Goal: Task Accomplishment & Management: Complete application form

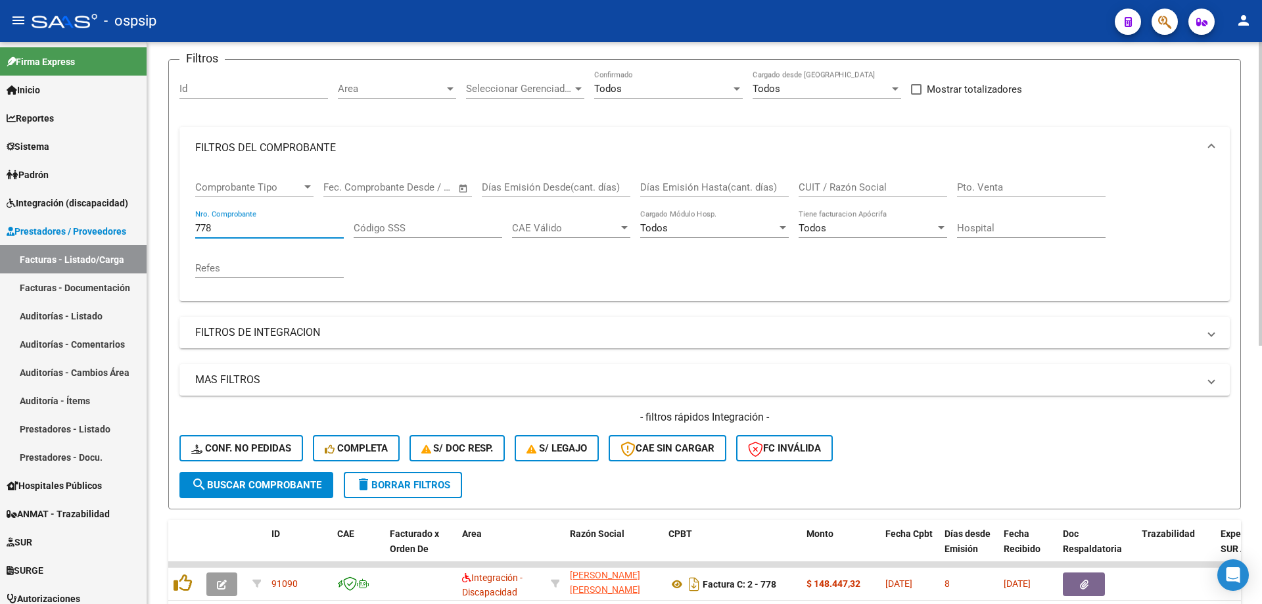
scroll to position [216, 0]
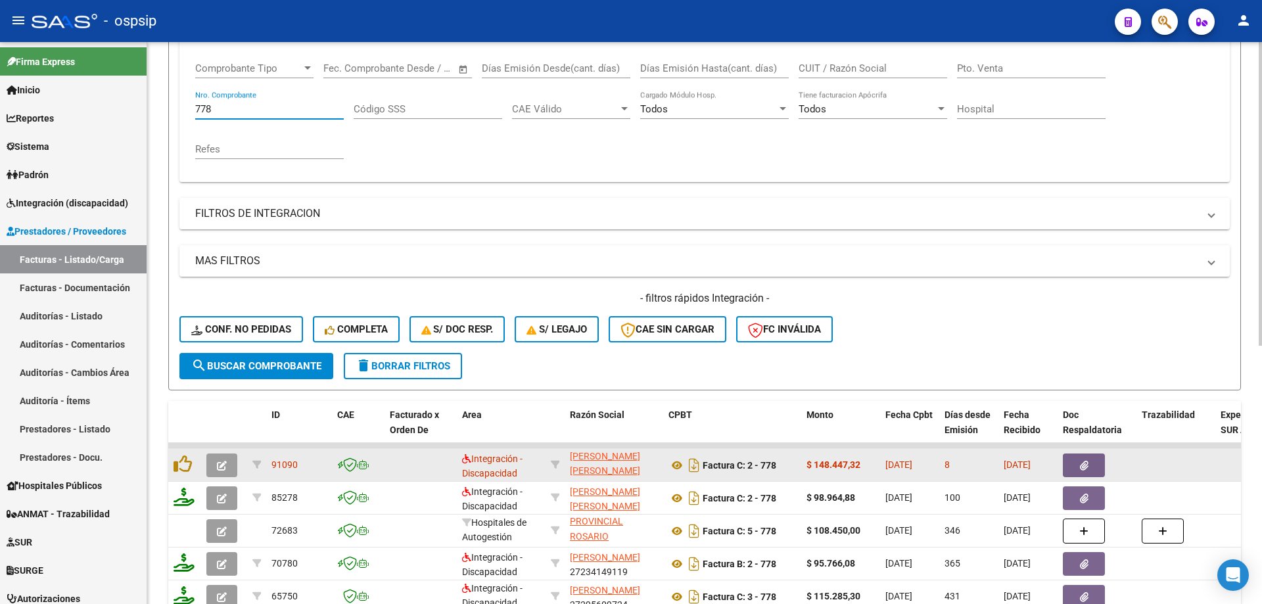
type input "778"
click at [216, 461] on button "button" at bounding box center [221, 466] width 31 height 24
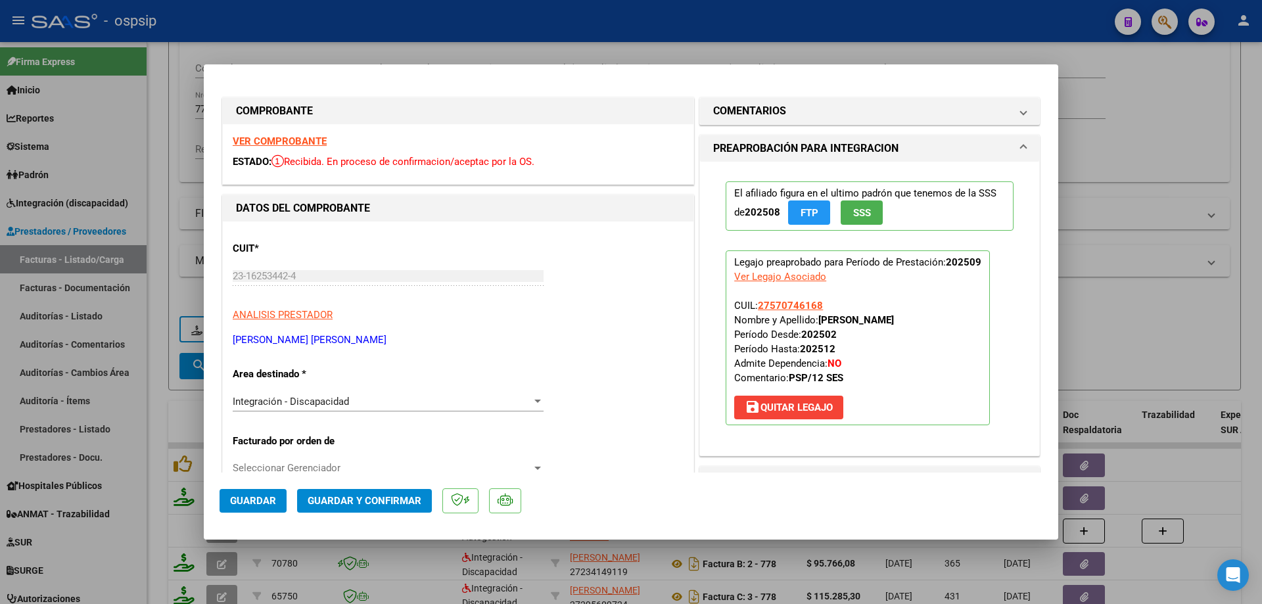
click at [853, 214] on span "SSS" at bounding box center [862, 213] width 18 height 12
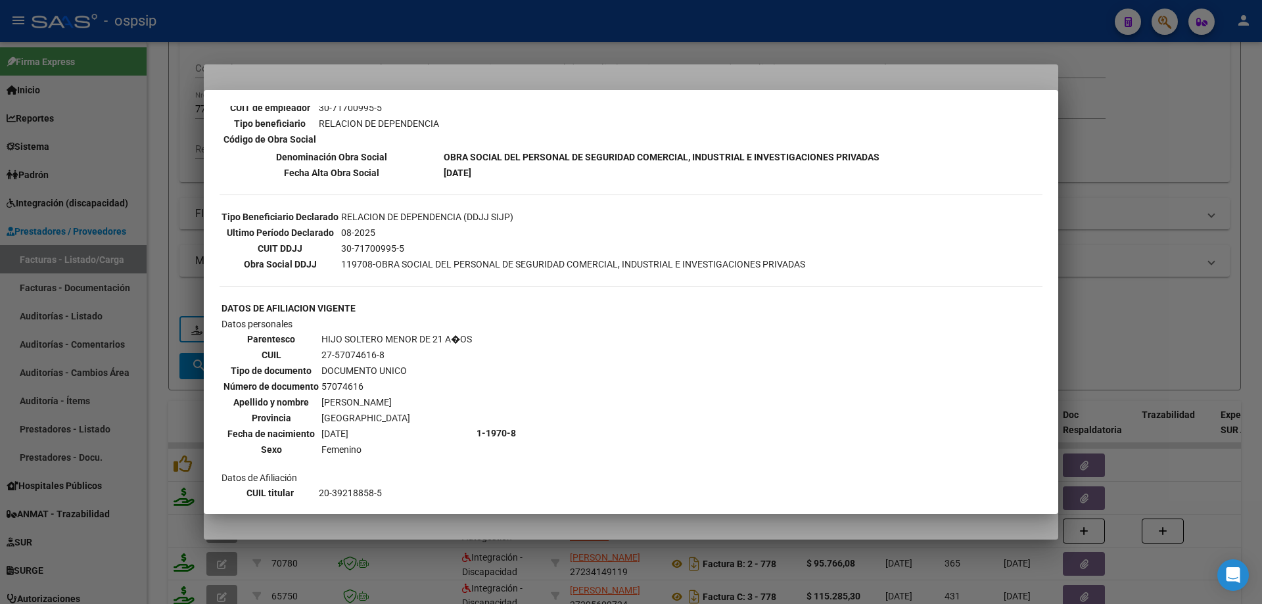
scroll to position [34, 0]
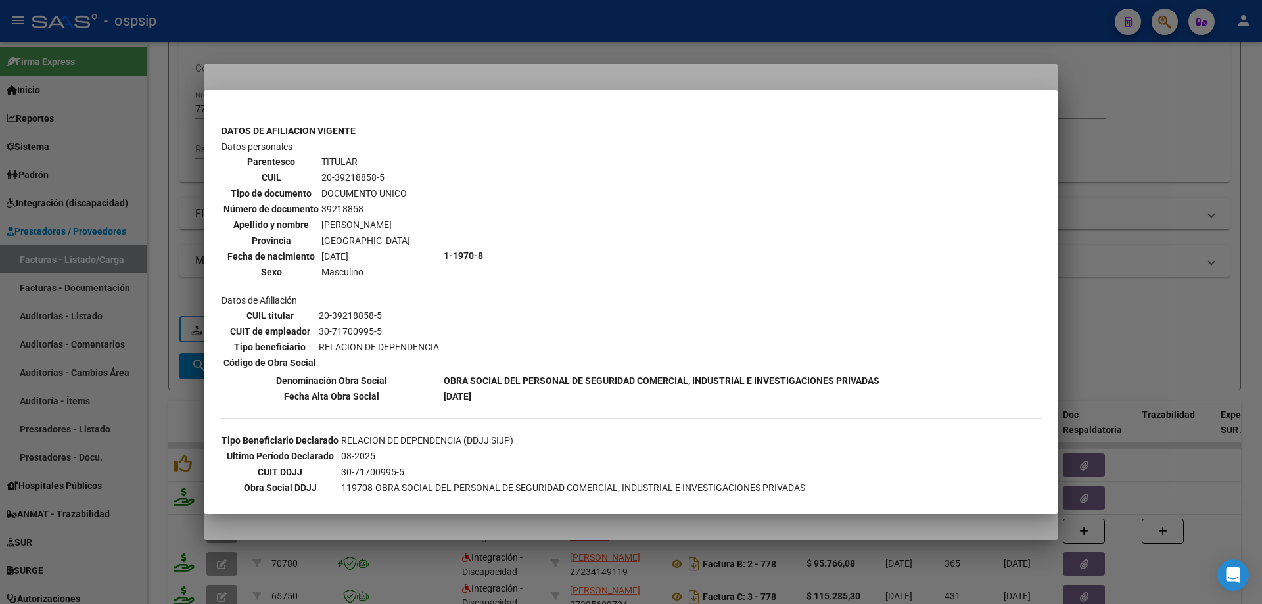
click at [1182, 199] on div at bounding box center [631, 302] width 1262 height 604
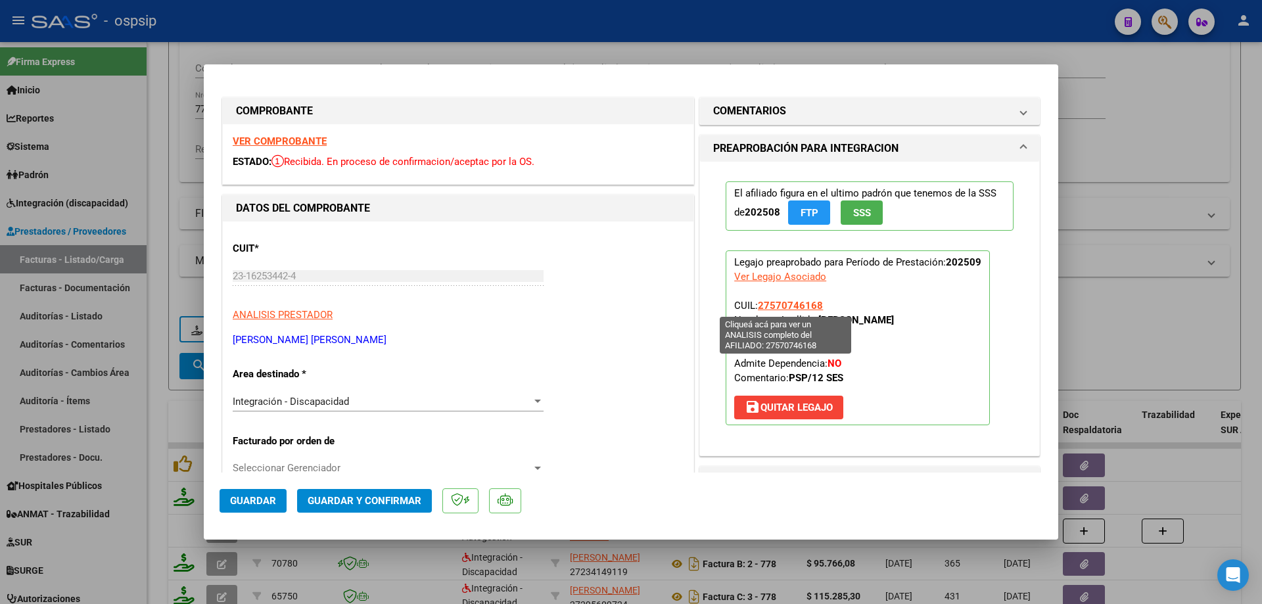
click at [787, 312] on span "27570746168" at bounding box center [790, 306] width 65 height 12
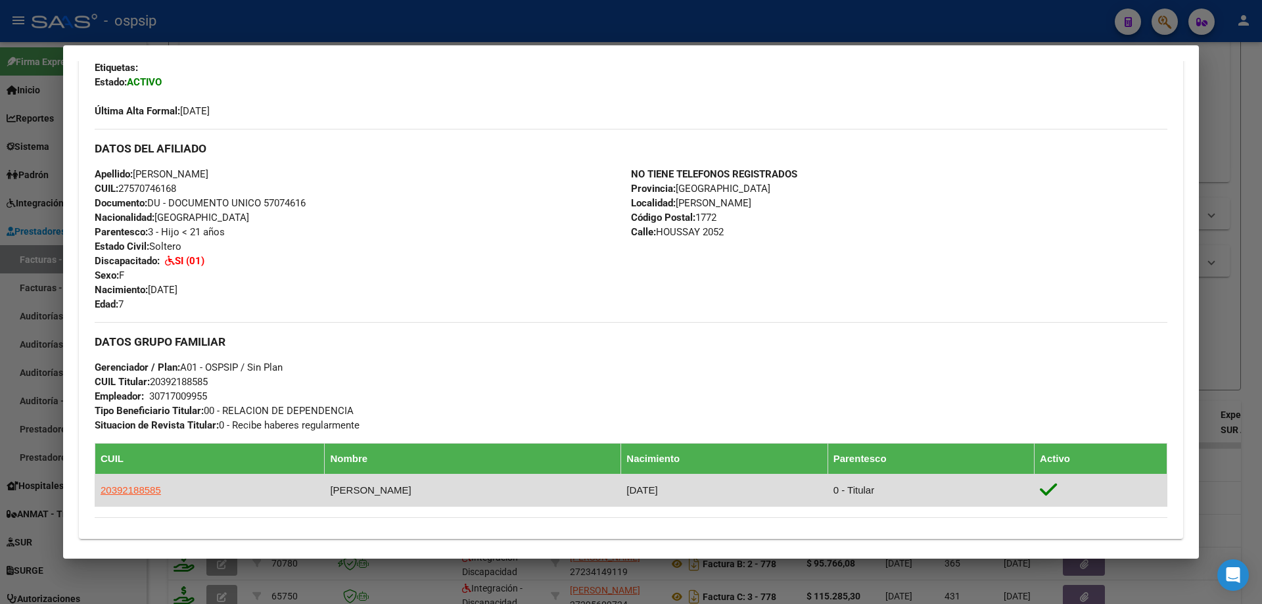
scroll to position [532, 0]
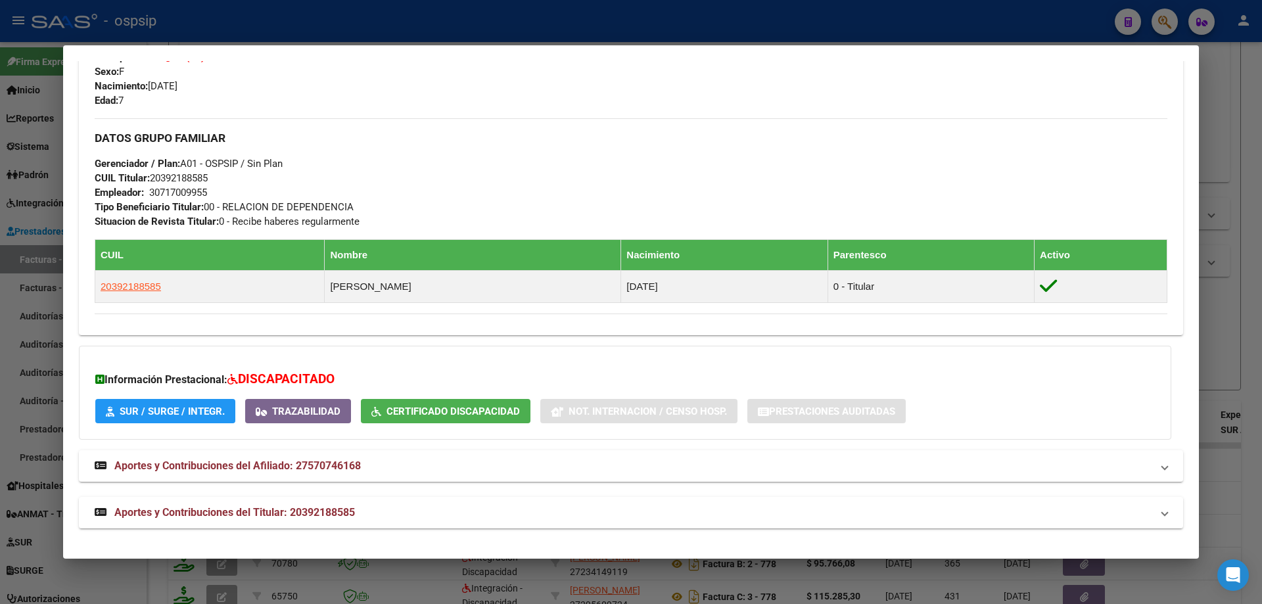
click at [1228, 198] on div at bounding box center [631, 302] width 1262 height 604
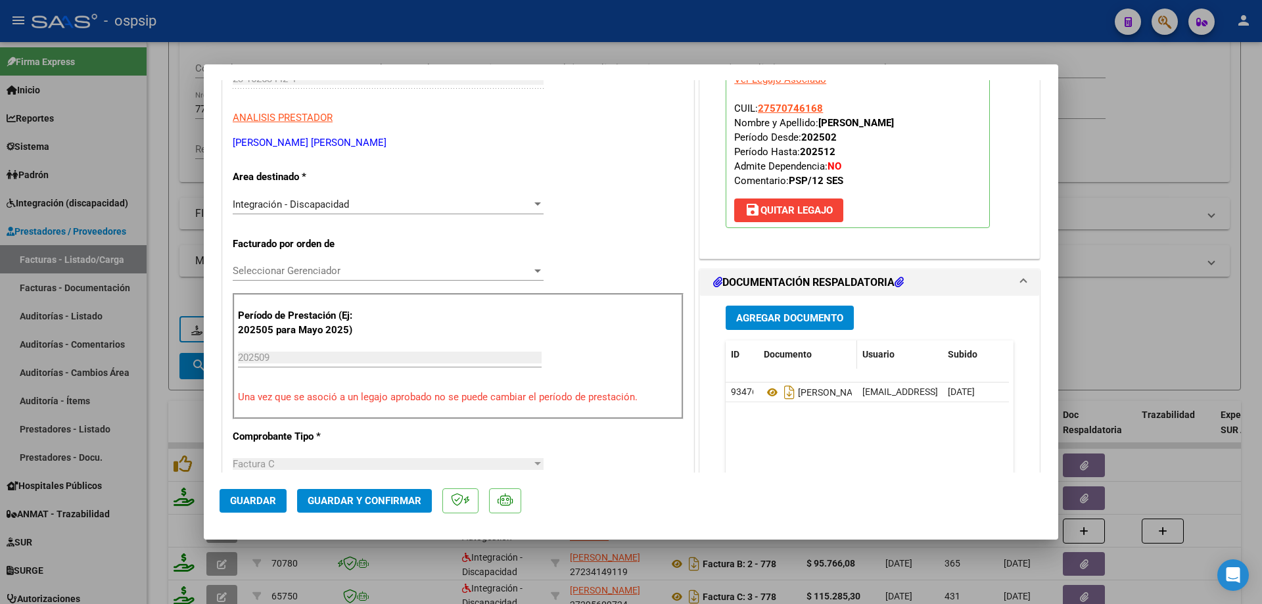
scroll to position [263, 0]
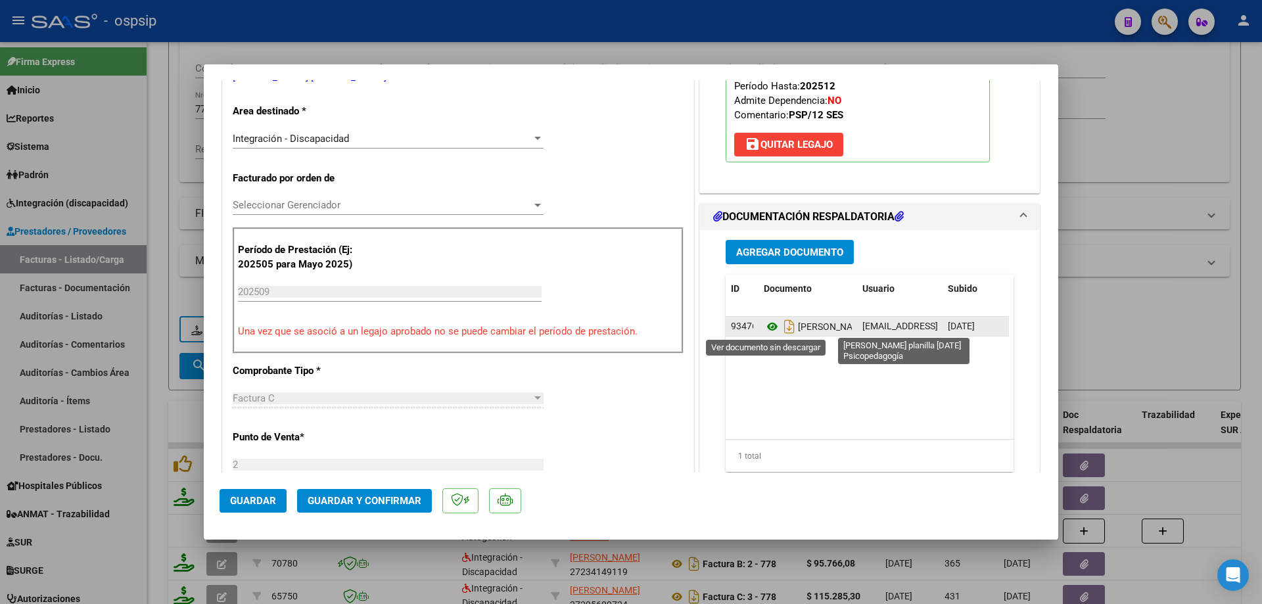
click at [768, 330] on icon at bounding box center [772, 327] width 17 height 16
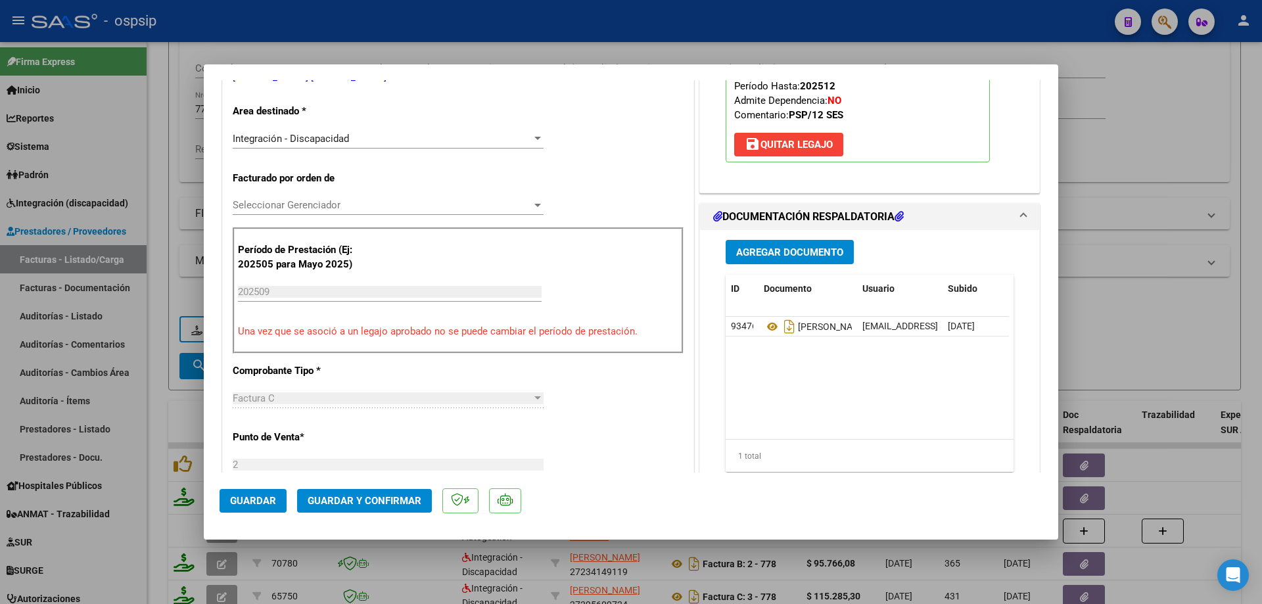
scroll to position [197, 0]
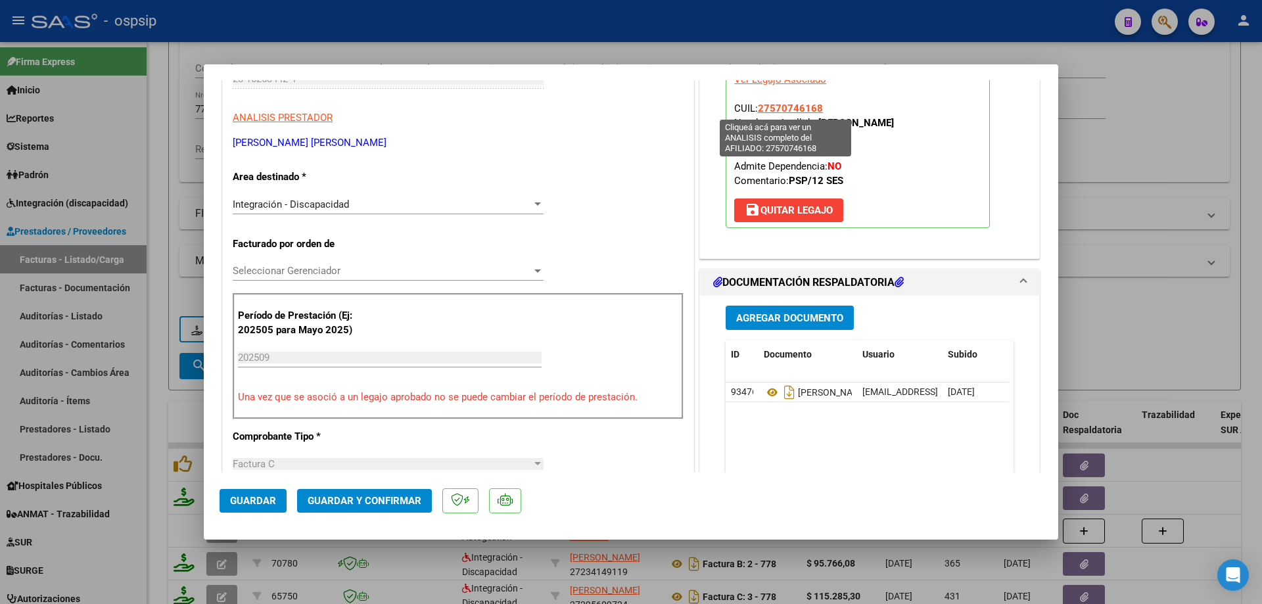
drag, startPoint x: 824, startPoint y: 102, endPoint x: 756, endPoint y: 105, distance: 68.4
click at [756, 105] on p "Legajo preaprobado para Período de Prestación: 202509 Ver Legajo Asociado CUIL:…" at bounding box center [858, 140] width 264 height 175
copy span "27570746168"
click at [1131, 133] on div at bounding box center [631, 302] width 1262 height 604
type input "$ 0,00"
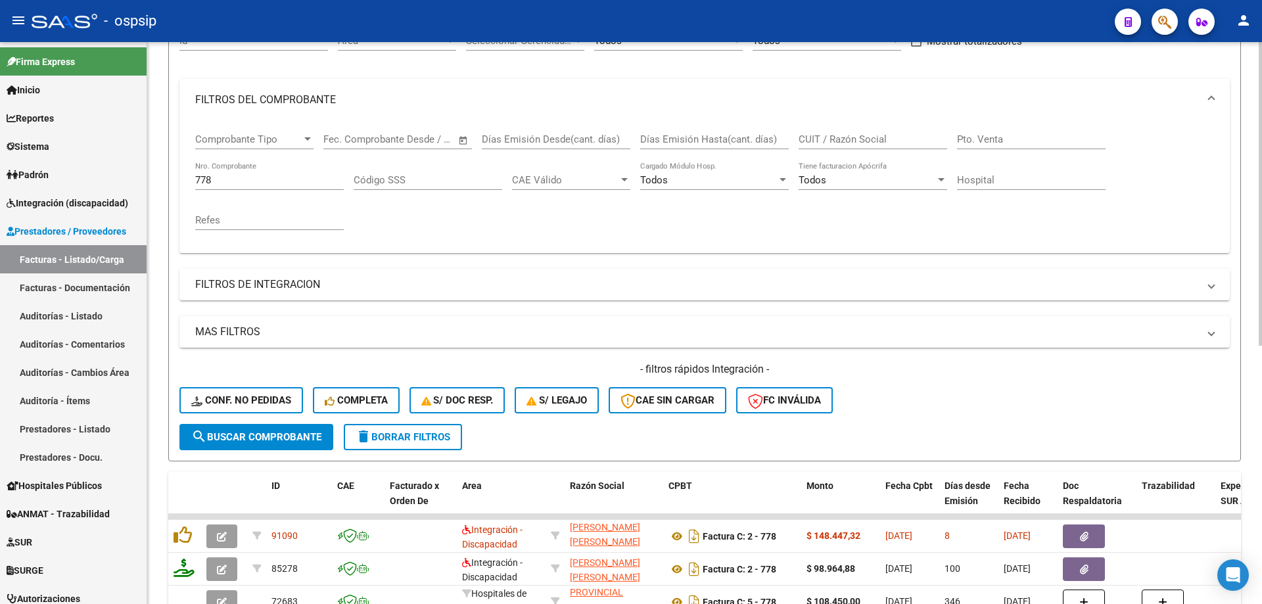
scroll to position [18, 0]
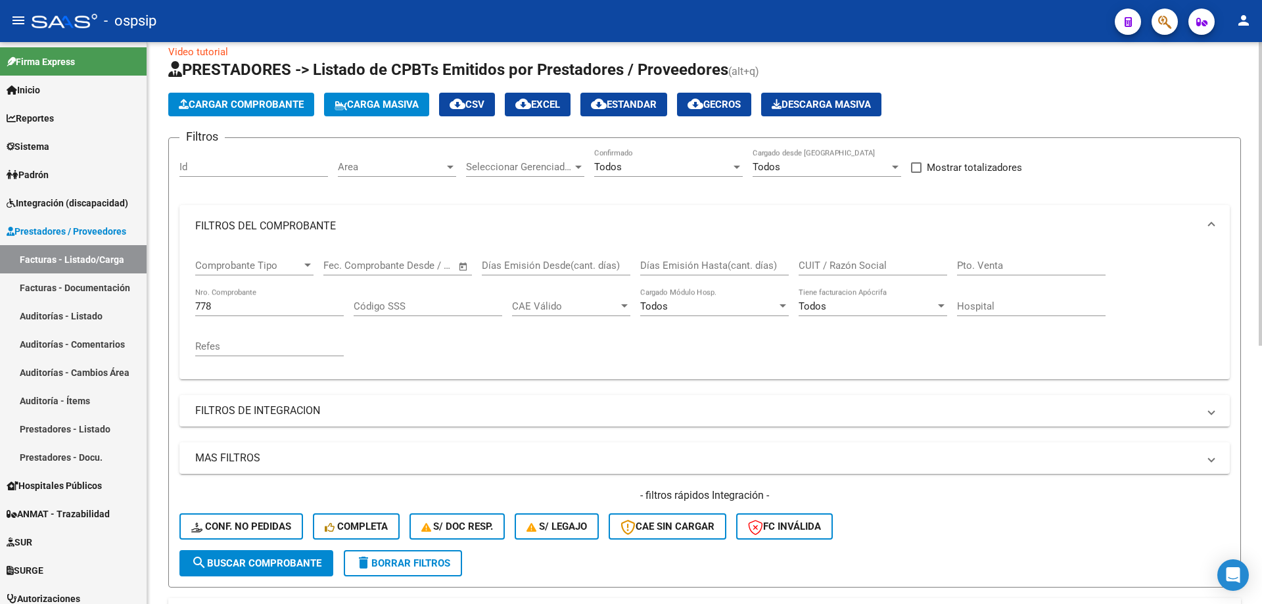
click at [235, 303] on input "778" at bounding box center [269, 306] width 149 height 12
type input "7"
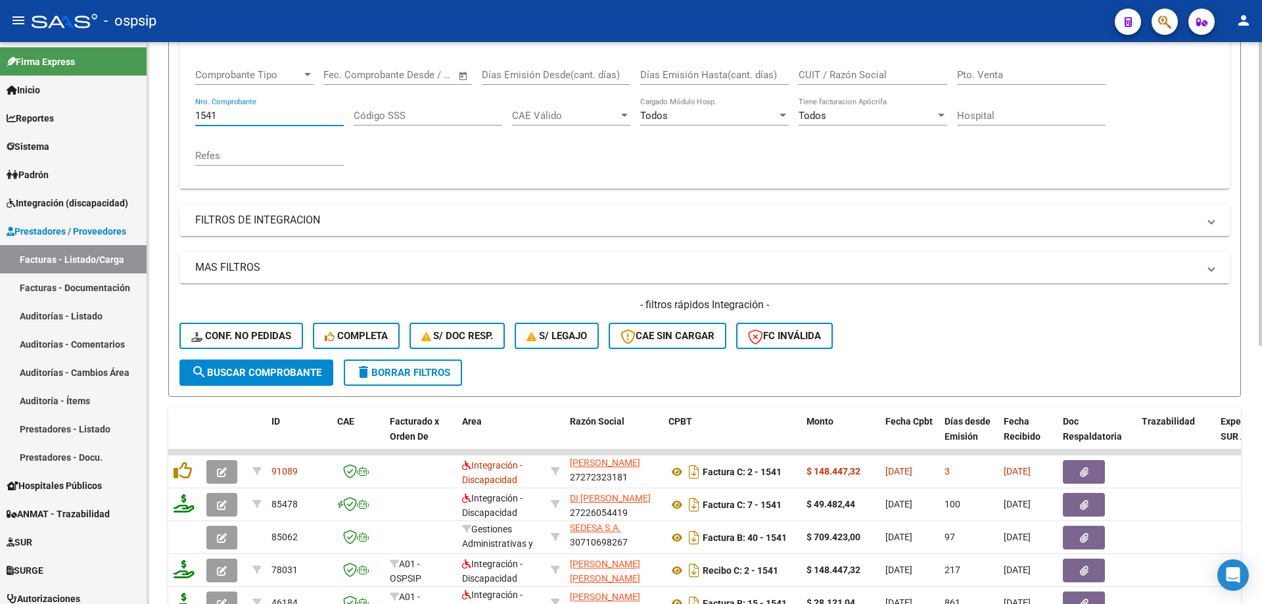
scroll to position [216, 0]
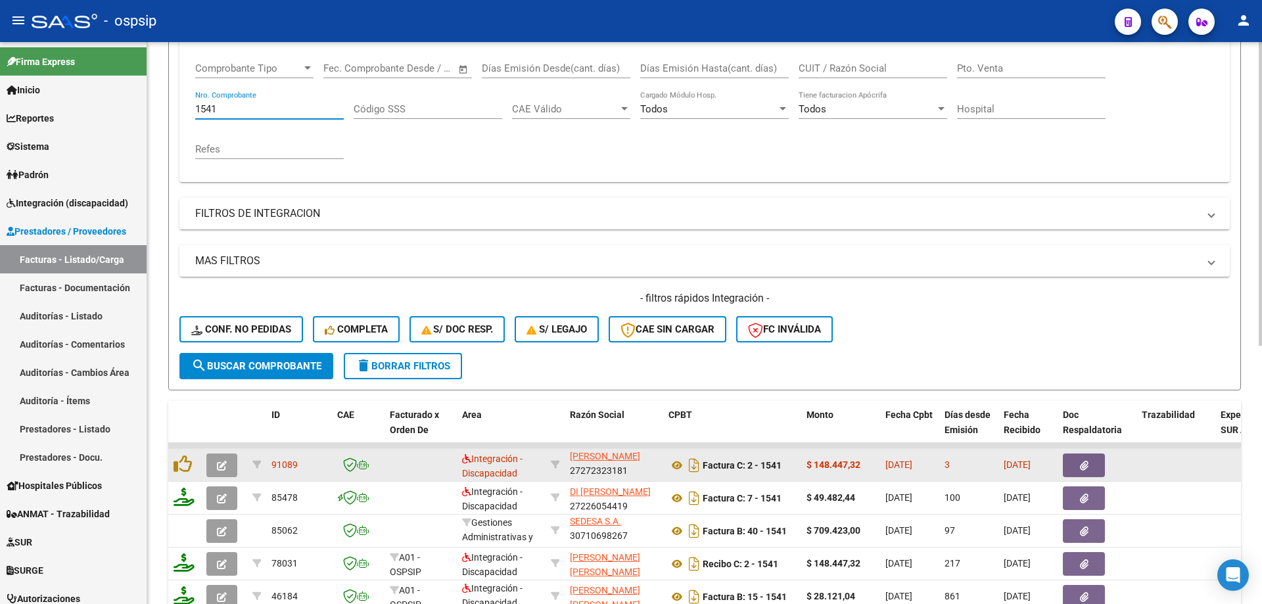
type input "1541"
click at [222, 461] on icon "button" at bounding box center [222, 466] width 10 height 10
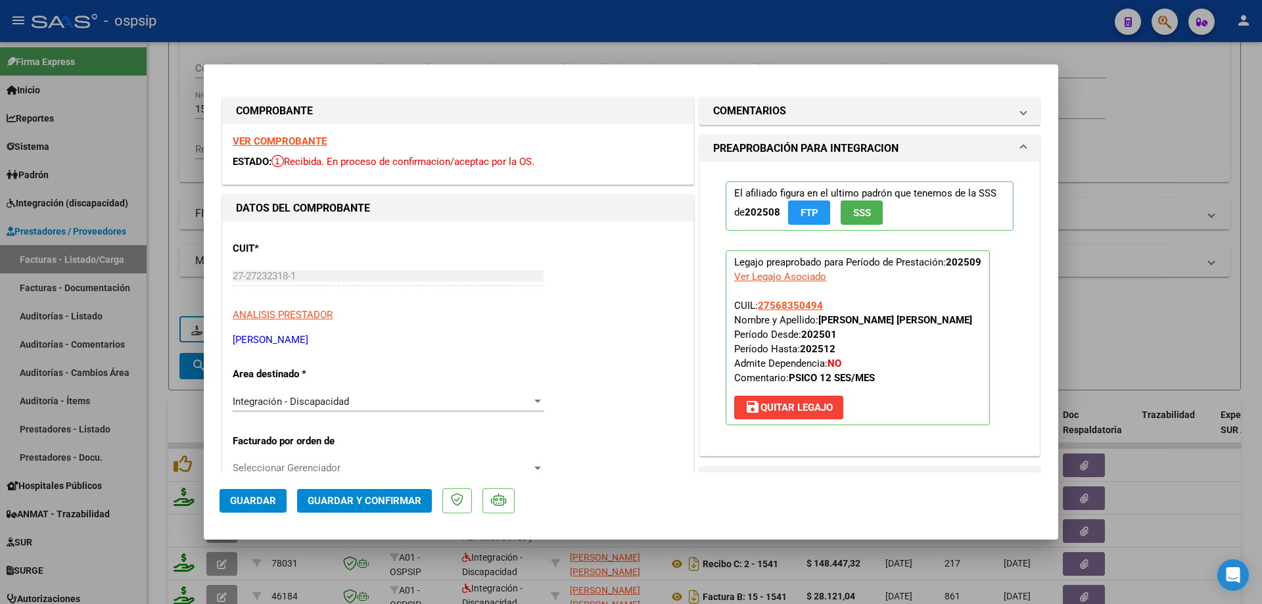
click at [860, 214] on span "SSS" at bounding box center [862, 213] width 18 height 12
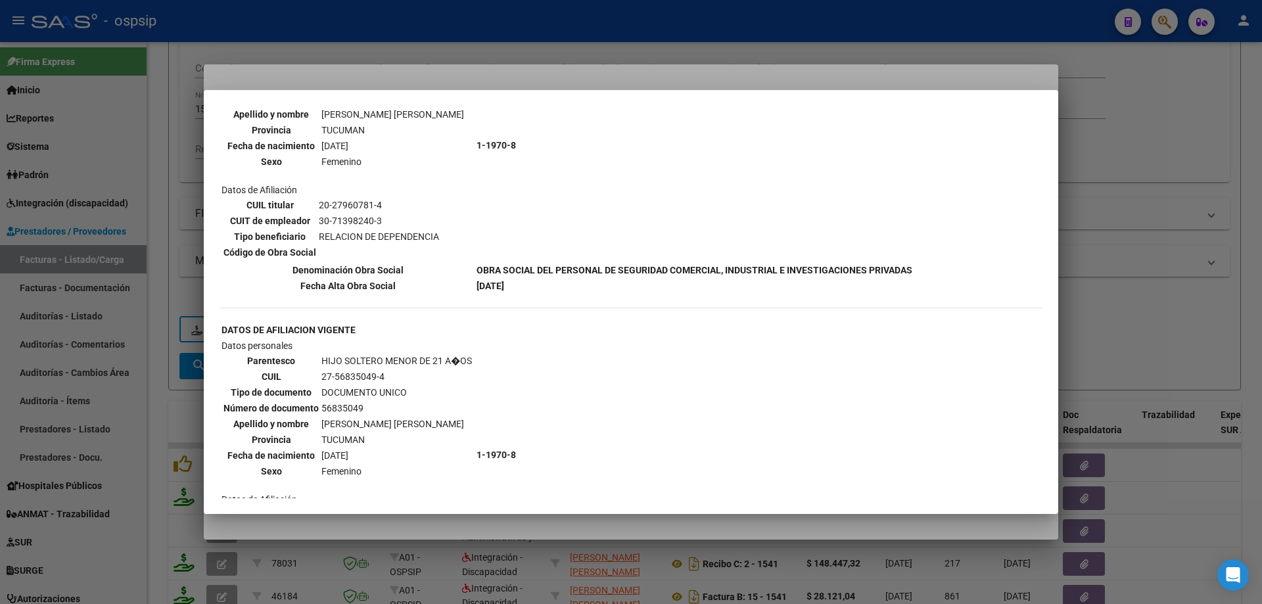
scroll to position [1047, 0]
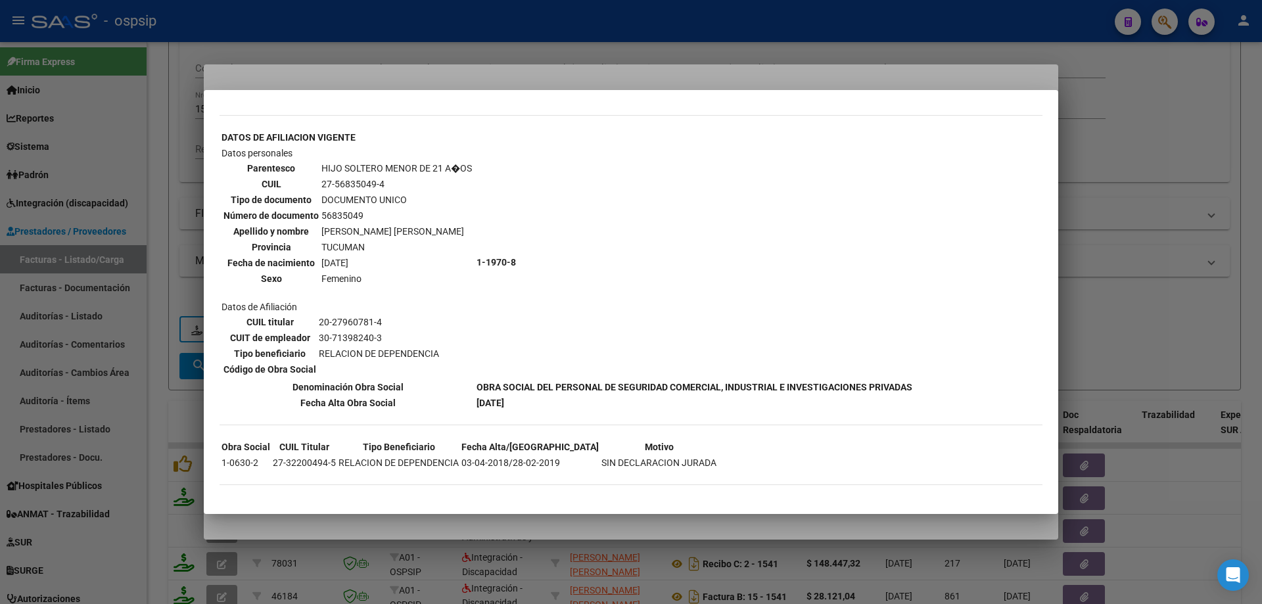
click at [1180, 219] on div at bounding box center [631, 302] width 1262 height 604
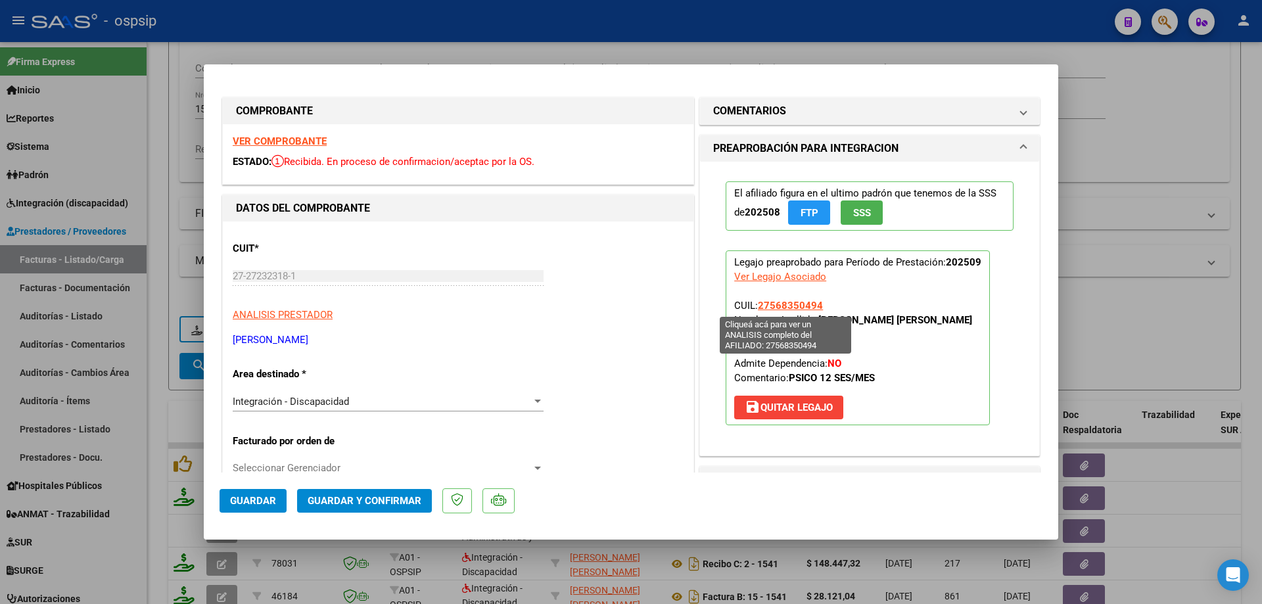
click at [776, 307] on span "27568350494" at bounding box center [790, 306] width 65 height 12
type textarea "27568350494"
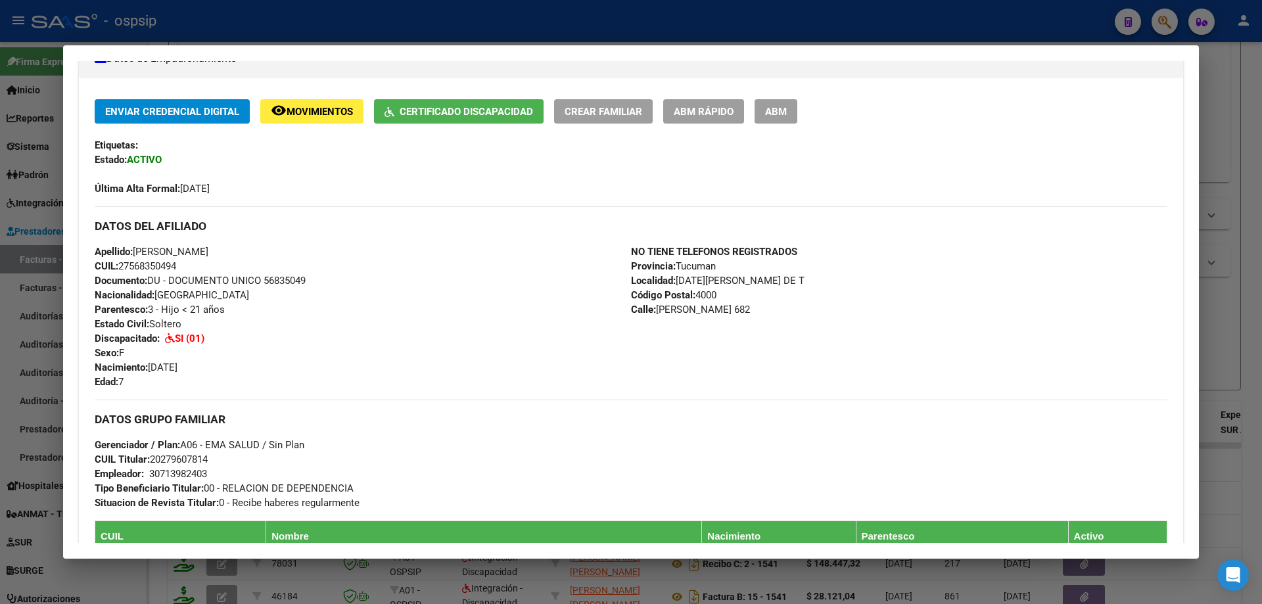
scroll to position [169, 0]
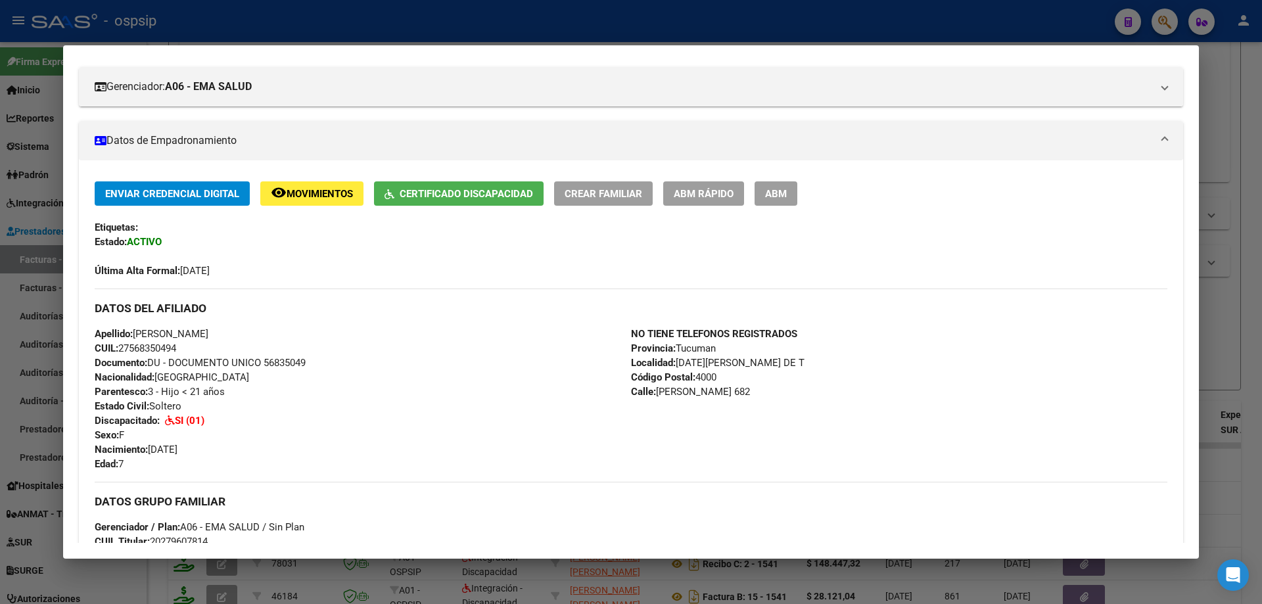
click at [1223, 267] on div at bounding box center [631, 302] width 1262 height 604
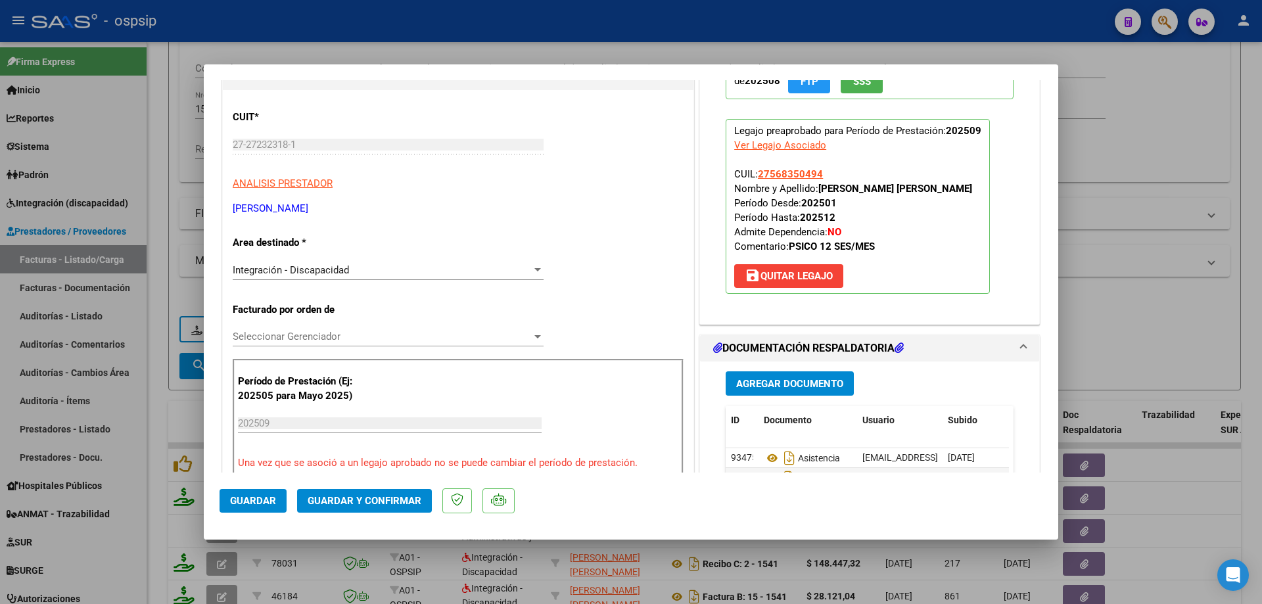
scroll to position [263, 0]
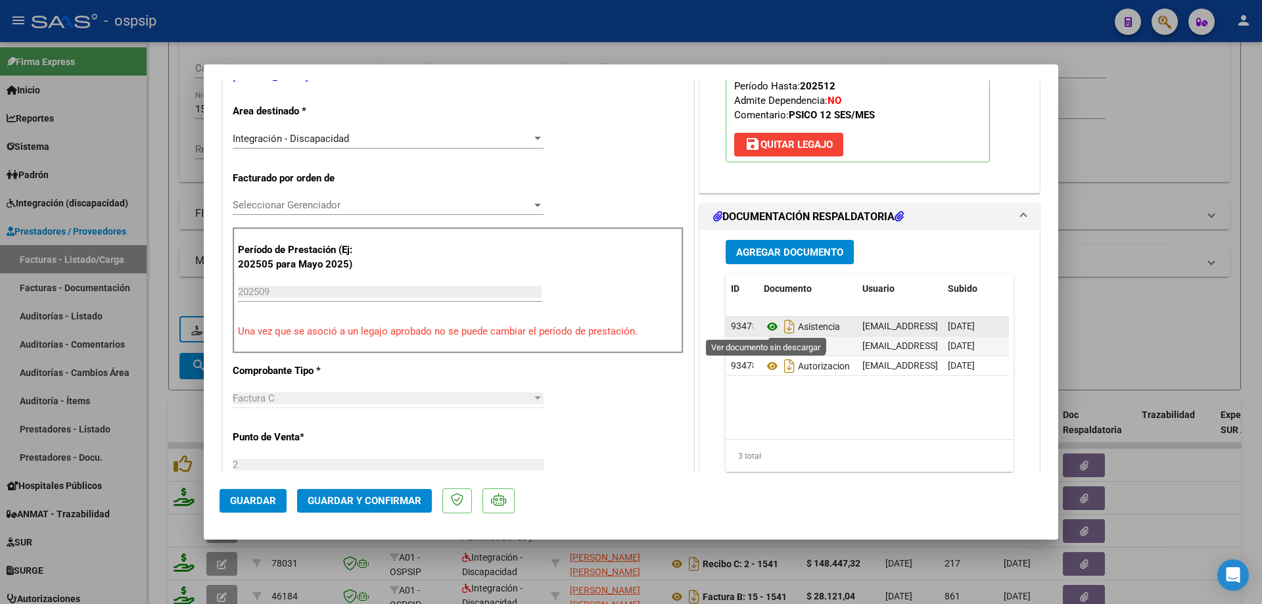
click at [764, 323] on icon at bounding box center [772, 327] width 17 height 16
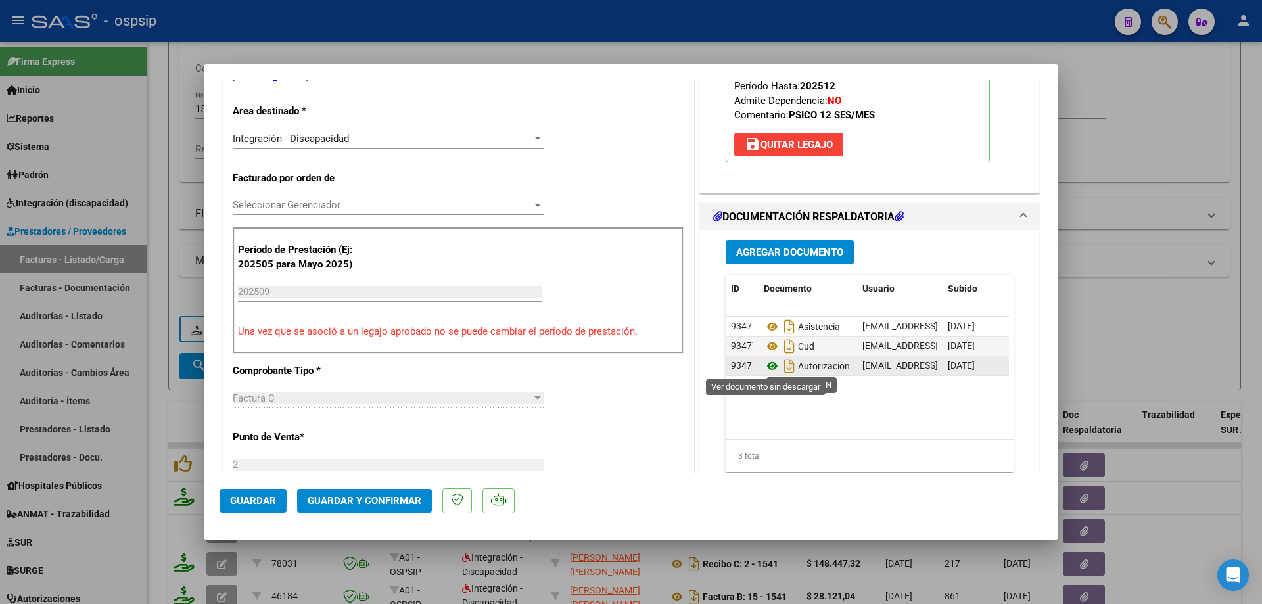
click at [765, 363] on icon at bounding box center [772, 366] width 17 height 16
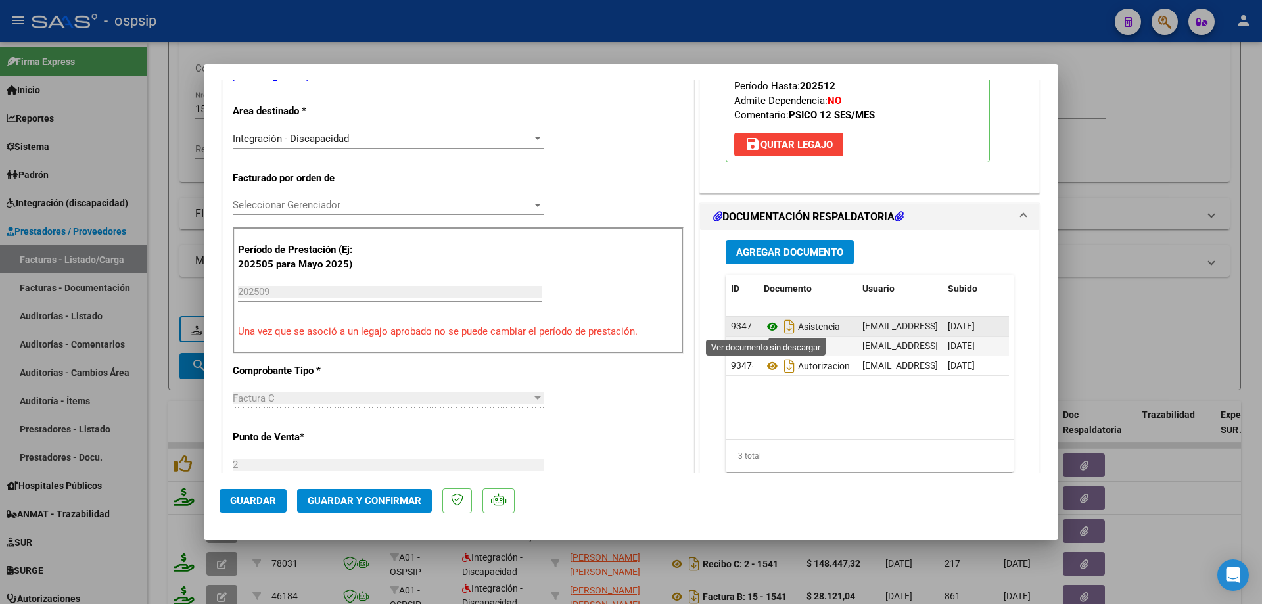
click at [770, 326] on icon at bounding box center [772, 327] width 17 height 16
click at [395, 501] on span "Guardar y Confirmar" at bounding box center [365, 501] width 114 height 12
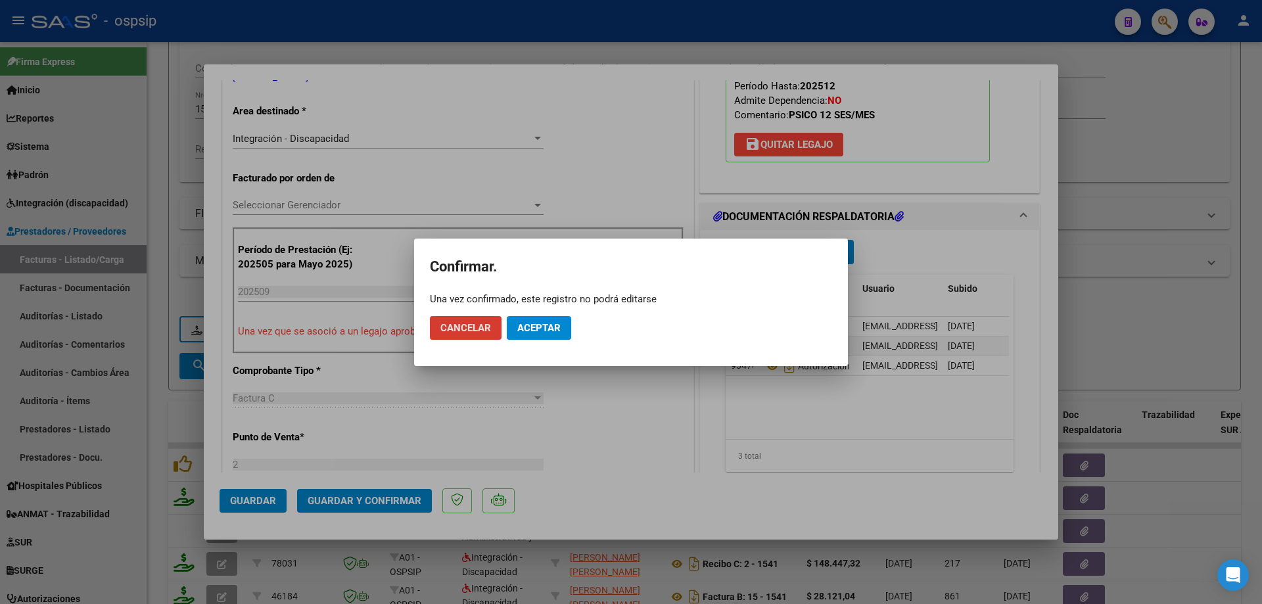
click at [539, 327] on span "Aceptar" at bounding box center [538, 328] width 43 height 12
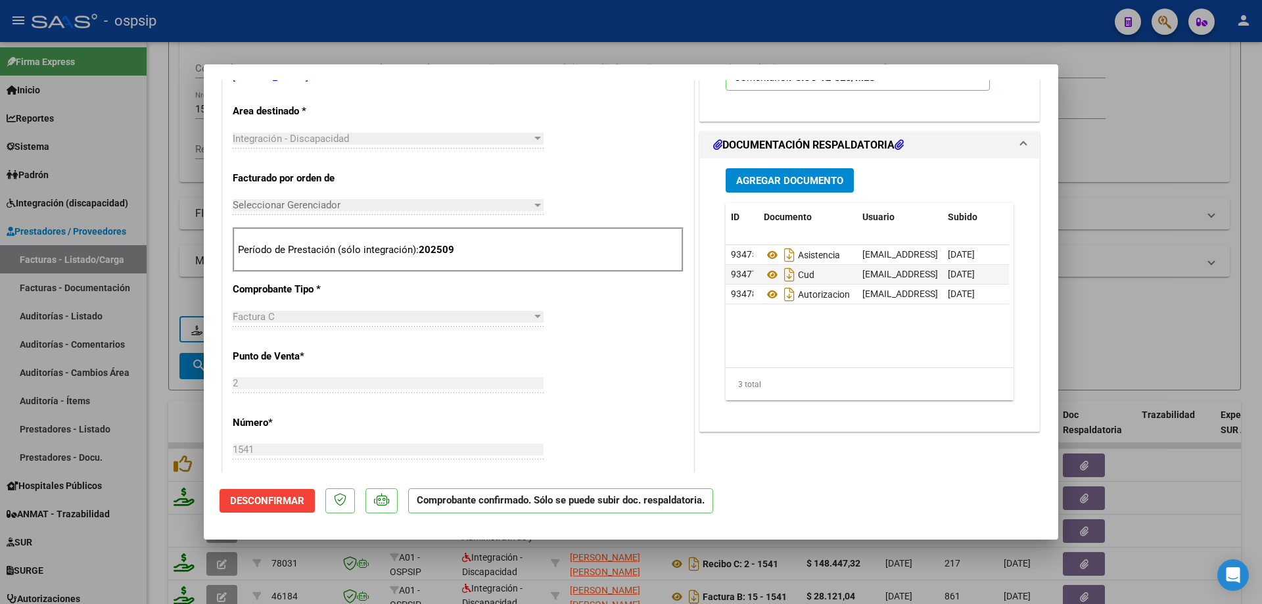
click at [1099, 275] on div at bounding box center [631, 302] width 1262 height 604
type input "$ 0,00"
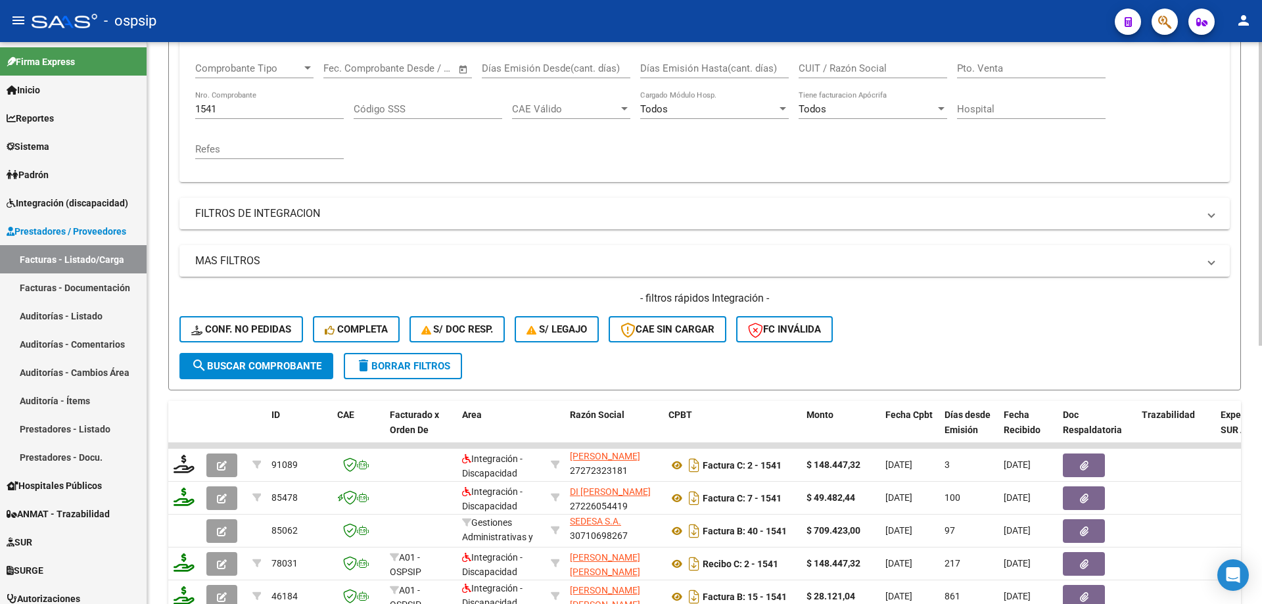
click at [248, 110] on input "1541" at bounding box center [269, 109] width 149 height 12
type input "1"
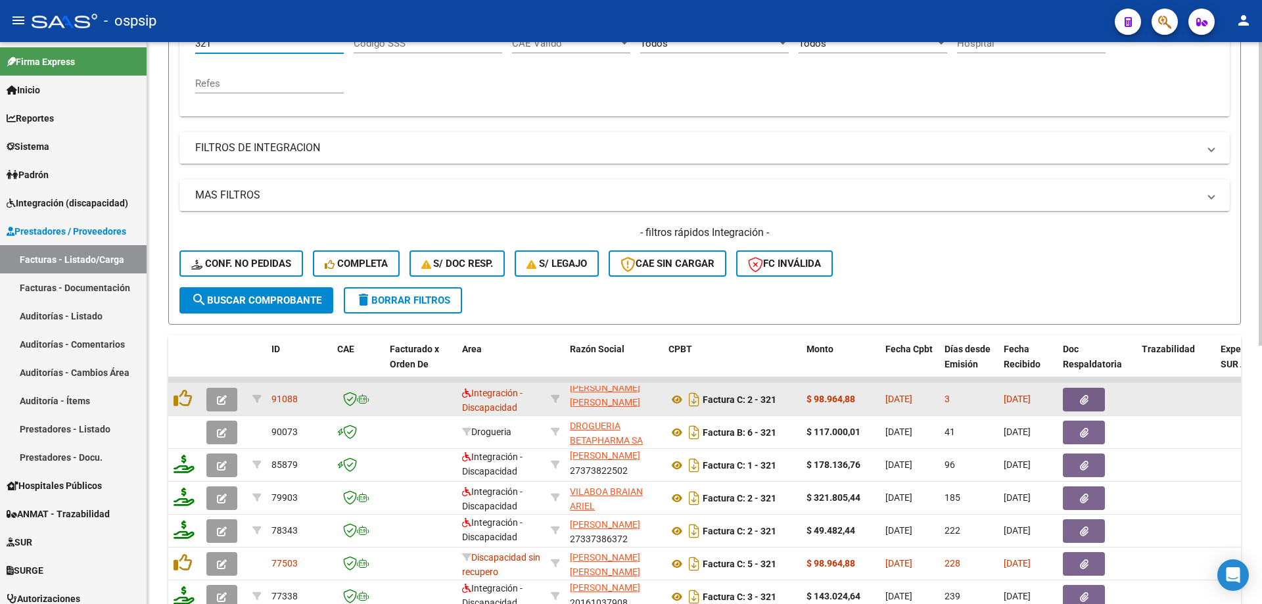
scroll to position [0, 0]
type input "321"
click at [231, 406] on button "button" at bounding box center [221, 400] width 31 height 24
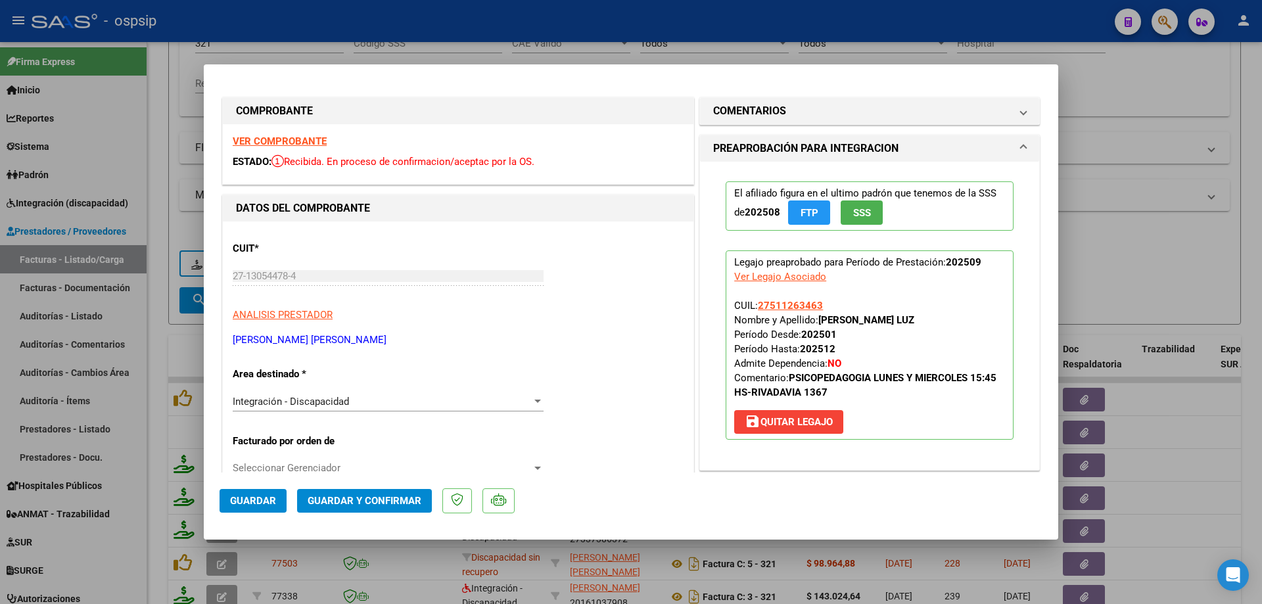
click at [866, 212] on span "SSS" at bounding box center [862, 213] width 18 height 12
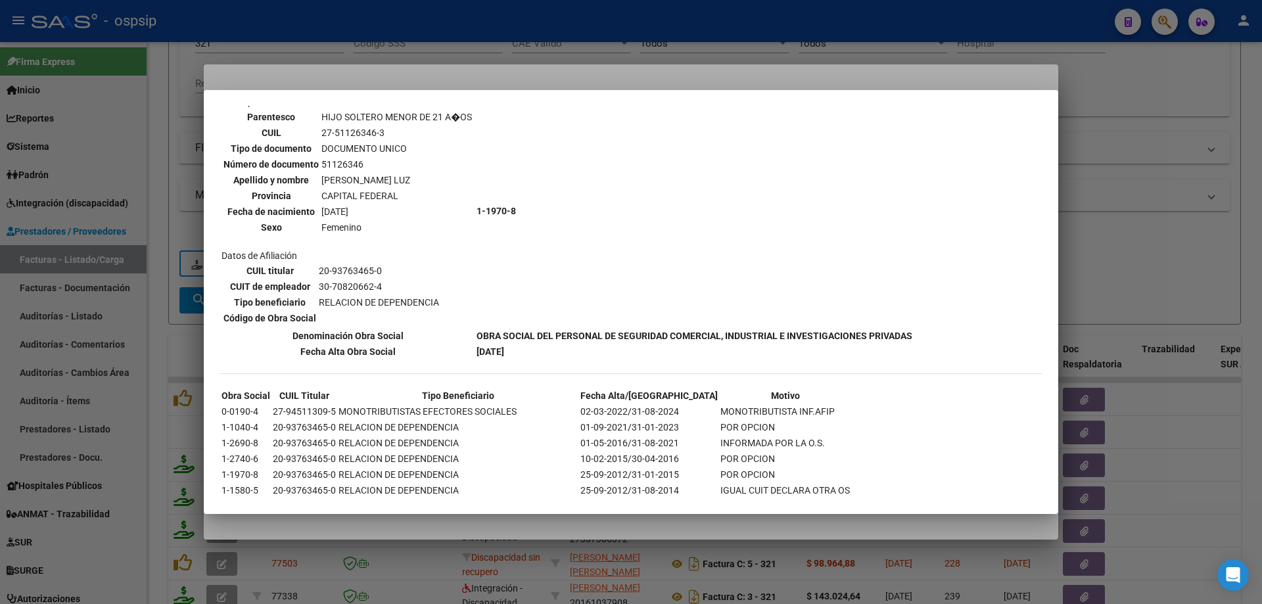
scroll to position [832, 0]
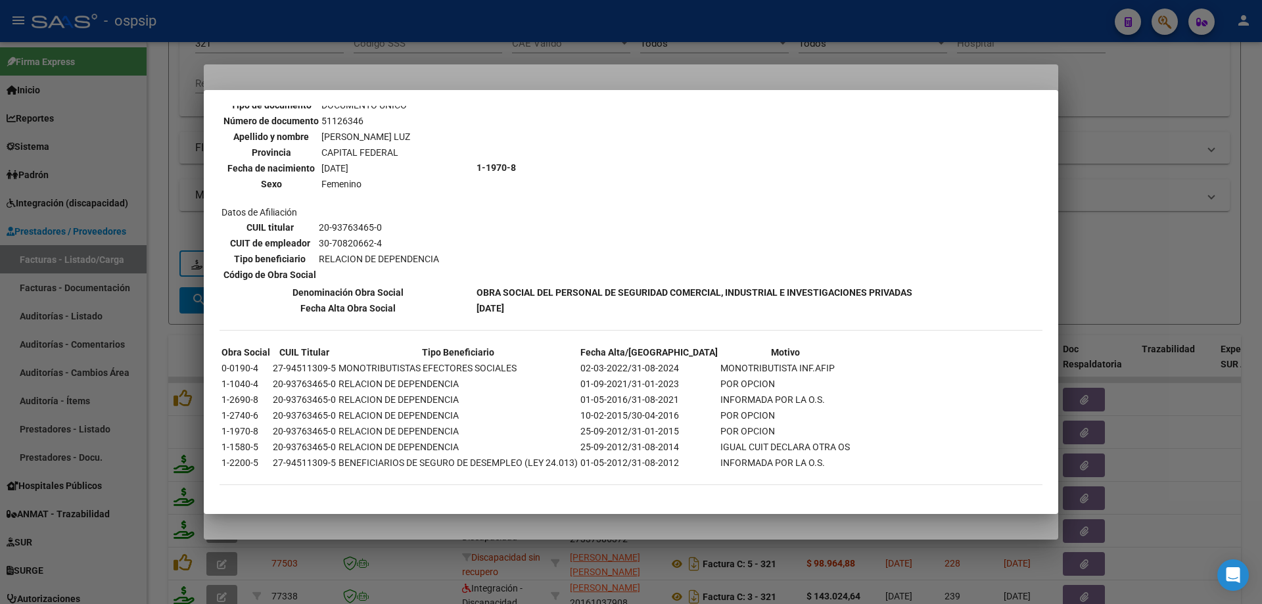
click at [1152, 197] on div at bounding box center [631, 302] width 1262 height 604
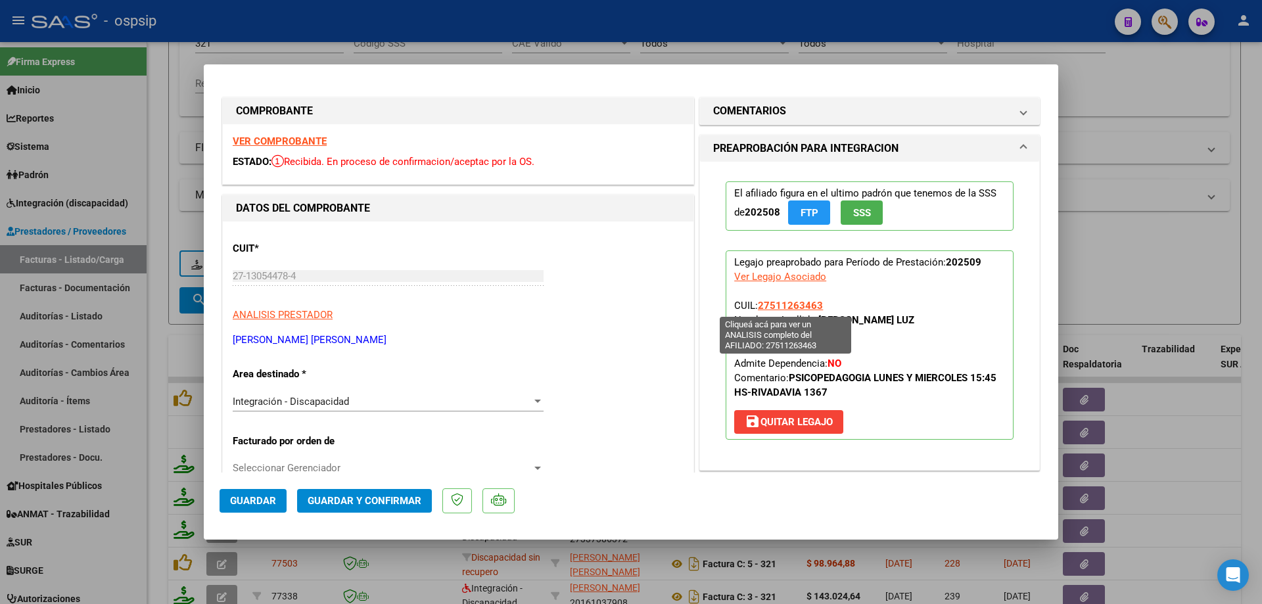
click at [789, 302] on span "27511263463" at bounding box center [790, 306] width 65 height 12
type textarea "27511263463"
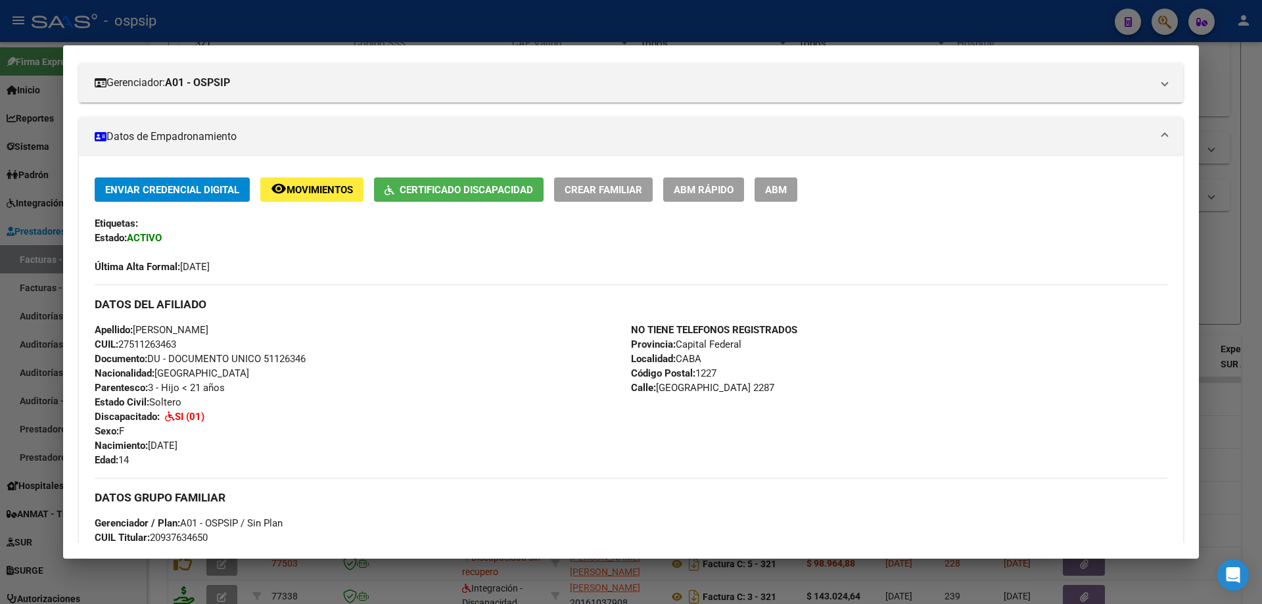
scroll to position [53, 0]
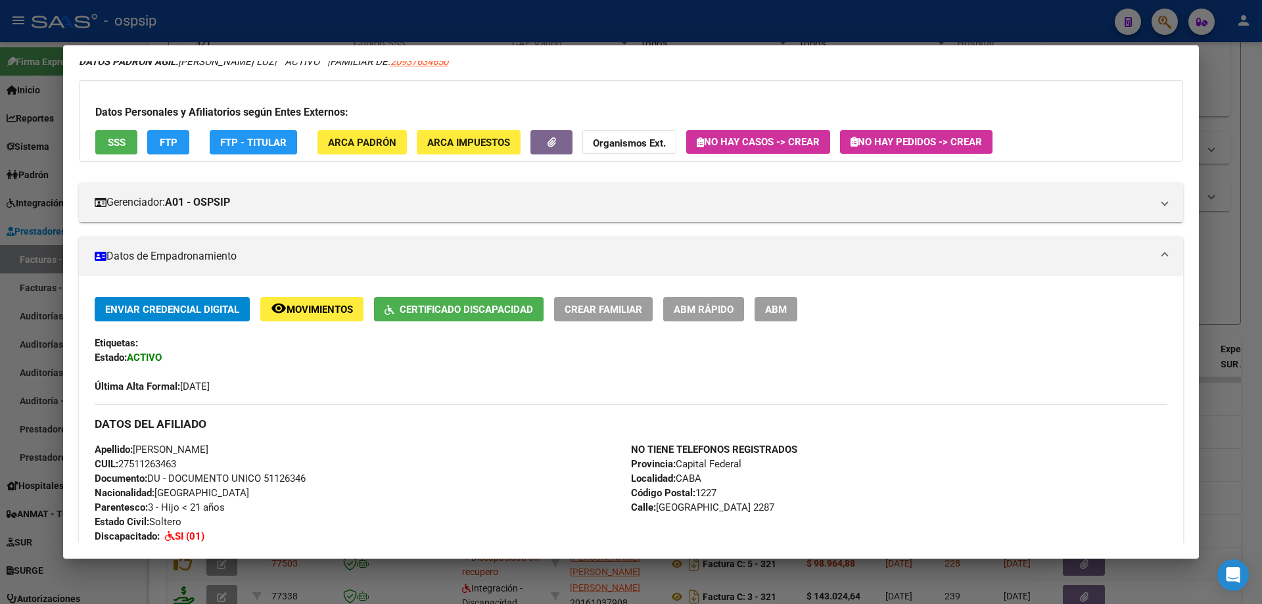
click at [1226, 231] on div at bounding box center [631, 302] width 1262 height 604
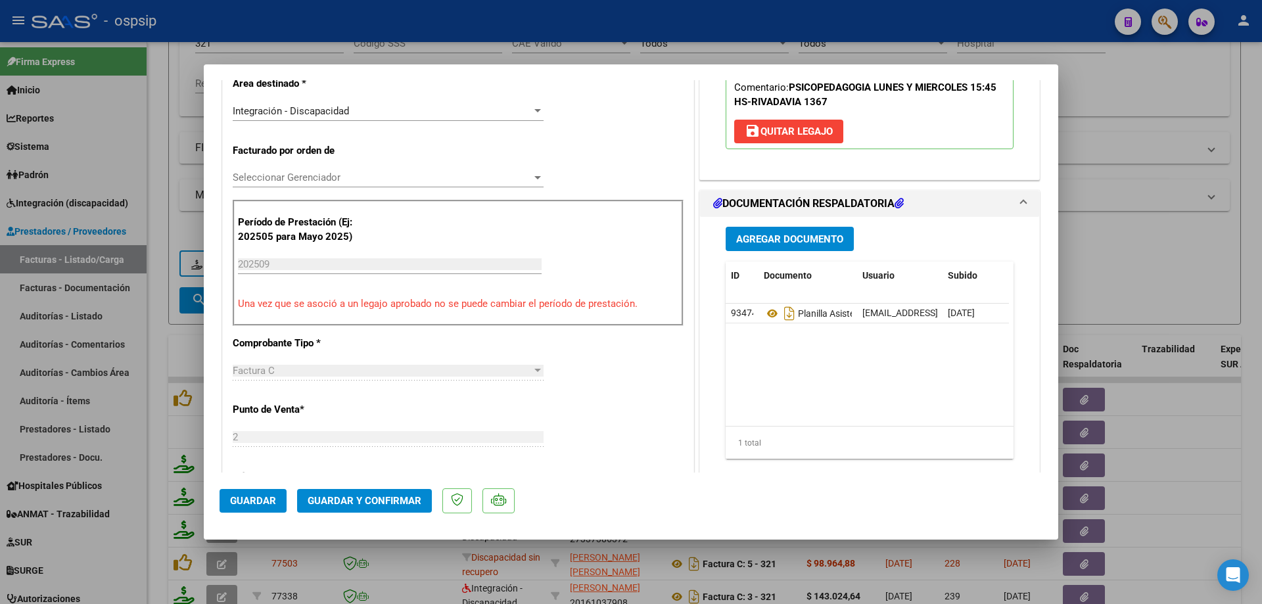
scroll to position [329, 0]
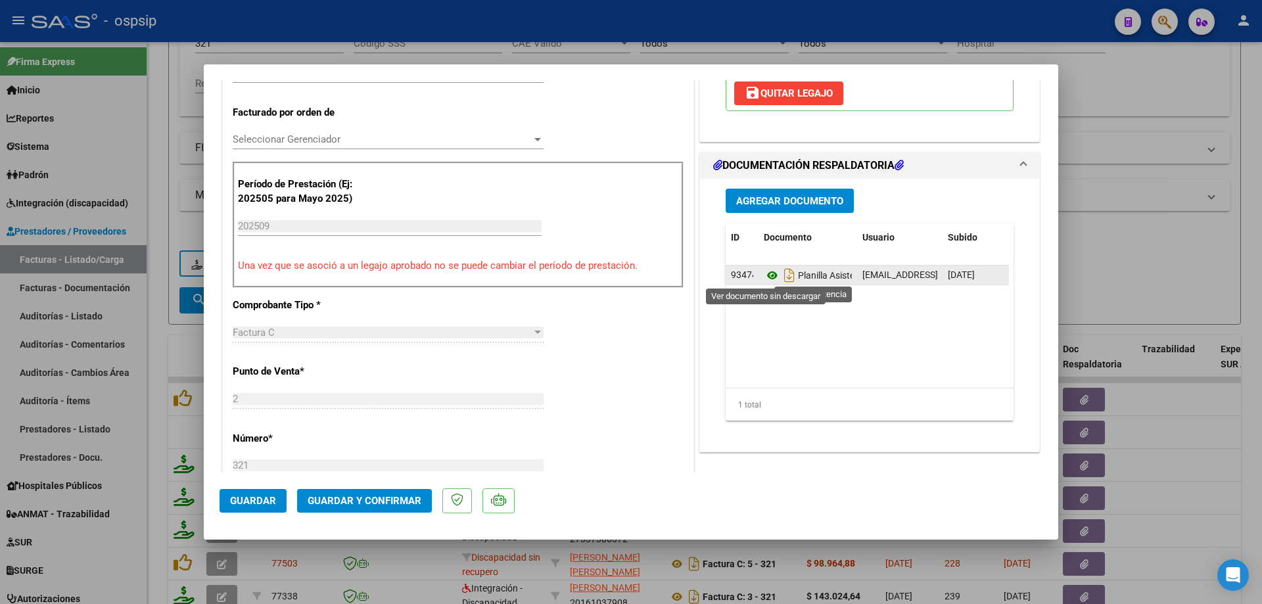
click at [764, 282] on icon at bounding box center [772, 276] width 17 height 16
click at [768, 271] on icon at bounding box center [772, 276] width 17 height 16
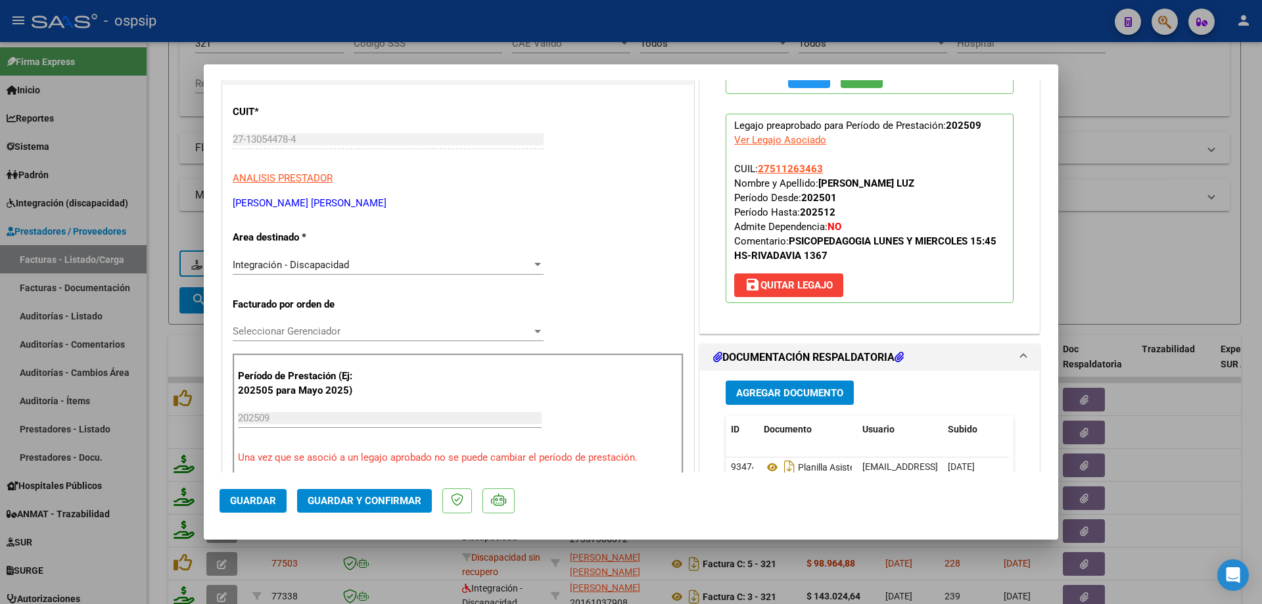
scroll to position [66, 0]
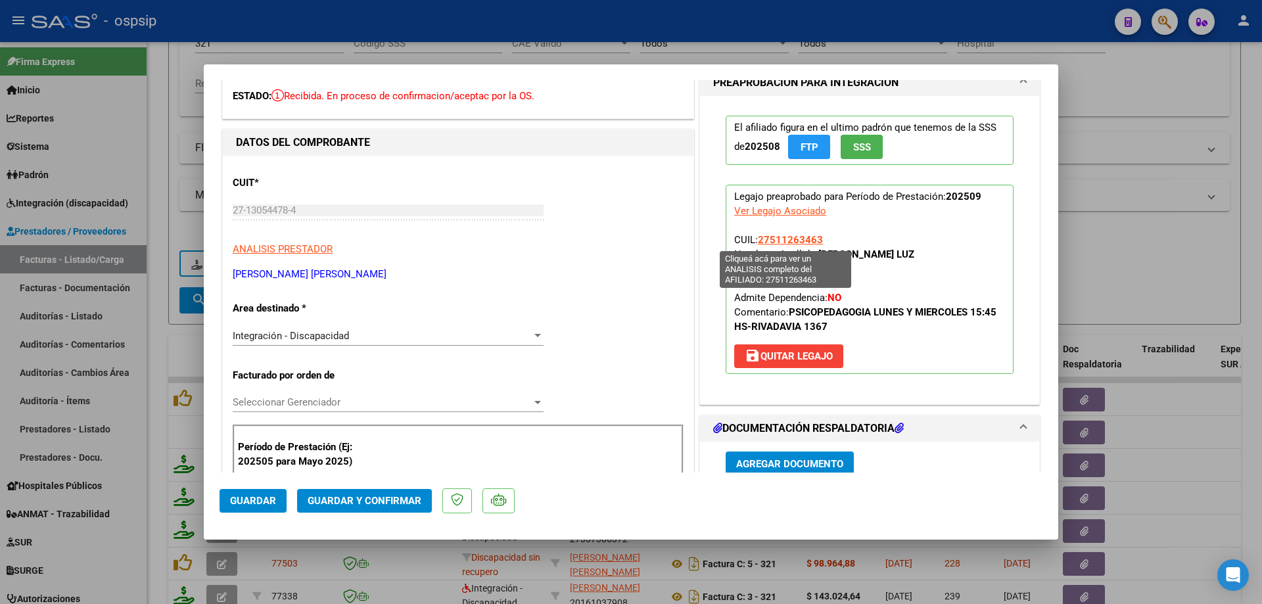
drag, startPoint x: 820, startPoint y: 241, endPoint x: 755, endPoint y: 242, distance: 65.7
click at [755, 242] on p "Legajo preaprobado para Período de Prestación: 202509 Ver Legajo Asociado CUIL:…" at bounding box center [870, 279] width 288 height 189
copy span "27511263463"
click at [360, 497] on span "Guardar y Confirmar" at bounding box center [365, 501] width 114 height 12
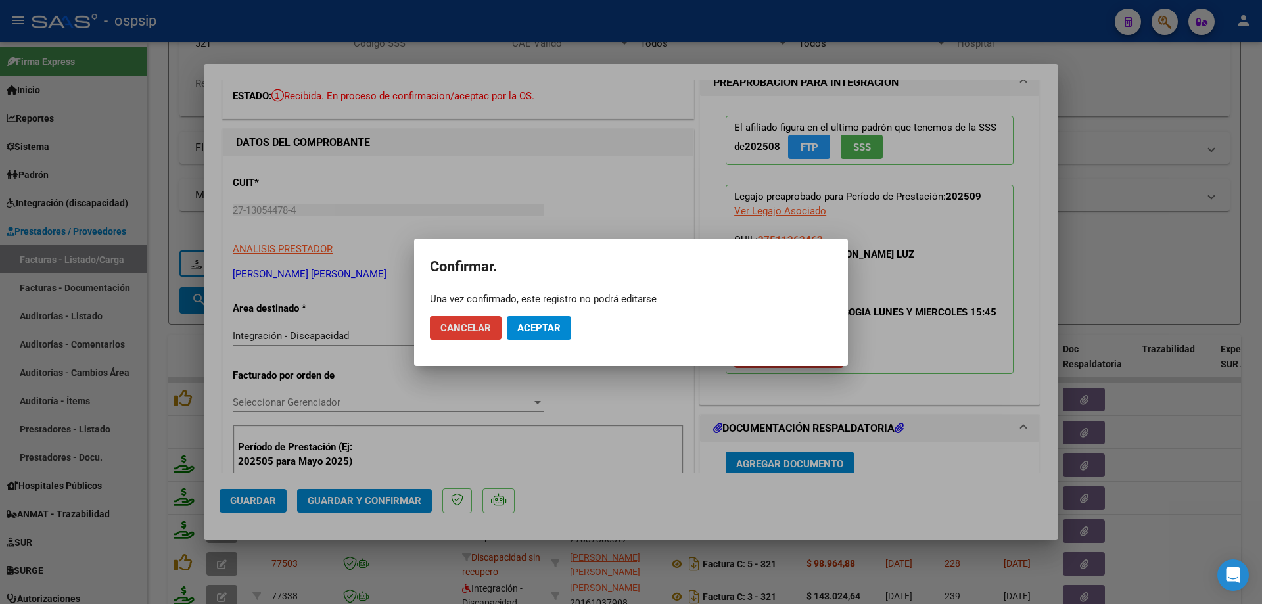
click at [557, 319] on button "Aceptar" at bounding box center [539, 328] width 64 height 24
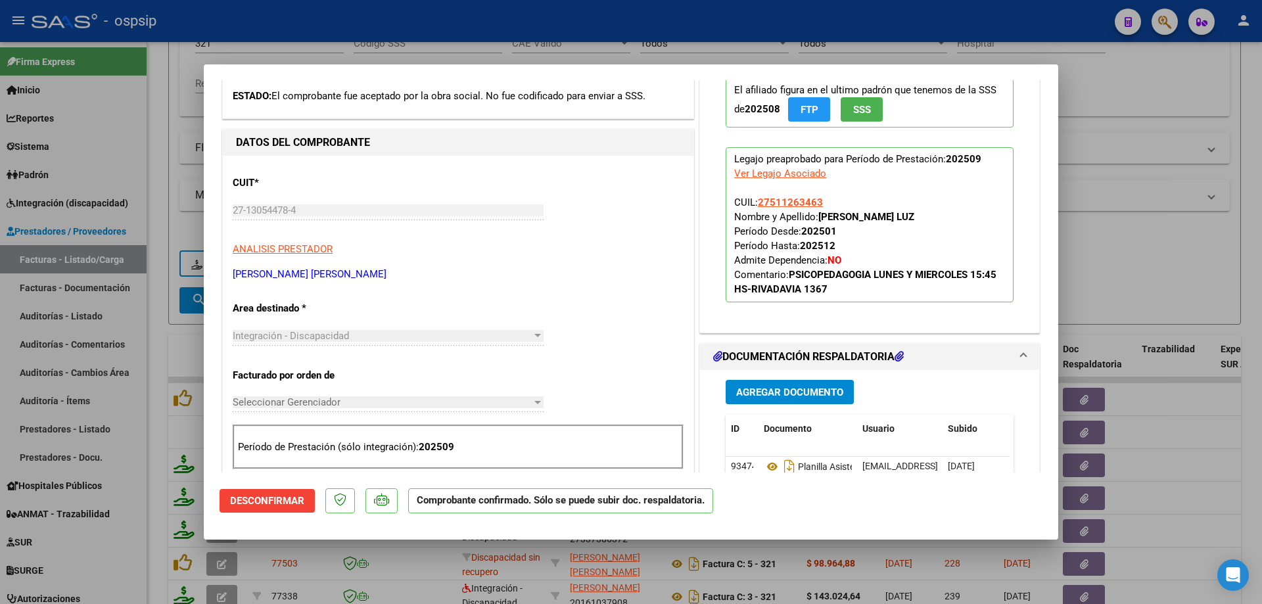
click at [1125, 134] on div at bounding box center [631, 302] width 1262 height 604
type input "$ 0,00"
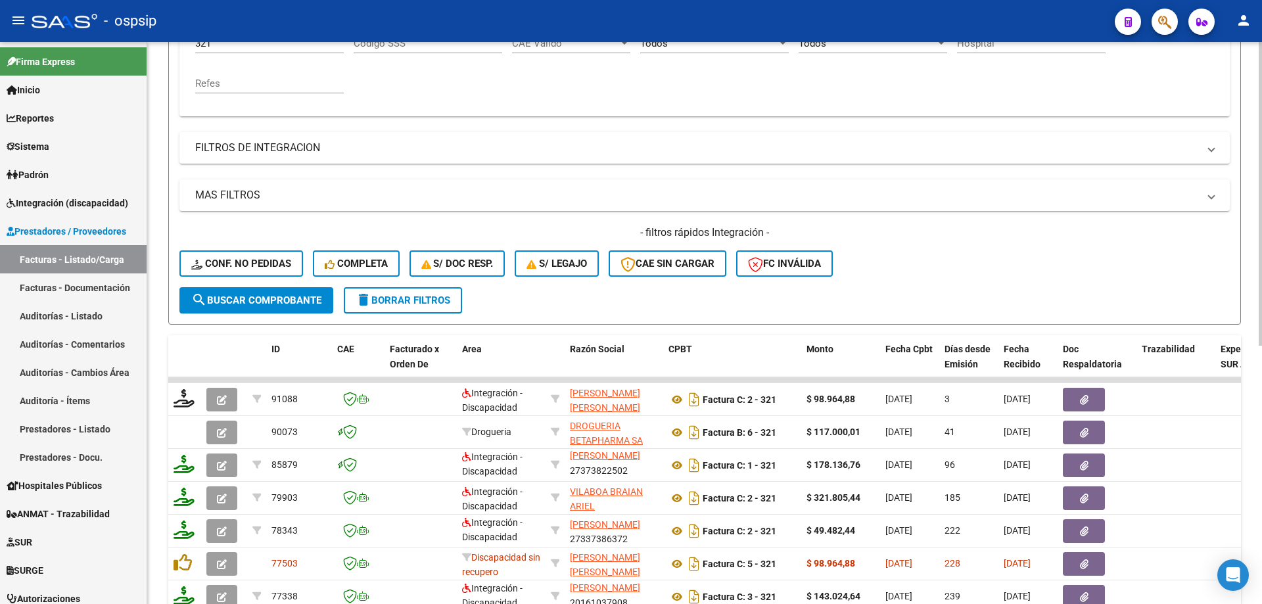
scroll to position [84, 0]
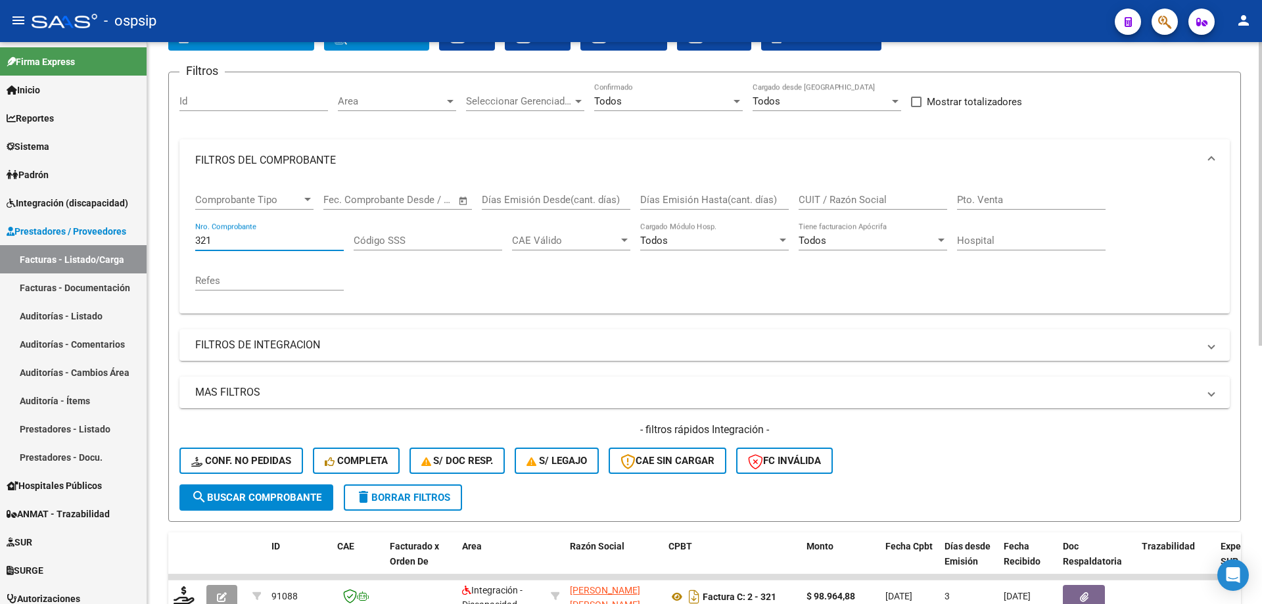
click at [231, 243] on input "321" at bounding box center [269, 241] width 149 height 12
type input "3"
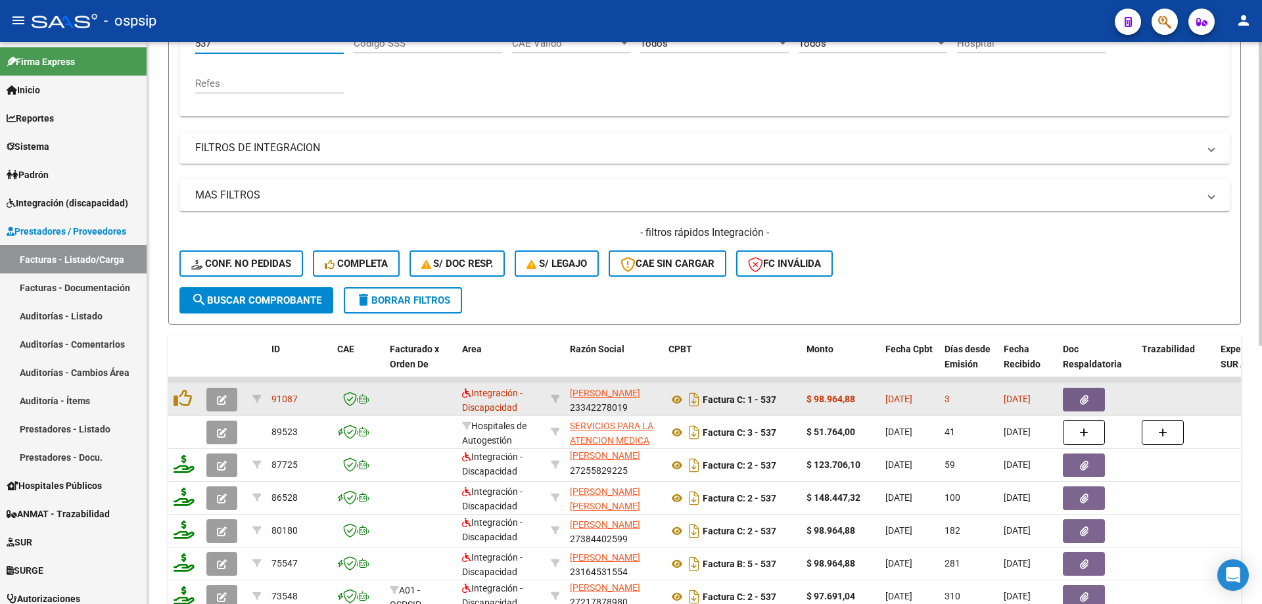
scroll to position [347, 0]
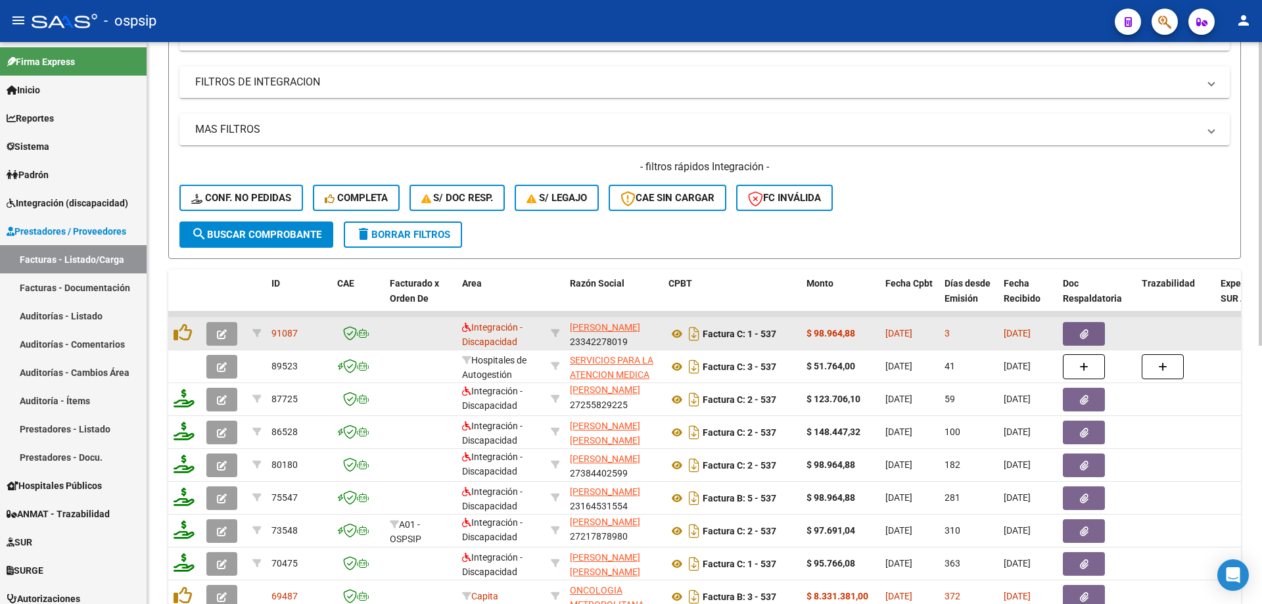
type input "537"
click at [224, 333] on icon "button" at bounding box center [222, 334] width 10 height 10
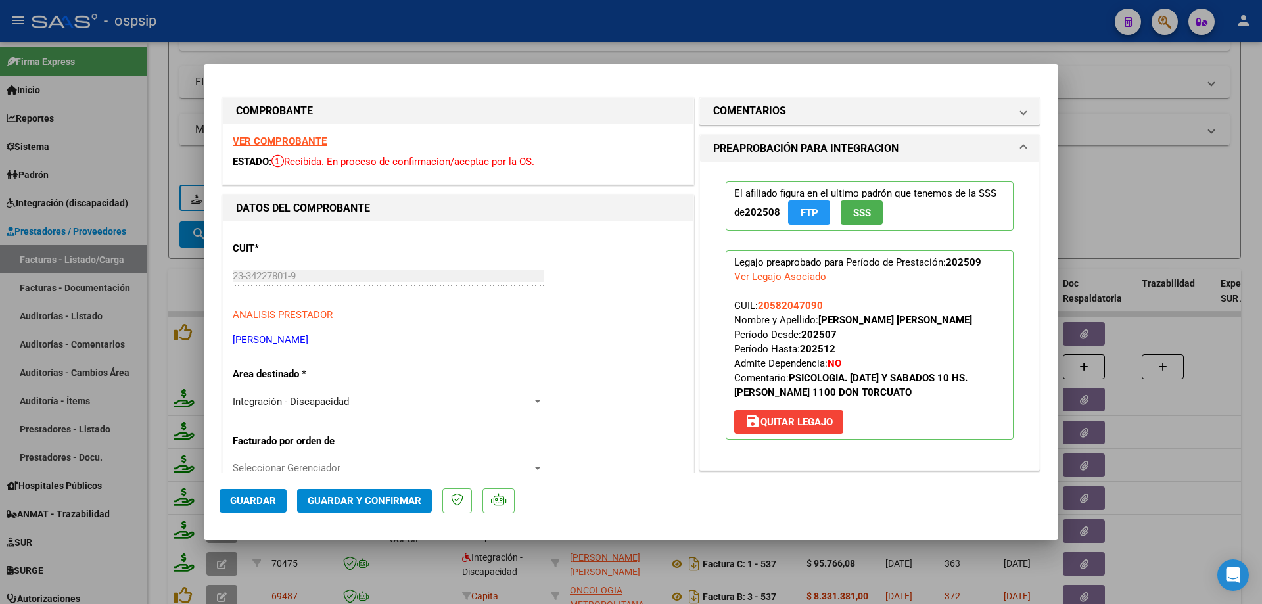
click at [858, 223] on button "SSS" at bounding box center [862, 212] width 42 height 24
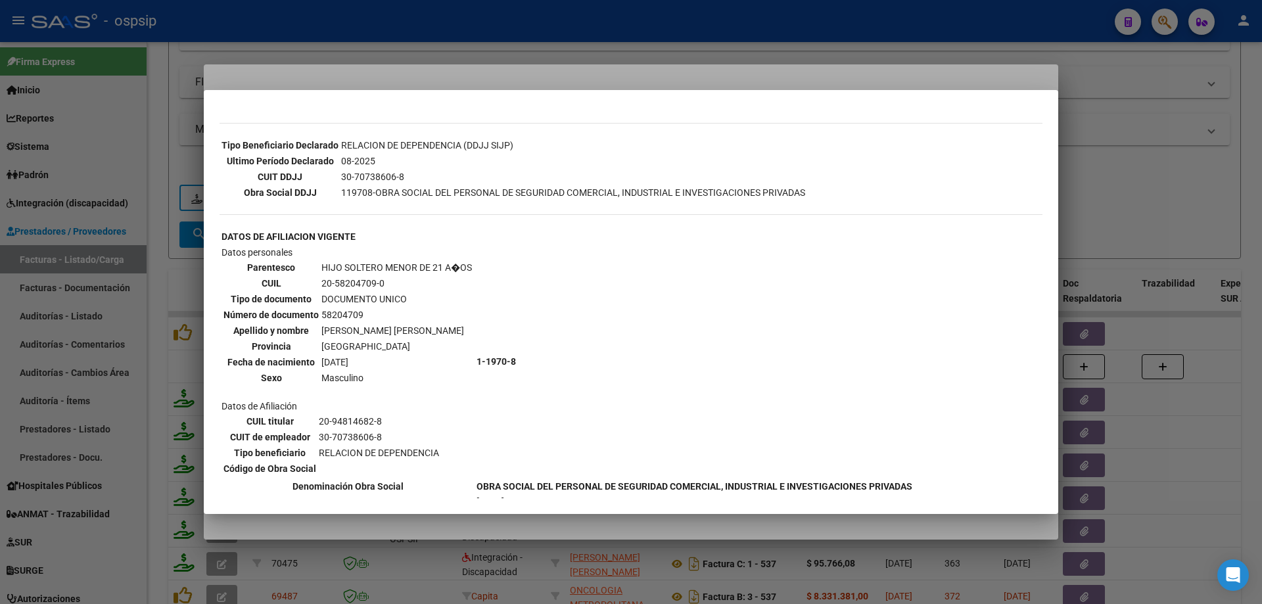
scroll to position [459, 0]
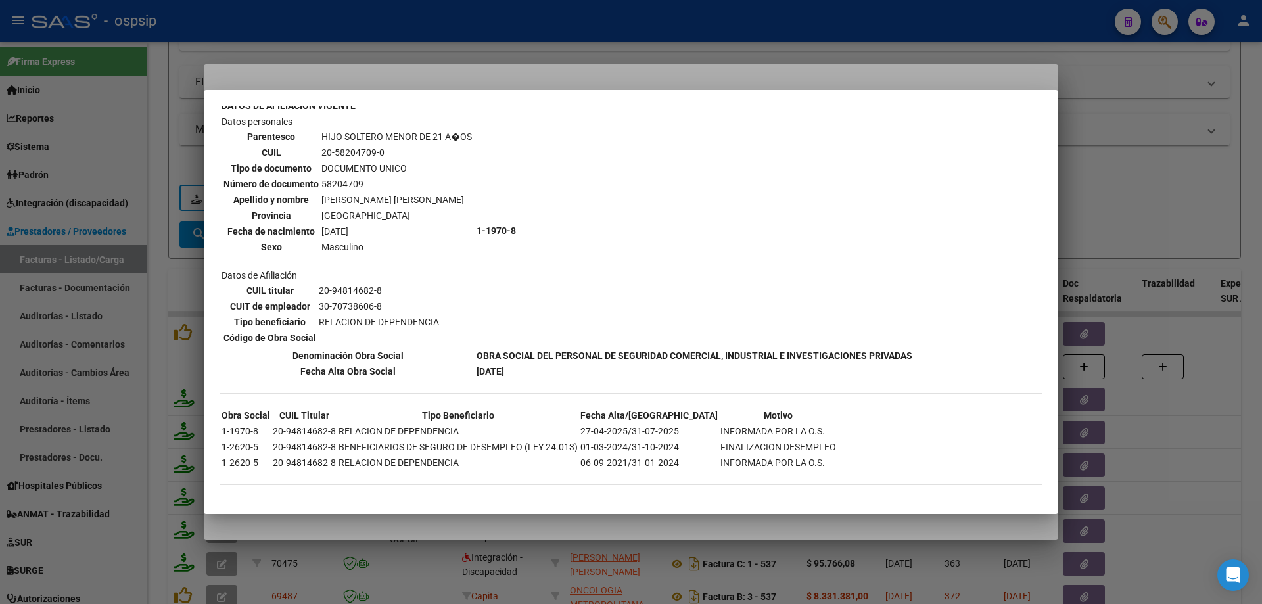
click at [1146, 184] on div at bounding box center [631, 302] width 1262 height 604
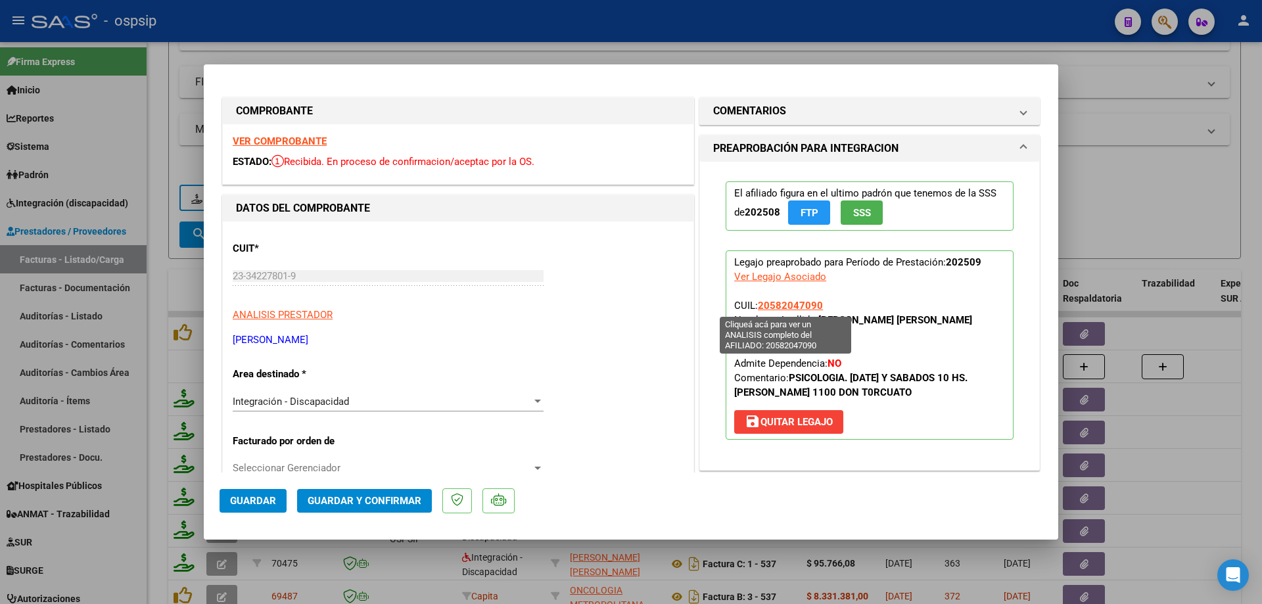
click at [787, 304] on span "20582047090" at bounding box center [790, 306] width 65 height 12
type textarea "20582047090"
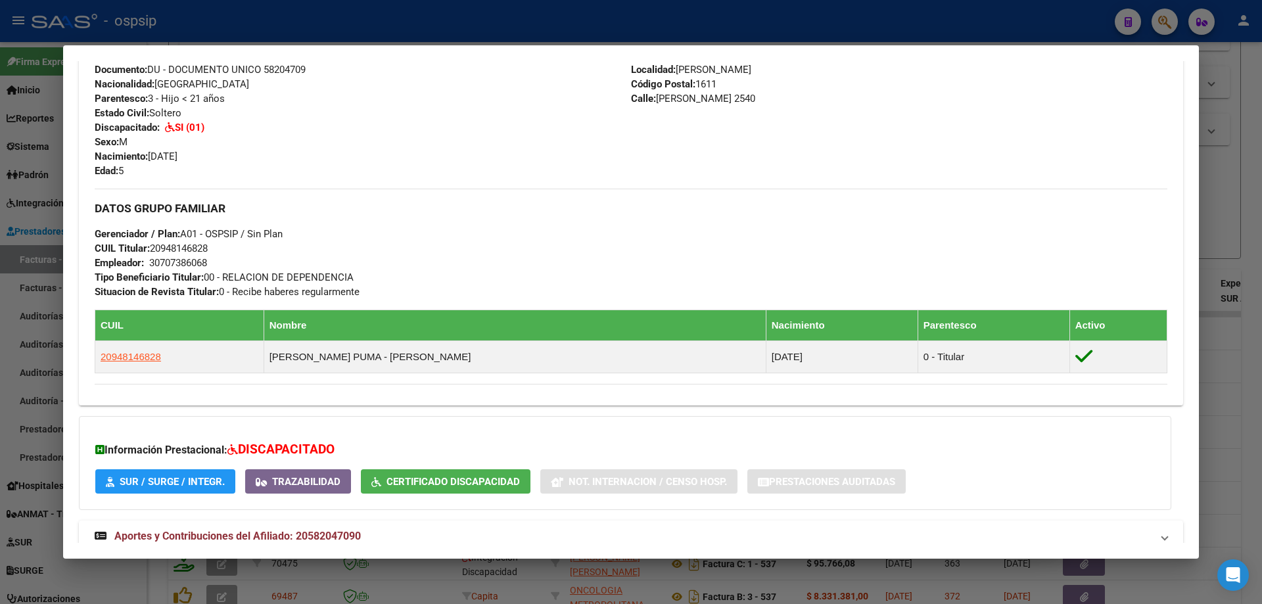
scroll to position [532, 0]
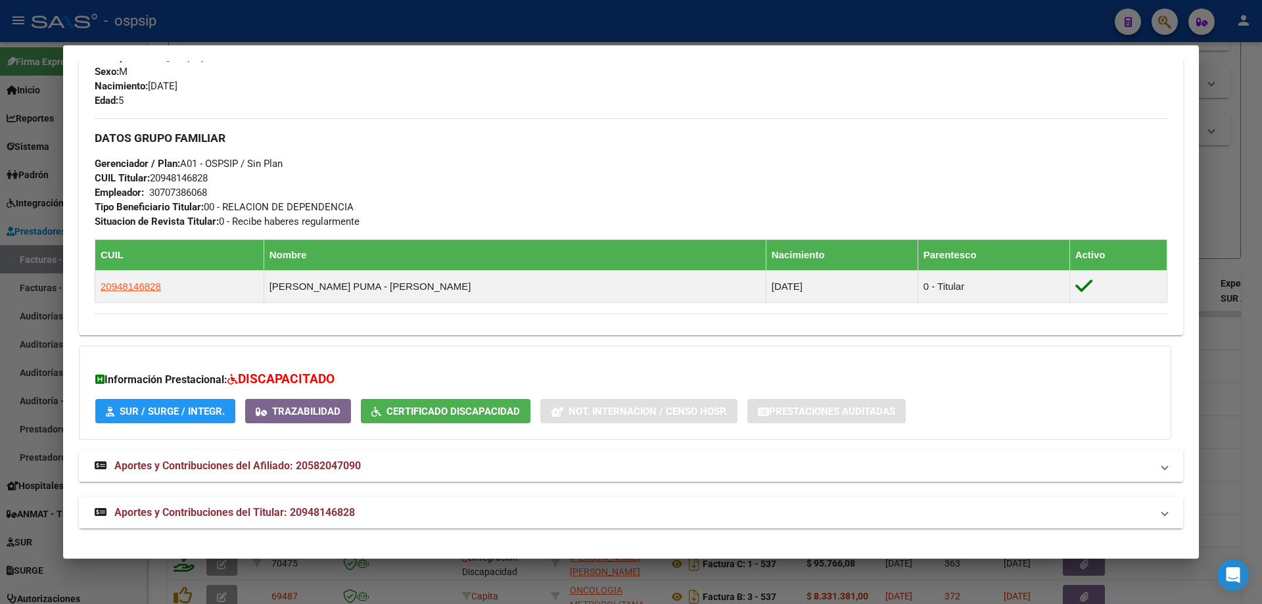
click at [1248, 275] on div at bounding box center [631, 302] width 1262 height 604
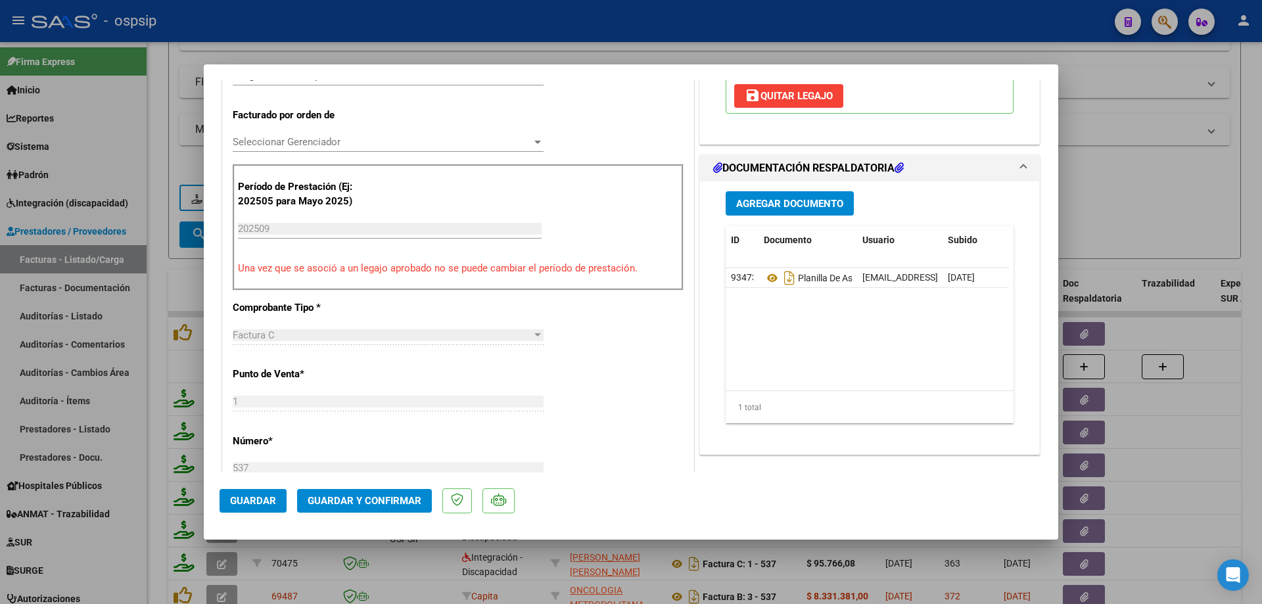
scroll to position [329, 0]
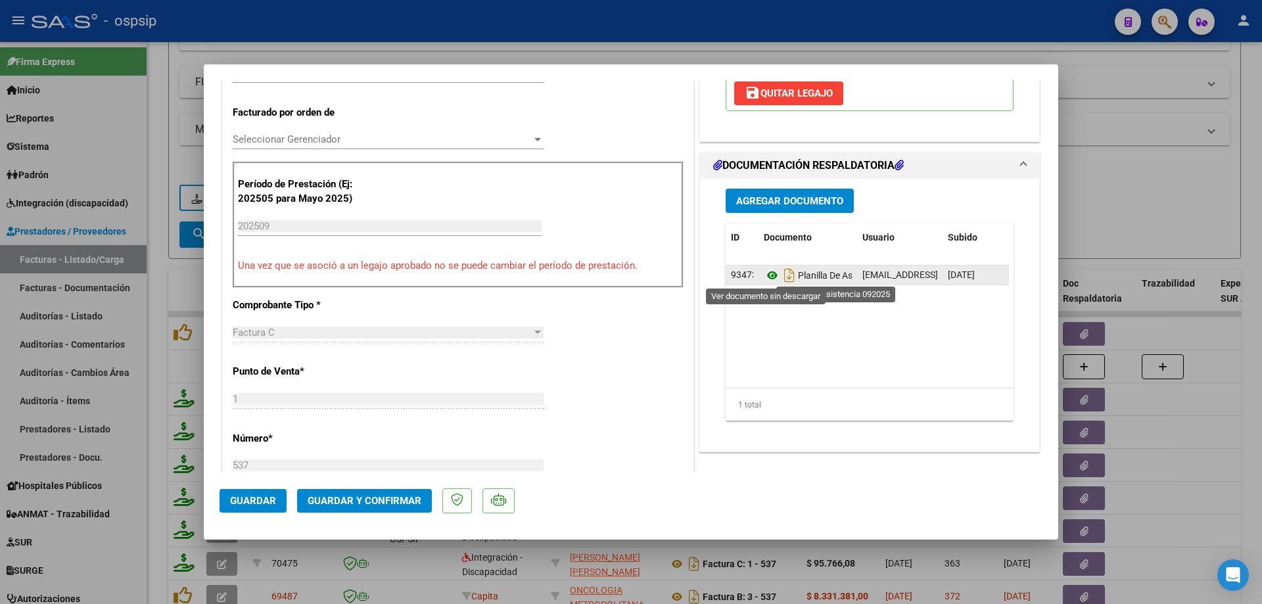
click at [764, 271] on icon at bounding box center [772, 276] width 17 height 16
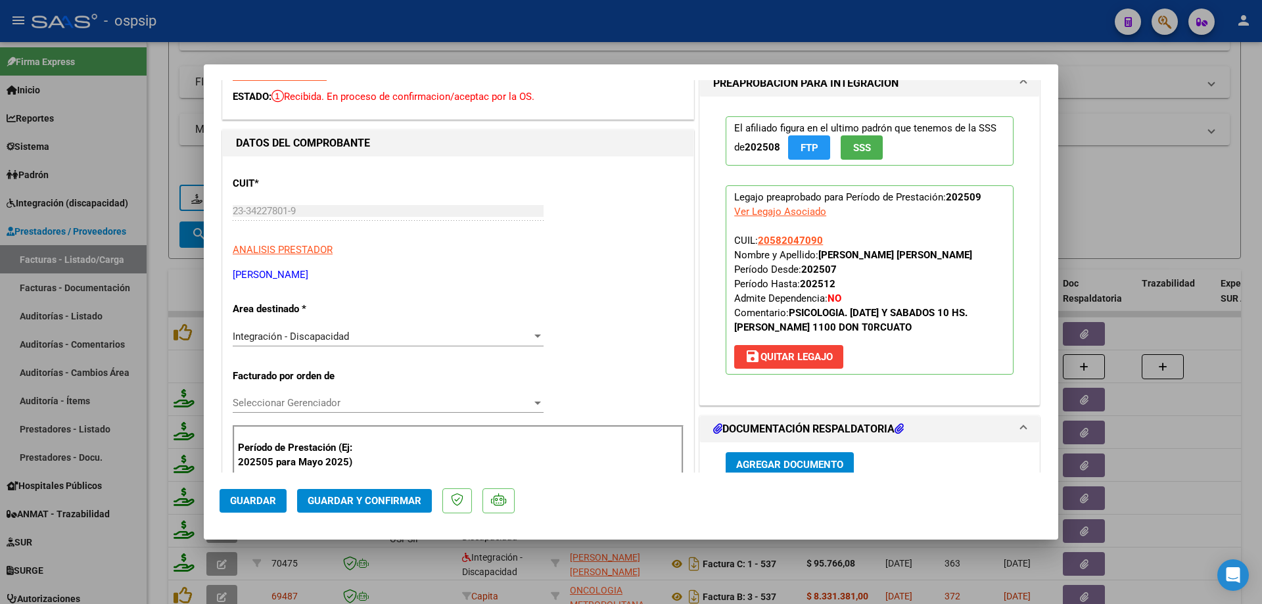
scroll to position [0, 0]
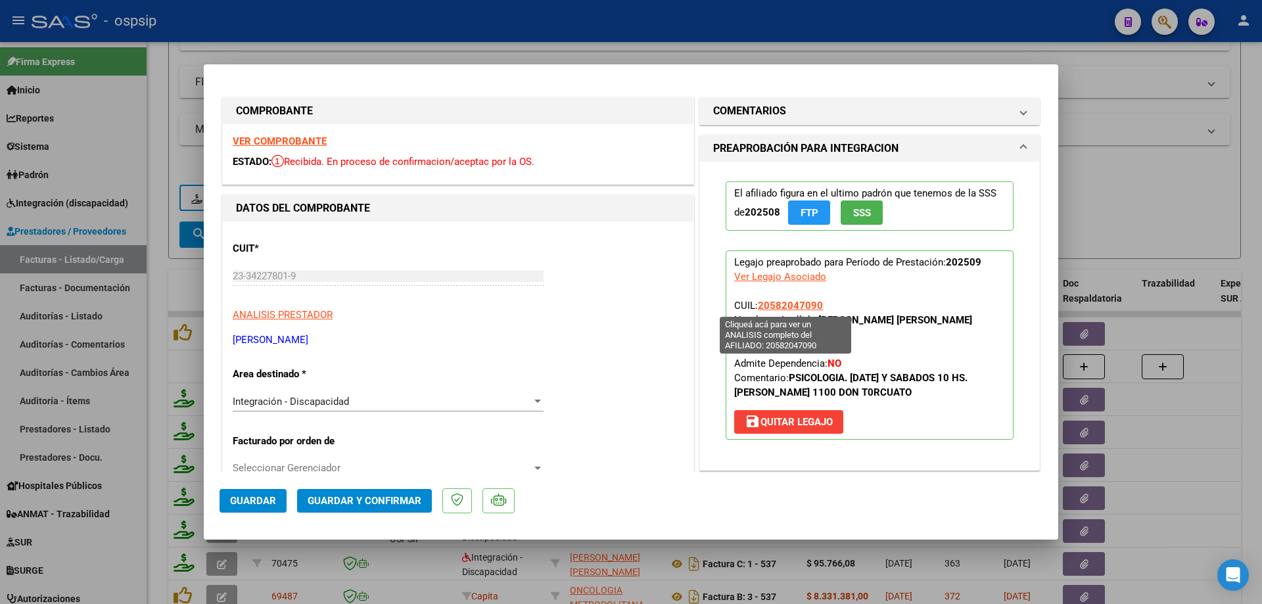
drag, startPoint x: 829, startPoint y: 310, endPoint x: 755, endPoint y: 304, distance: 75.2
click at [755, 304] on p "Legajo preaprobado para Período de Prestación: 202509 Ver Legajo Asociado CUIL:…" at bounding box center [870, 344] width 288 height 189
copy span "20582047090"
click at [398, 498] on span "Guardar y Confirmar" at bounding box center [365, 501] width 114 height 12
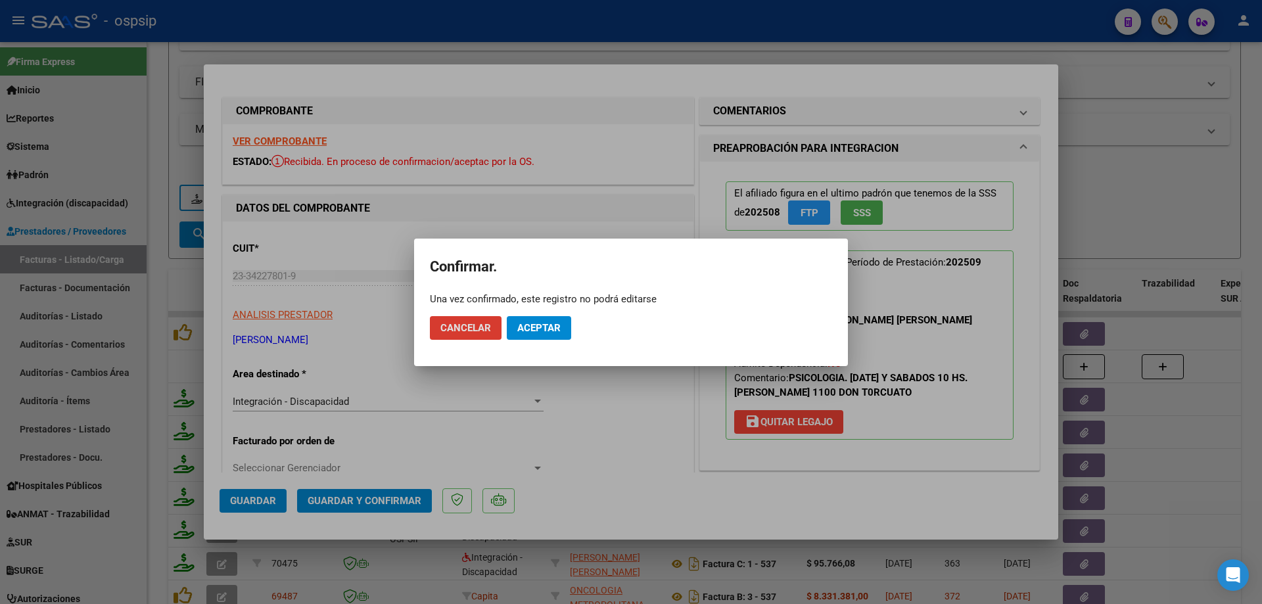
click at [533, 341] on mat-dialog-actions "Cancelar Aceptar" at bounding box center [631, 328] width 402 height 45
click at [525, 325] on span "Aceptar" at bounding box center [538, 328] width 43 height 12
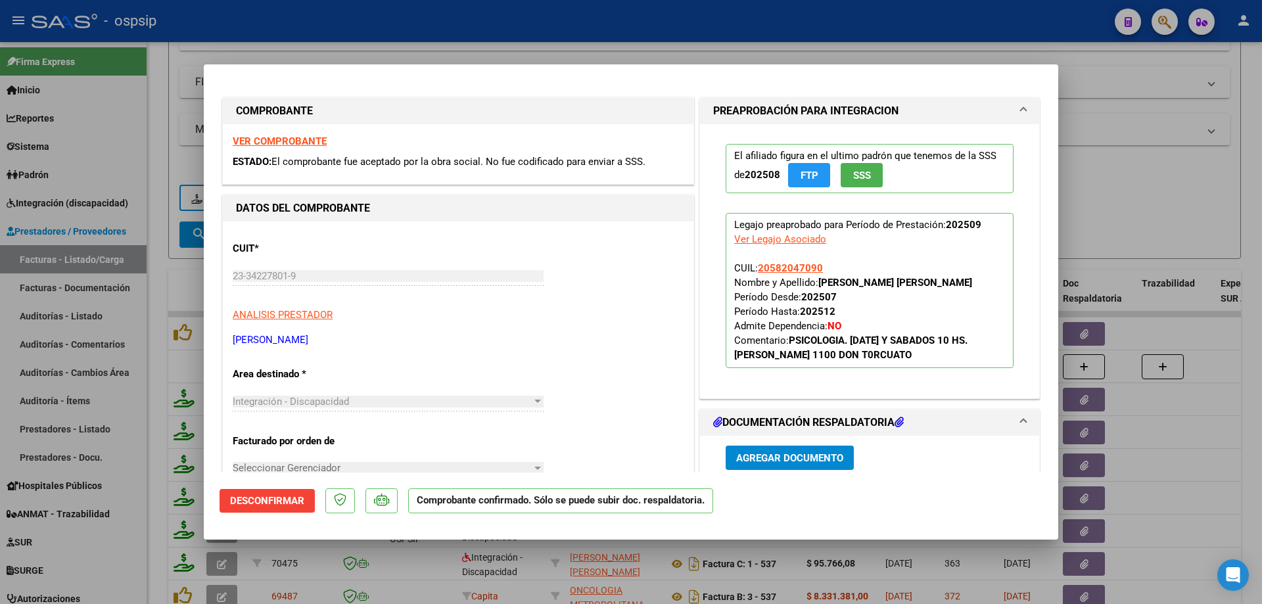
click at [1117, 206] on div at bounding box center [631, 302] width 1262 height 604
type input "$ 0,00"
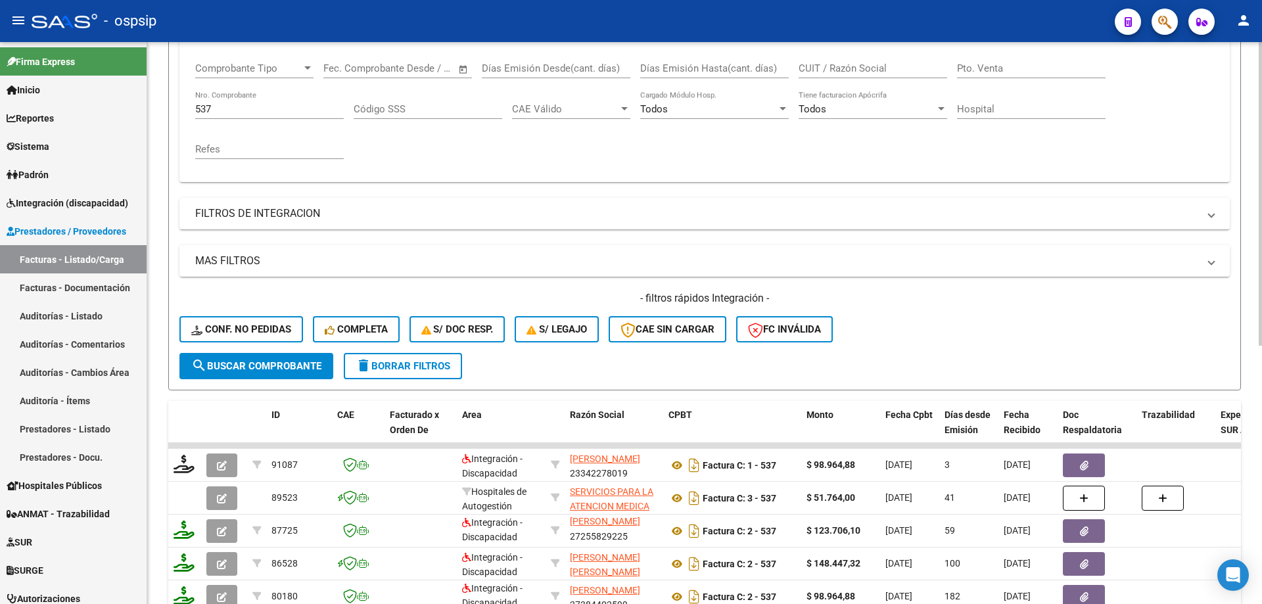
scroll to position [84, 0]
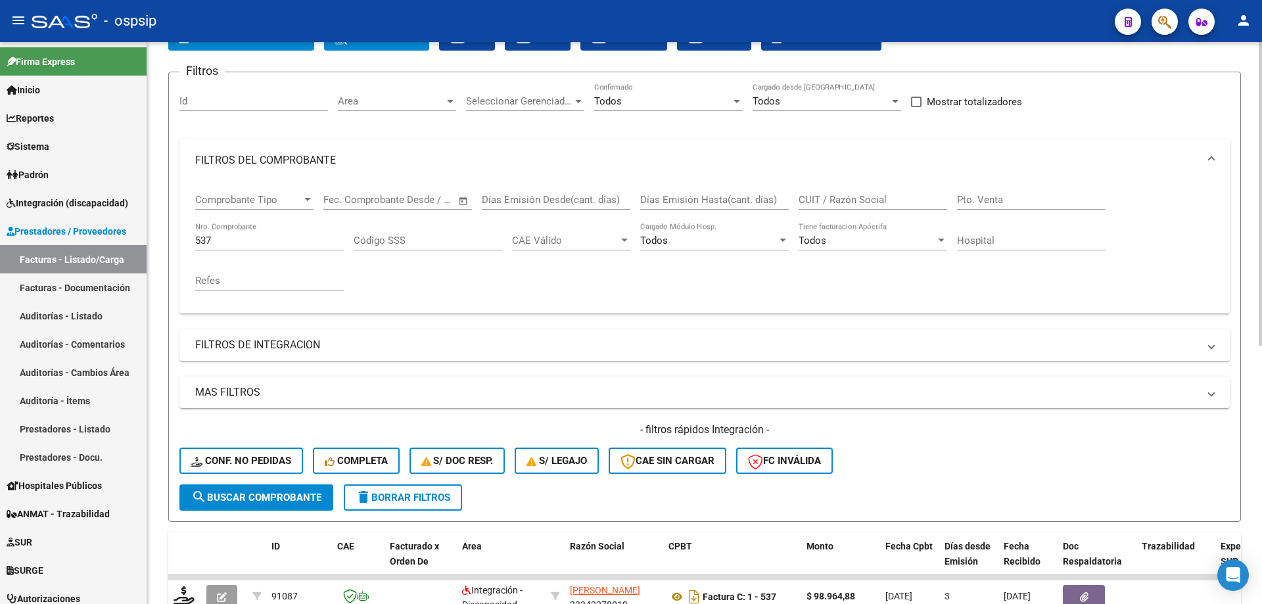
click at [244, 237] on input "537" at bounding box center [269, 241] width 149 height 12
type input "5"
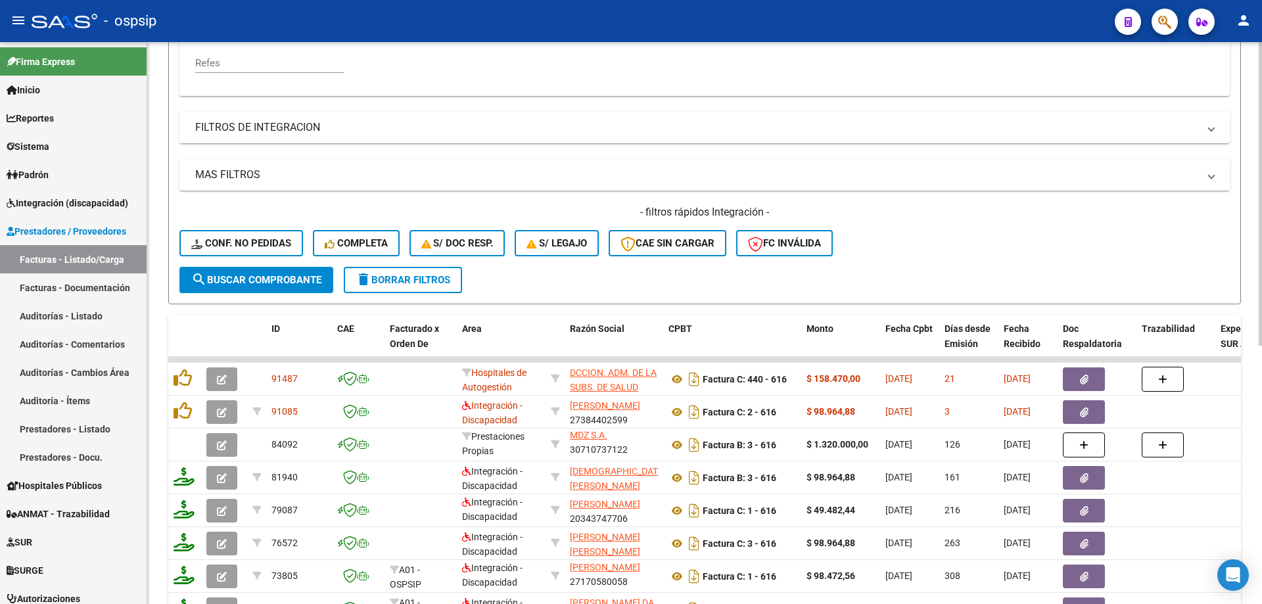
scroll to position [347, 0]
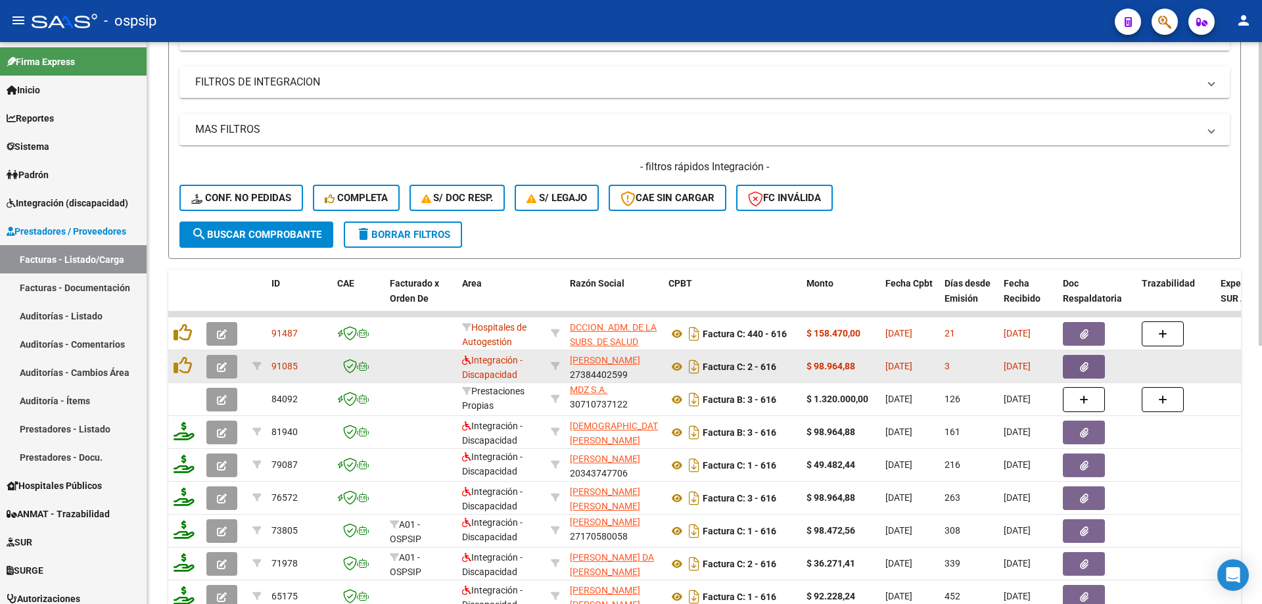
type input "615"
click at [223, 365] on icon "button" at bounding box center [222, 367] width 10 height 10
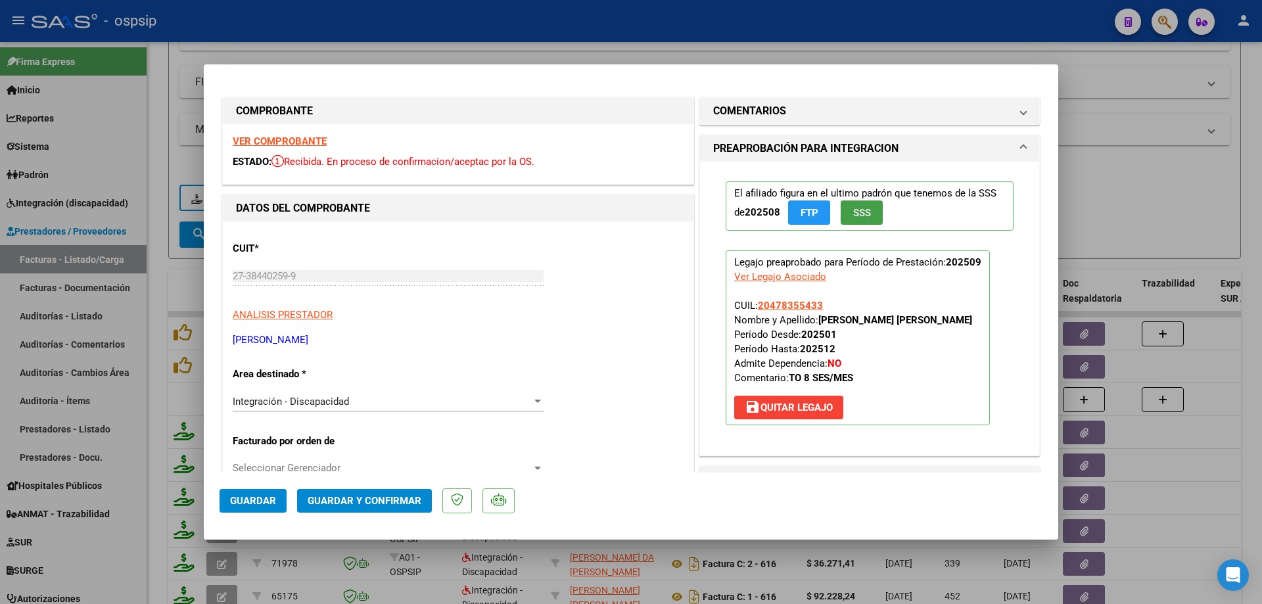
click at [846, 211] on button "SSS" at bounding box center [862, 212] width 42 height 24
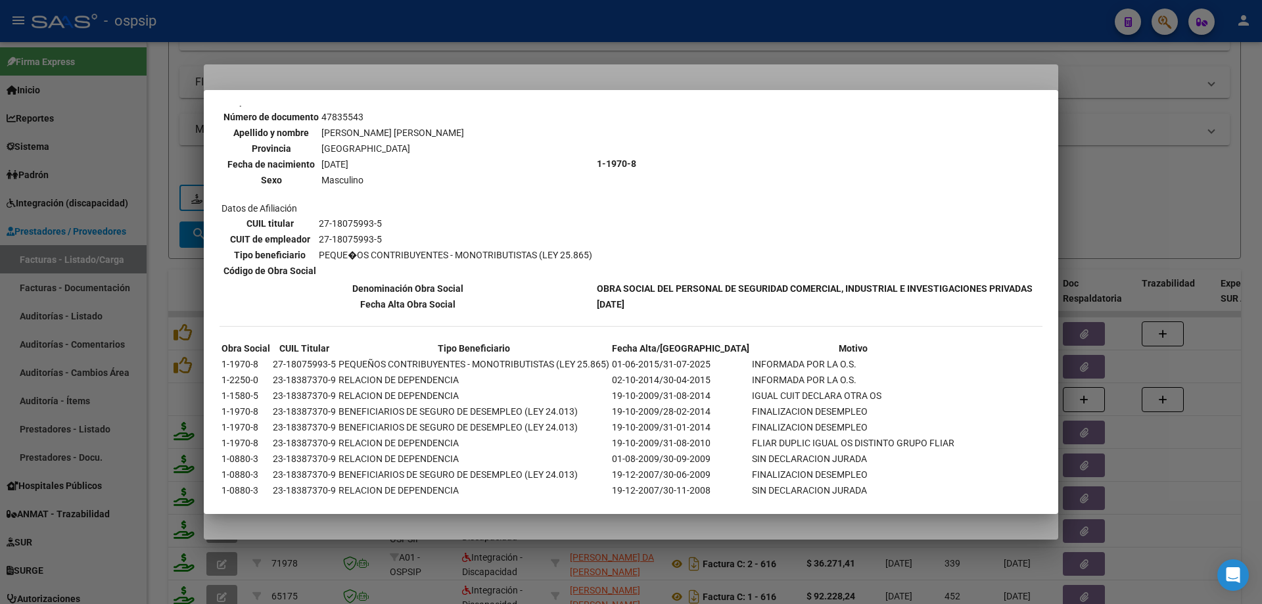
scroll to position [542, 0]
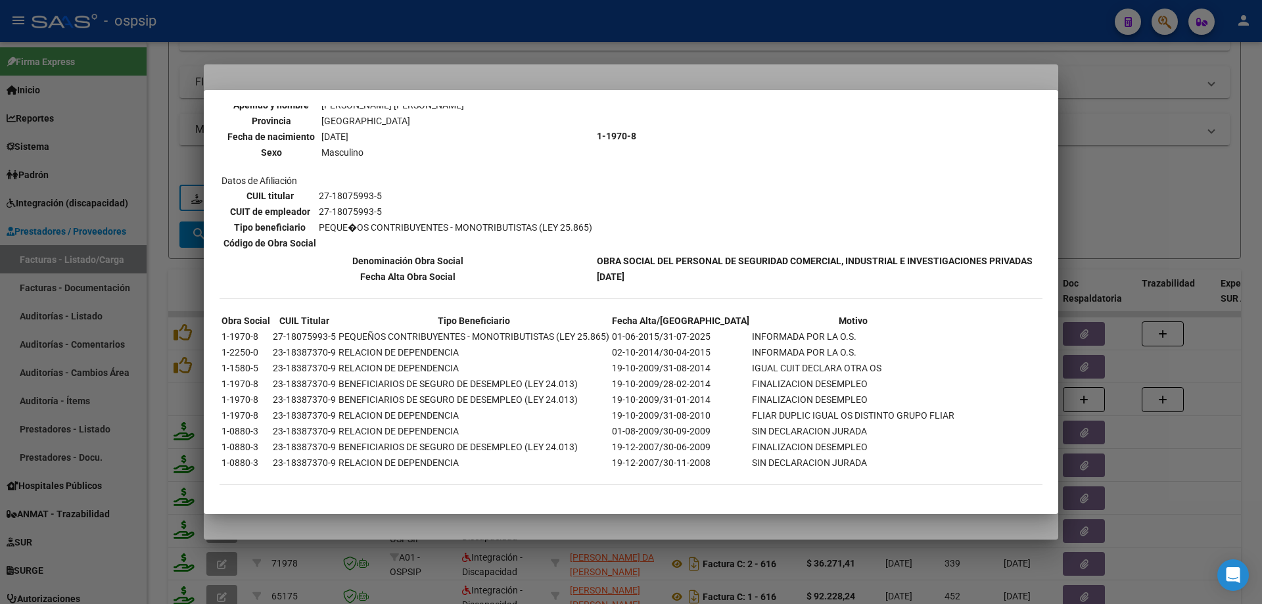
click at [1261, 121] on div at bounding box center [631, 302] width 1262 height 604
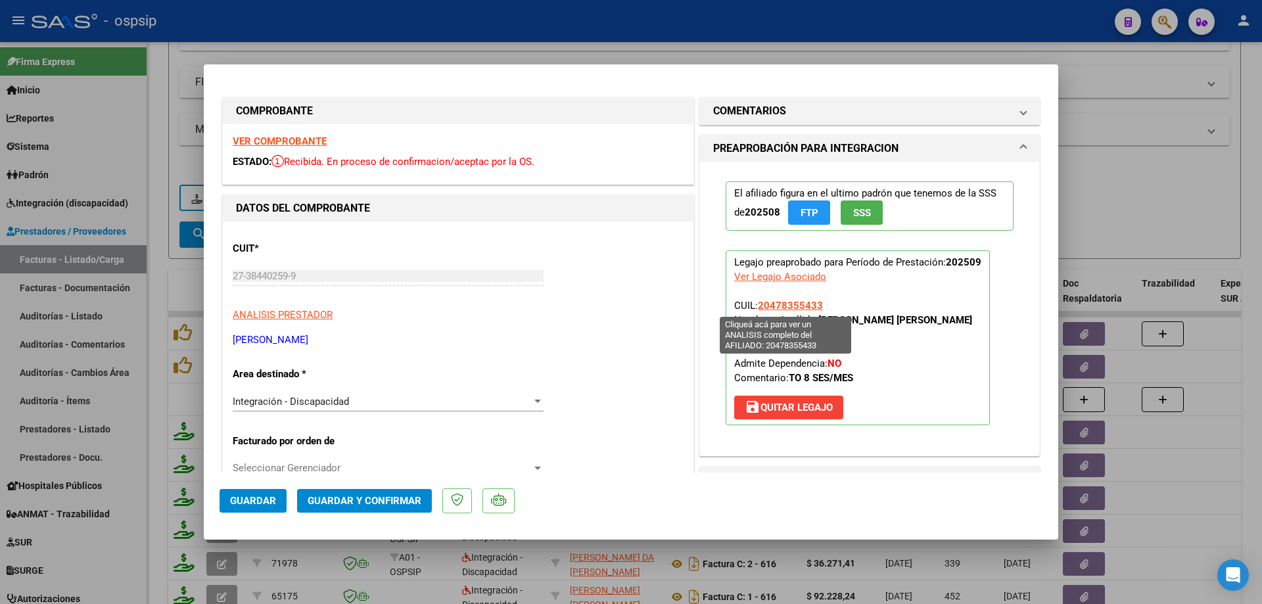
click at [784, 309] on span "20478355433" at bounding box center [790, 306] width 65 height 12
type textarea "20478355433"
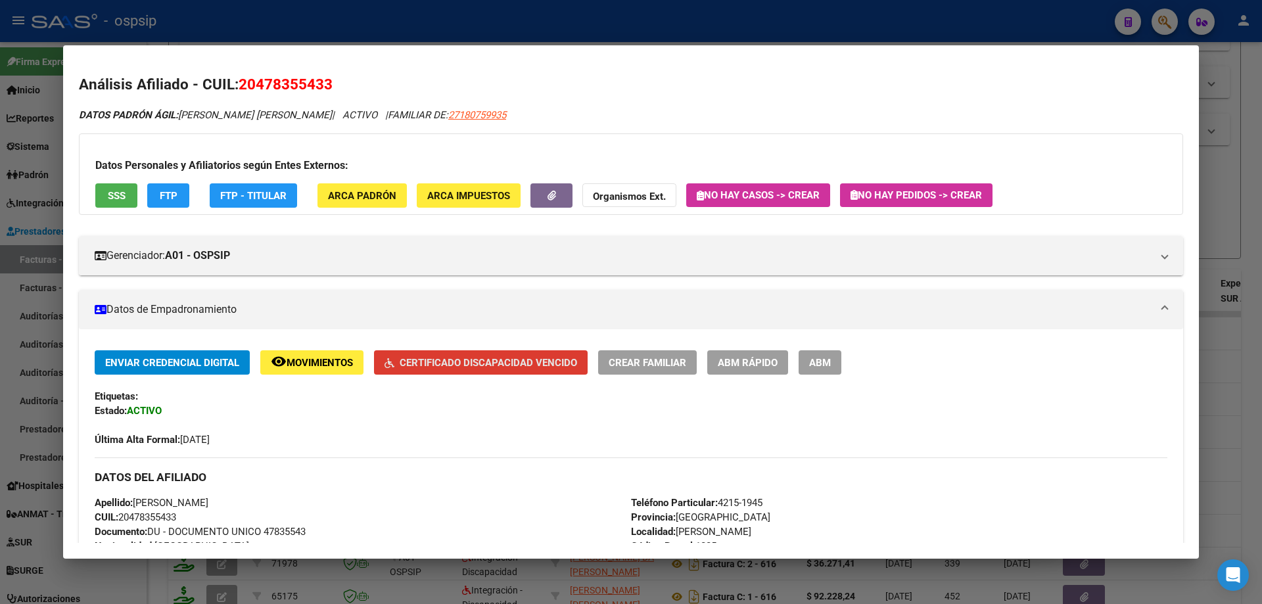
click at [525, 358] on span "Certificado Discapacidad Vencido" at bounding box center [488, 363] width 177 height 12
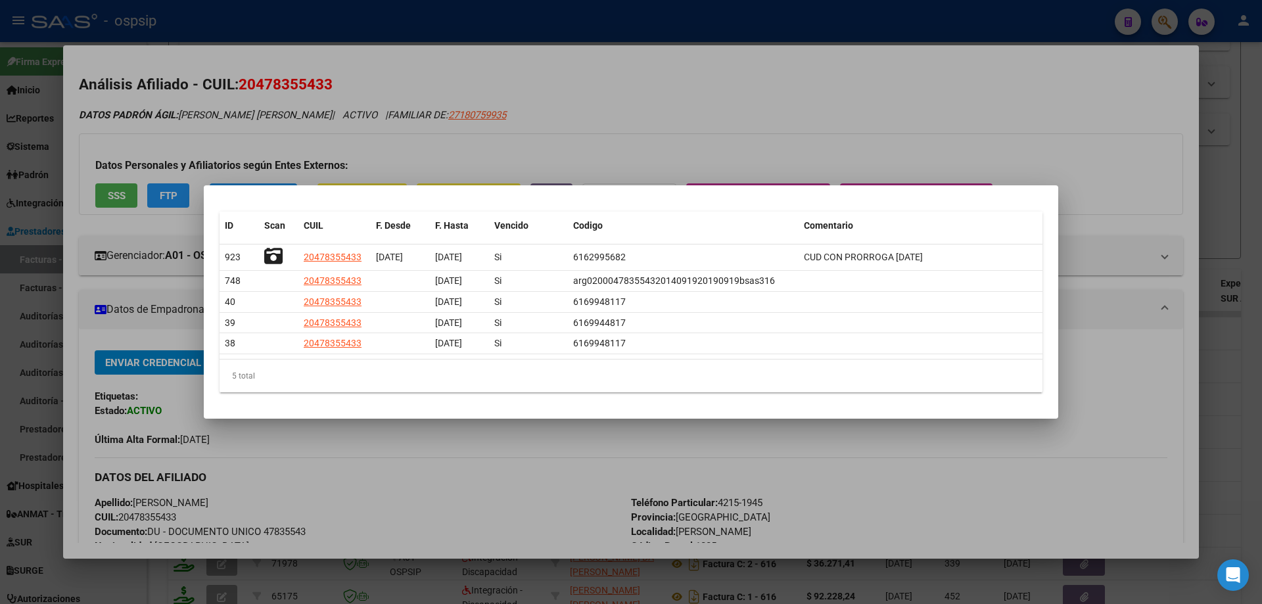
click at [1098, 275] on div at bounding box center [631, 302] width 1262 height 604
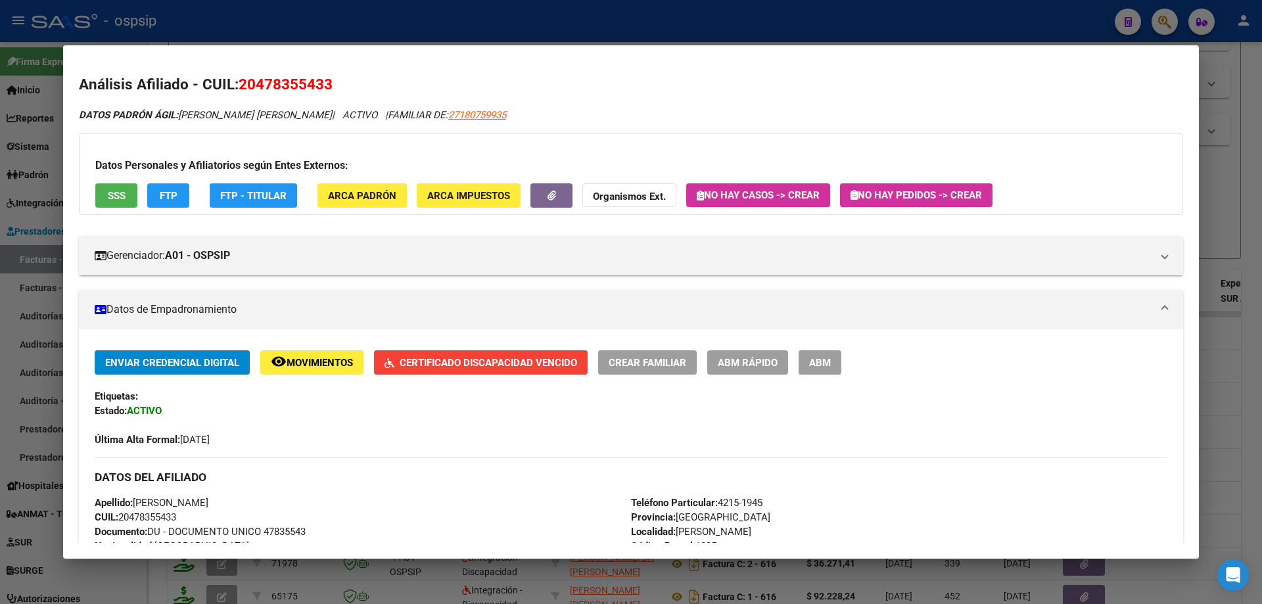
click at [1259, 220] on div at bounding box center [631, 302] width 1262 height 604
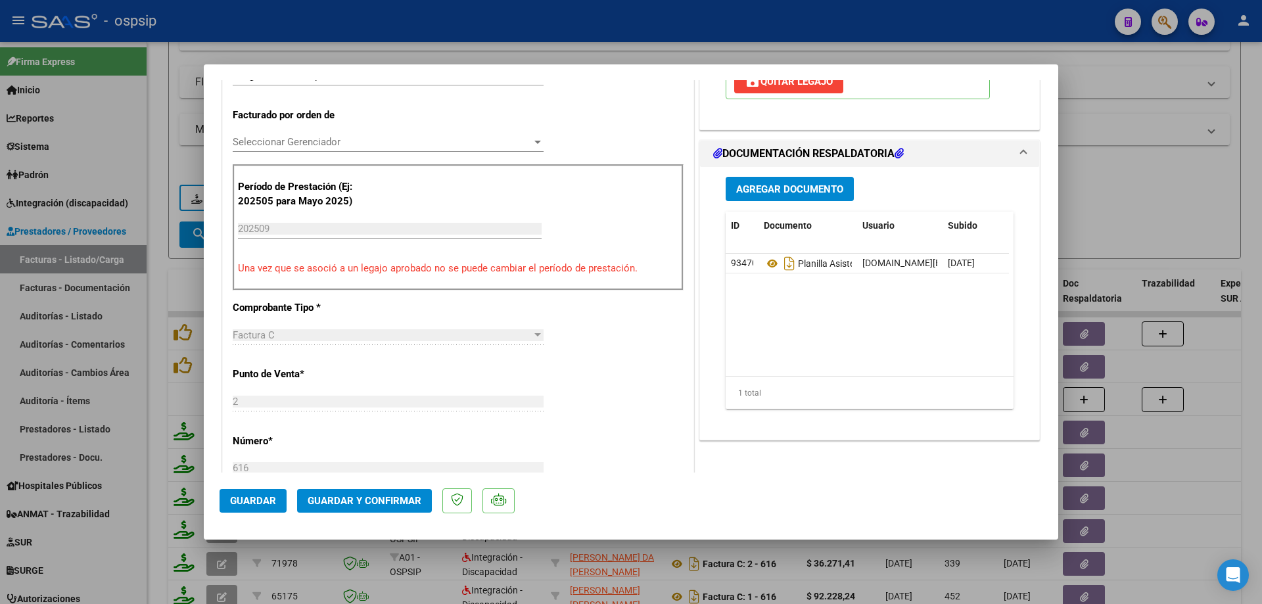
scroll to position [329, 0]
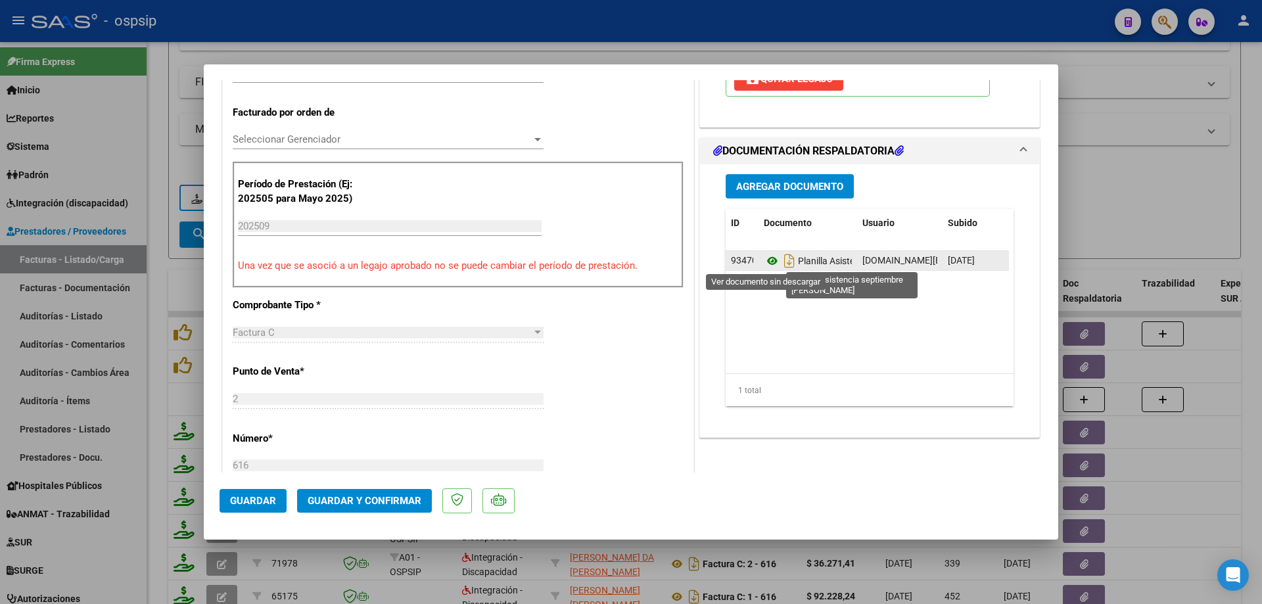
click at [768, 261] on icon at bounding box center [772, 261] width 17 height 16
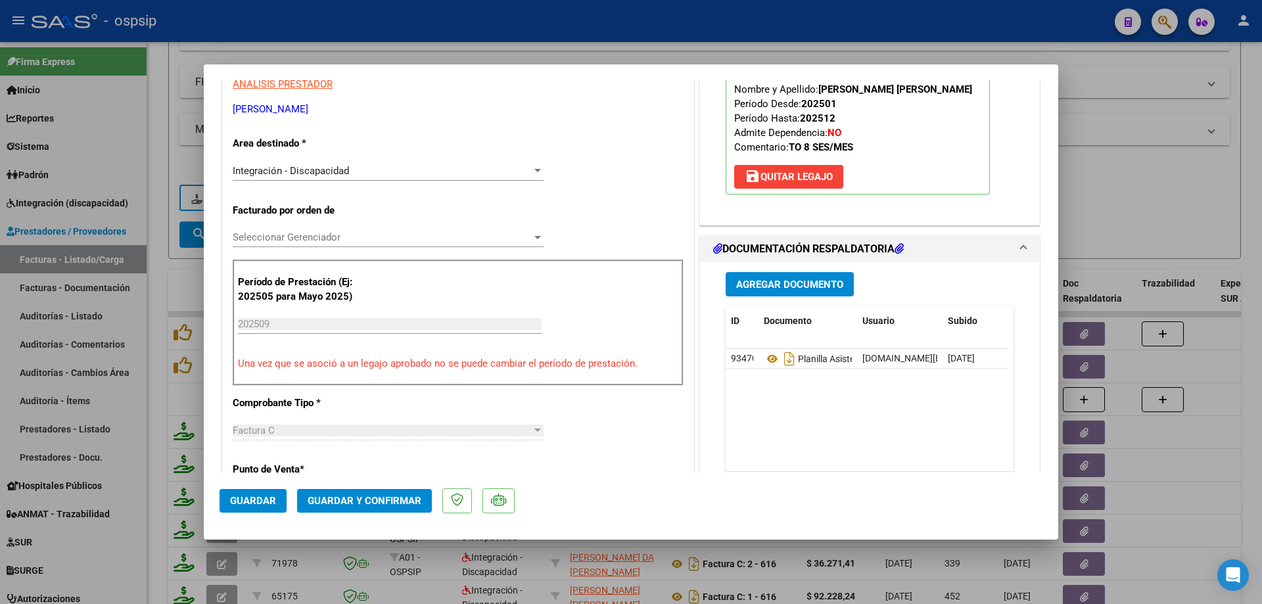
scroll to position [66, 0]
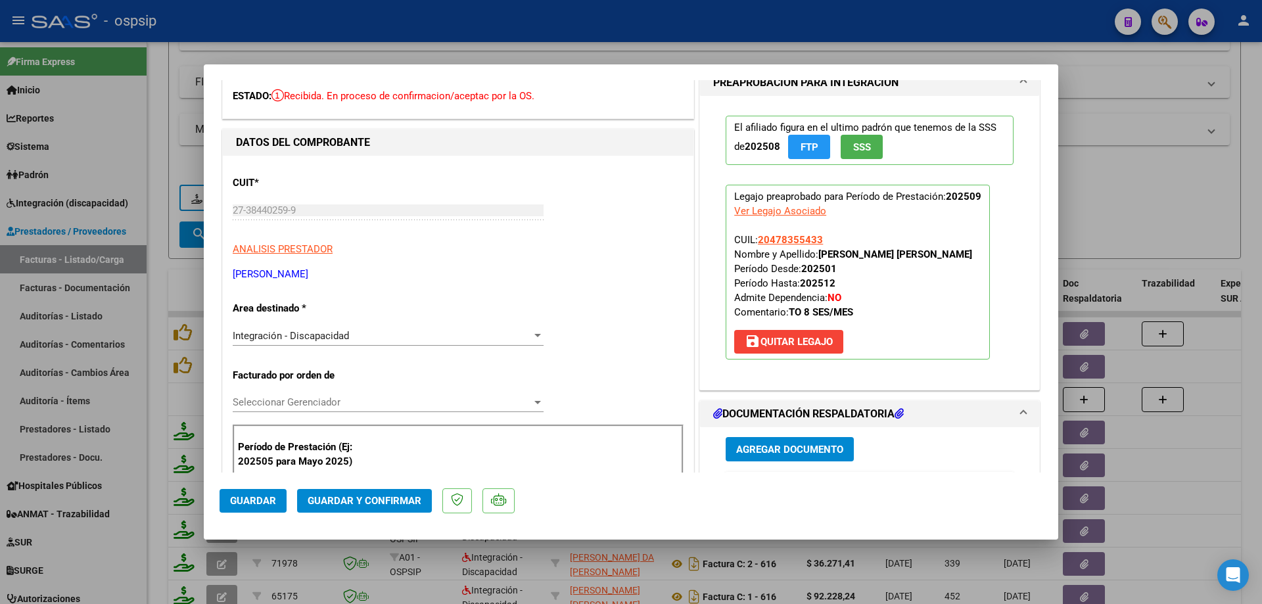
drag, startPoint x: 823, startPoint y: 241, endPoint x: 756, endPoint y: 233, distance: 67.5
click at [756, 233] on p "Legajo preaprobado para Período de Prestación: 202509 Ver Legajo Asociado CUIL:…" at bounding box center [858, 272] width 264 height 175
copy span "20478355433"
click at [376, 501] on span "Guardar y Confirmar" at bounding box center [365, 501] width 114 height 12
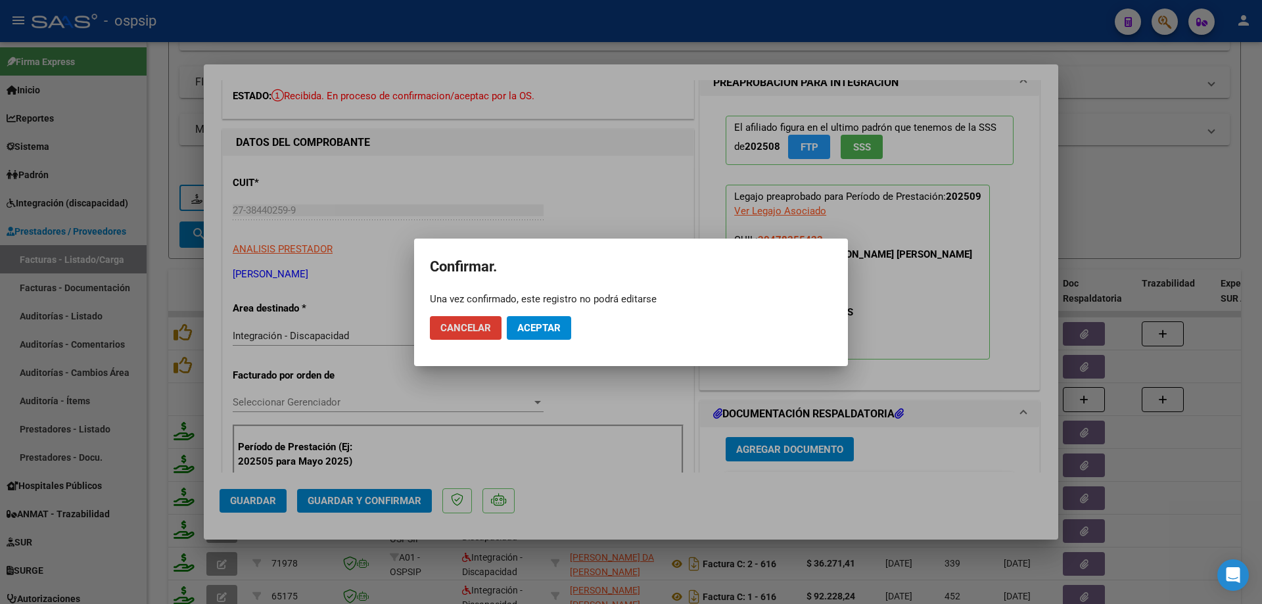
click at [534, 327] on span "Aceptar" at bounding box center [538, 328] width 43 height 12
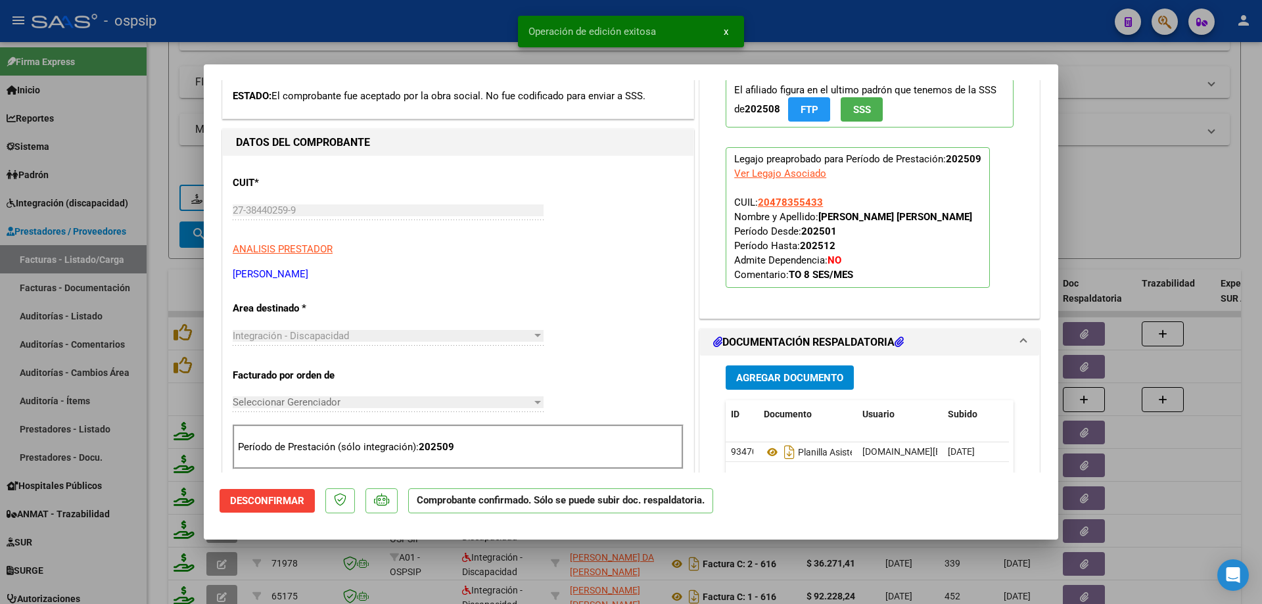
click at [1180, 187] on div at bounding box center [631, 302] width 1262 height 604
type input "$ 0,00"
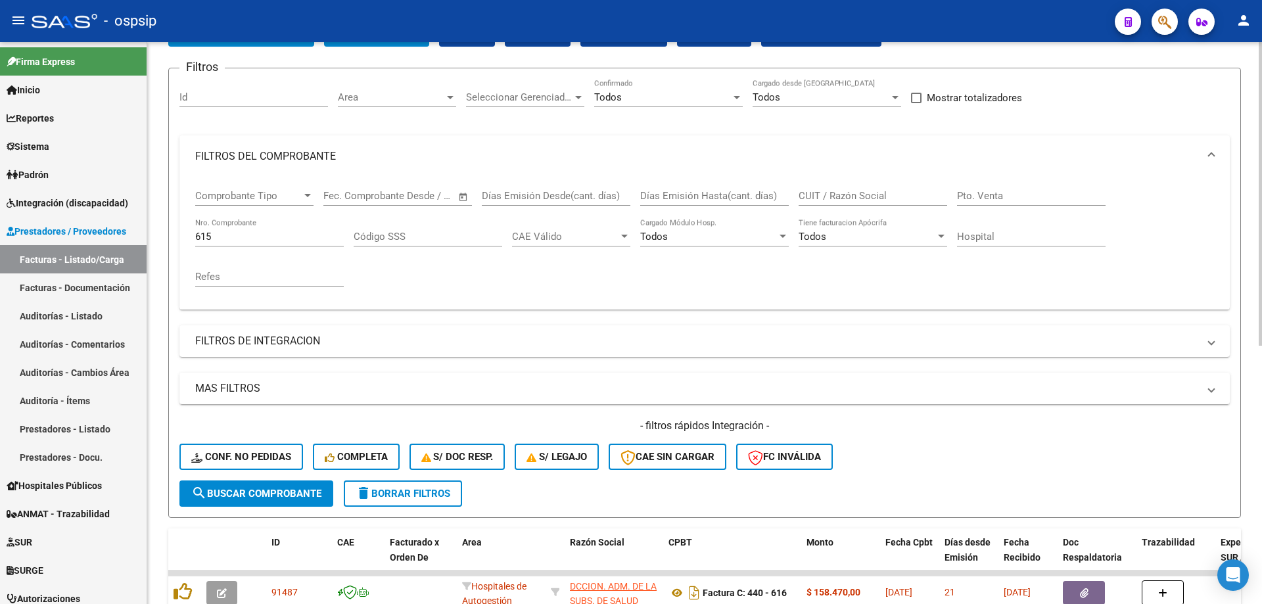
scroll to position [84, 0]
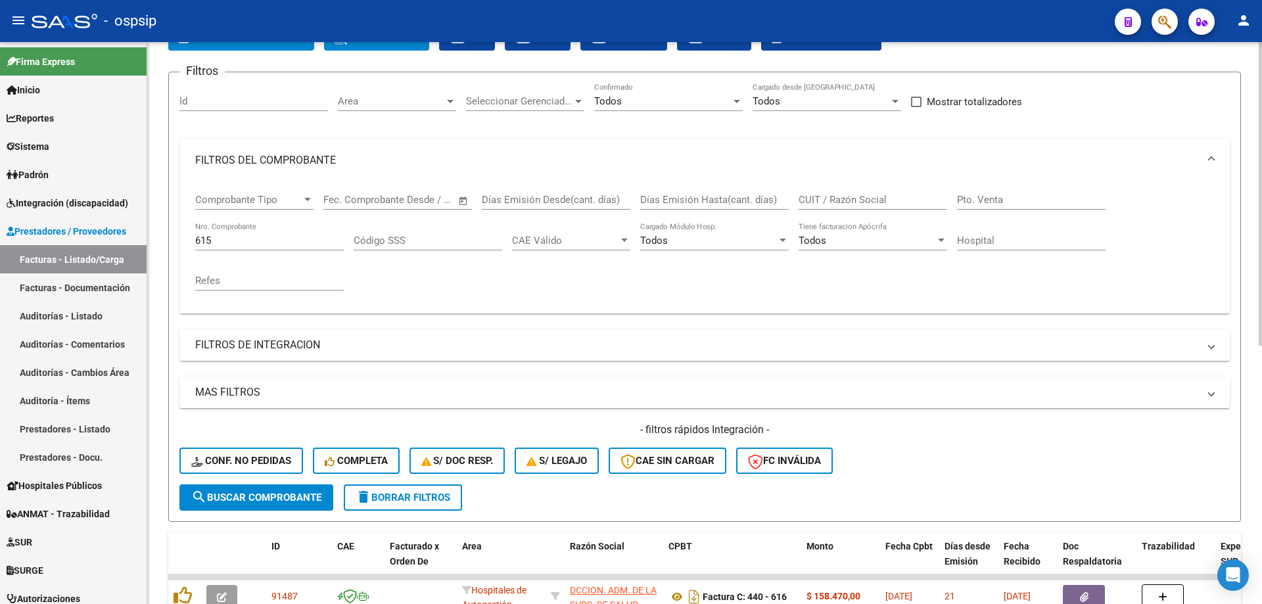
click at [254, 237] on input "615" at bounding box center [269, 241] width 149 height 12
type input "6"
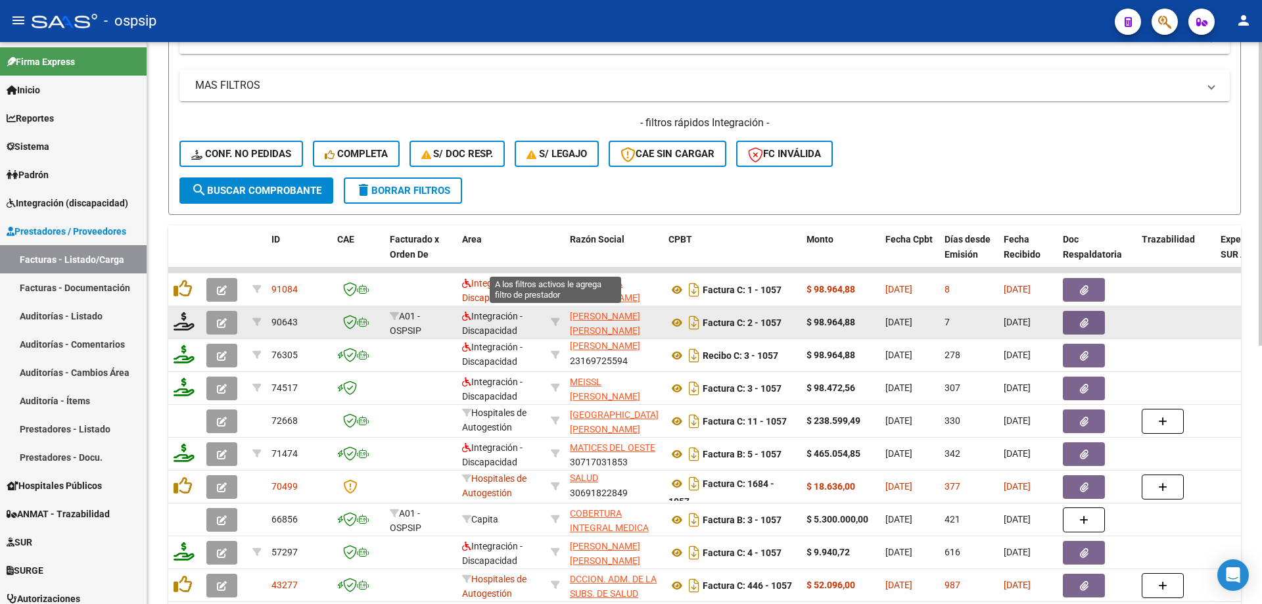
scroll to position [413, 0]
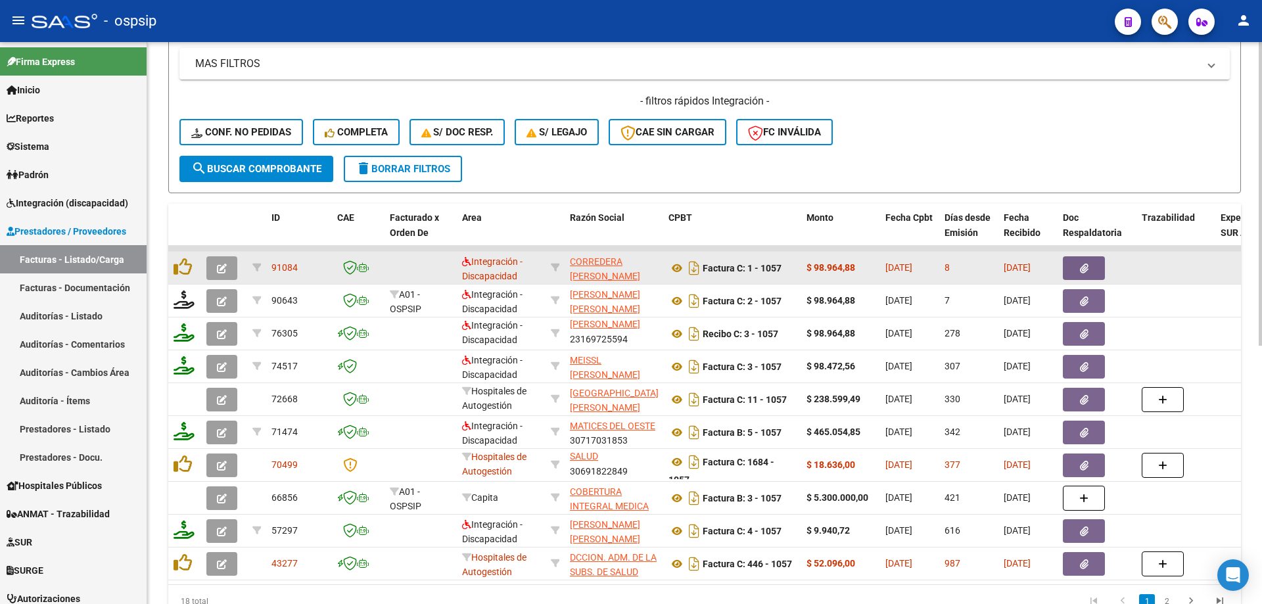
type input "1057"
click at [218, 265] on icon "button" at bounding box center [222, 269] width 10 height 10
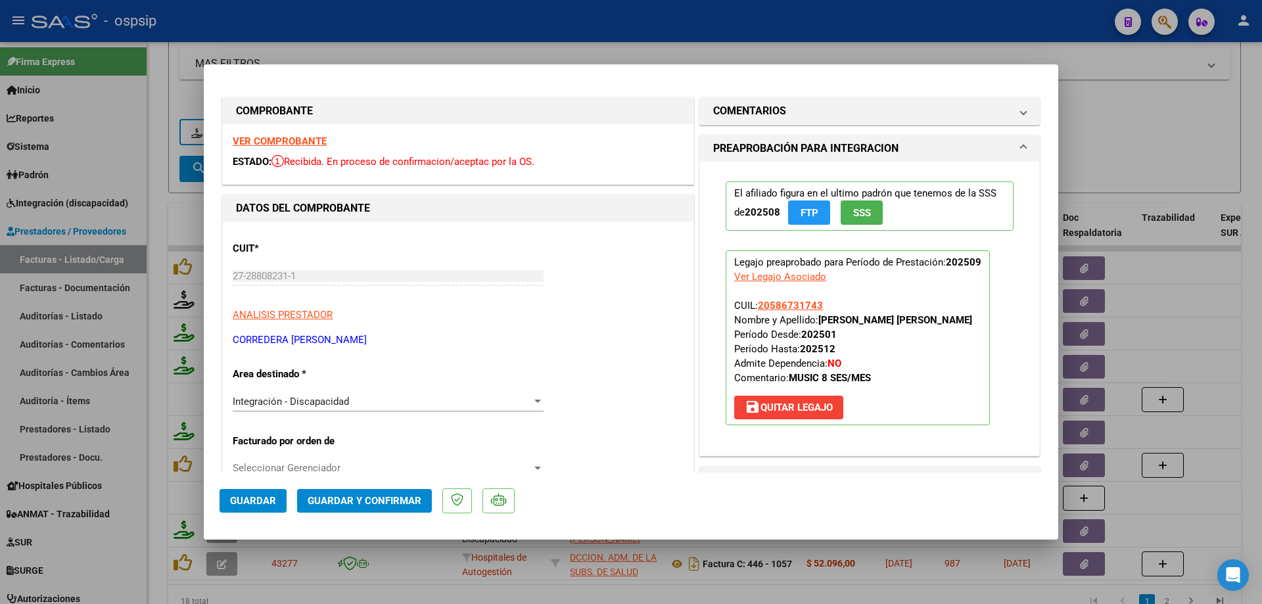
click at [859, 208] on span "SSS" at bounding box center [862, 213] width 18 height 12
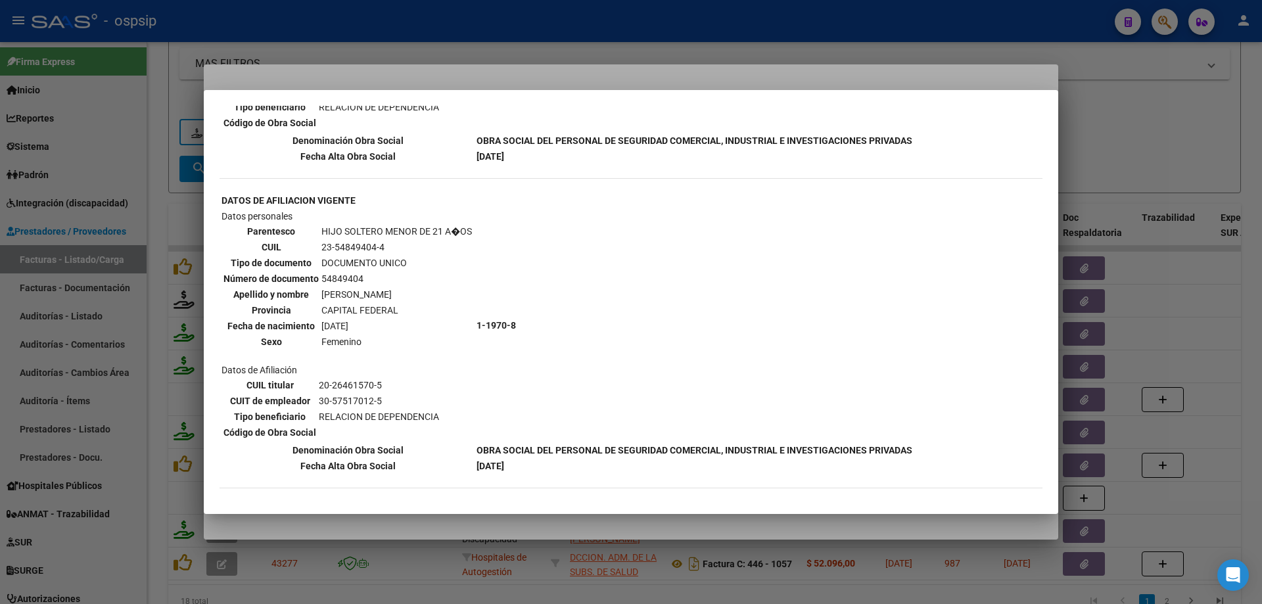
scroll to position [987, 0]
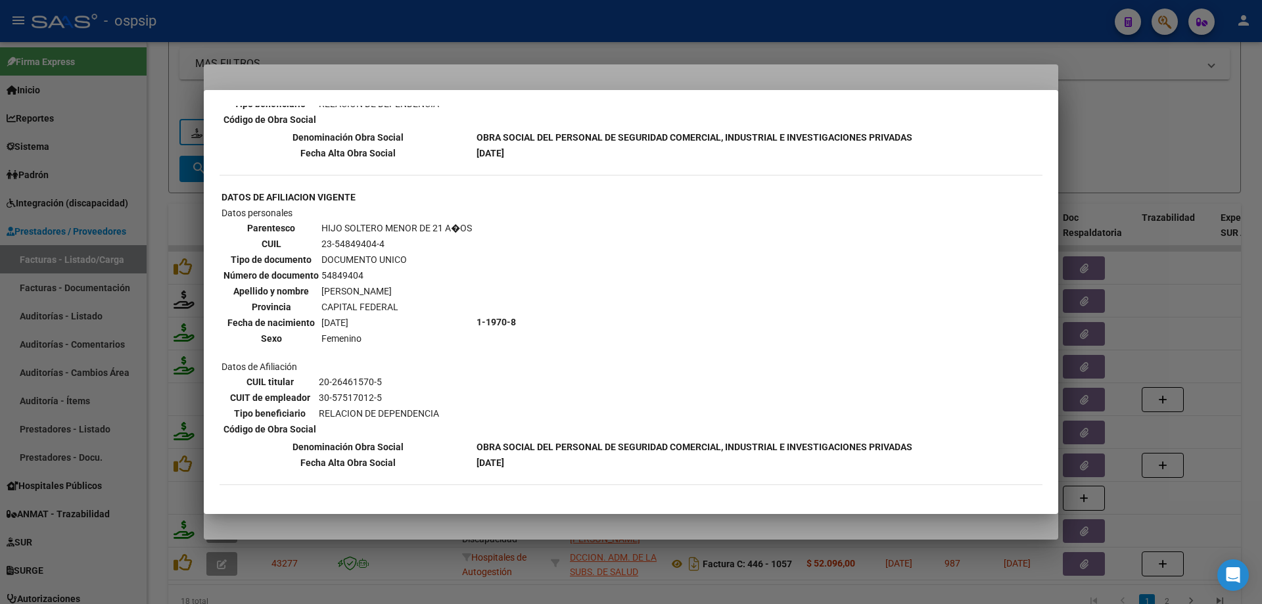
click at [1116, 135] on div at bounding box center [631, 302] width 1262 height 604
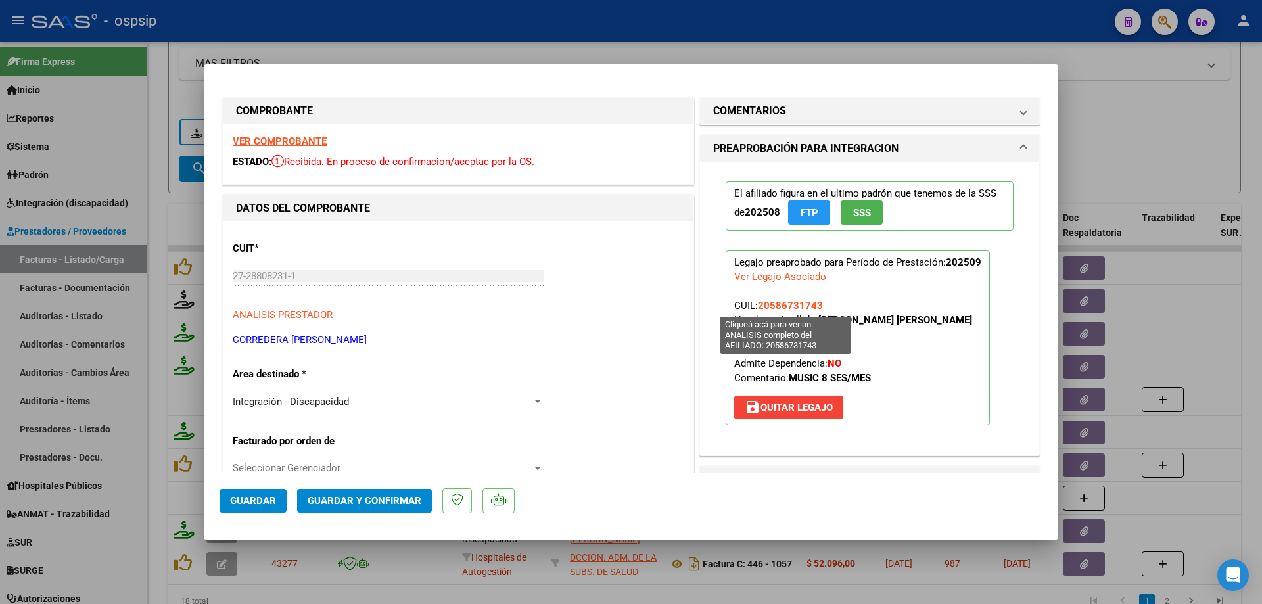
click at [805, 308] on span "20586731743" at bounding box center [790, 306] width 65 height 12
type textarea "20586731743"
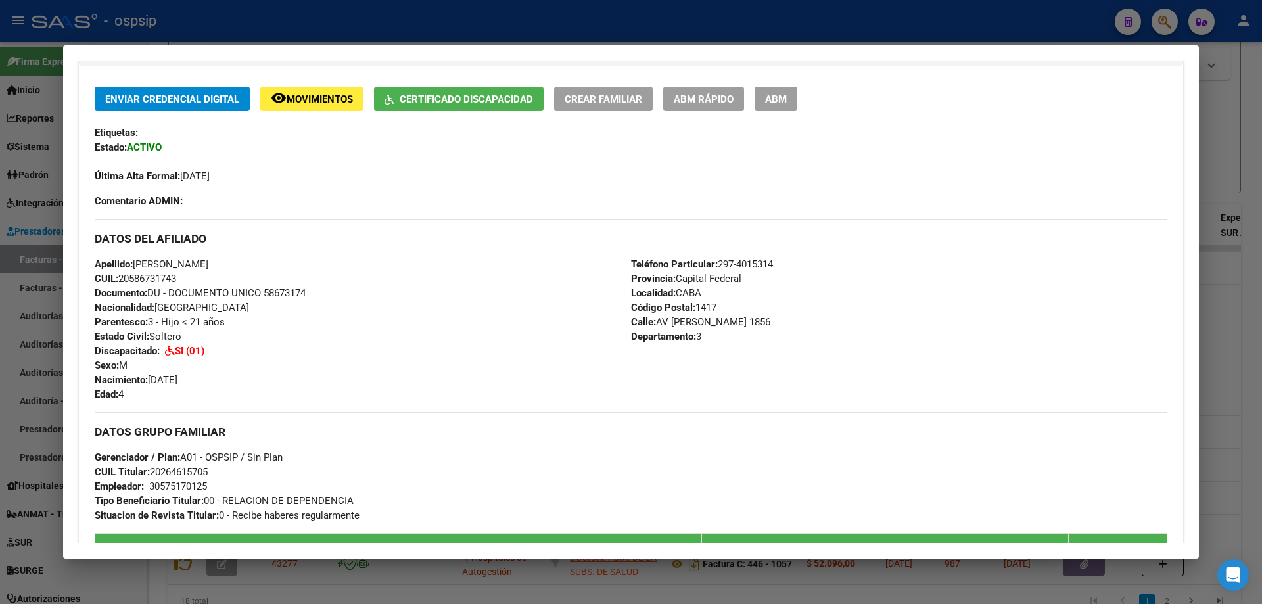
scroll to position [293, 0]
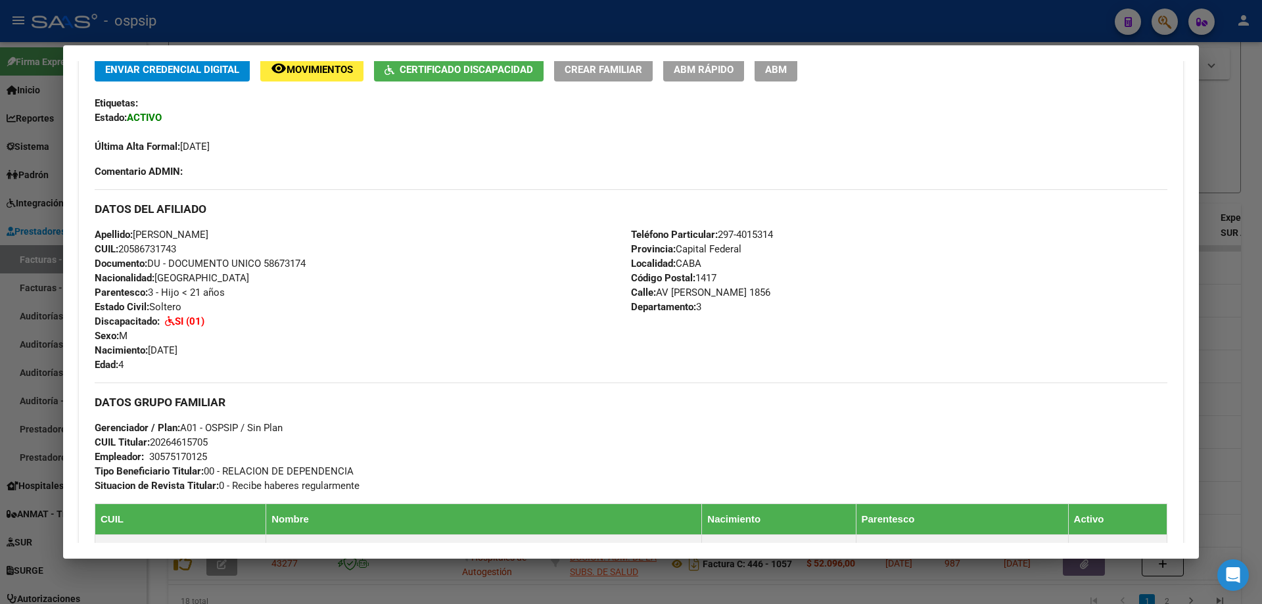
click at [1246, 177] on div at bounding box center [631, 302] width 1262 height 604
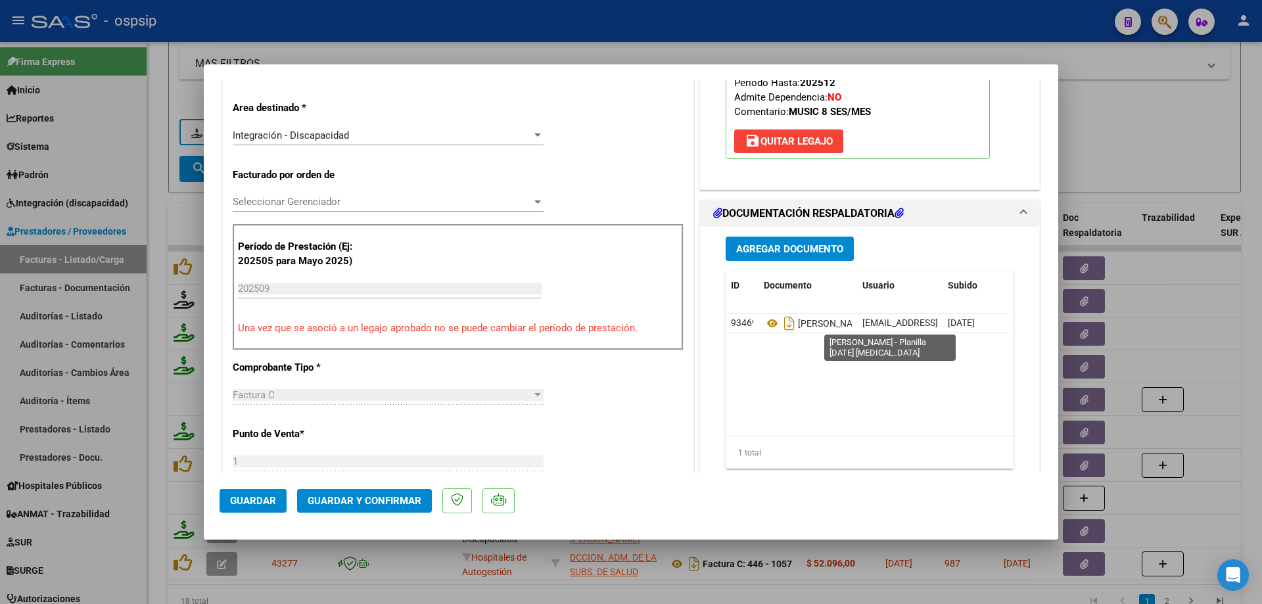
scroll to position [263, 0]
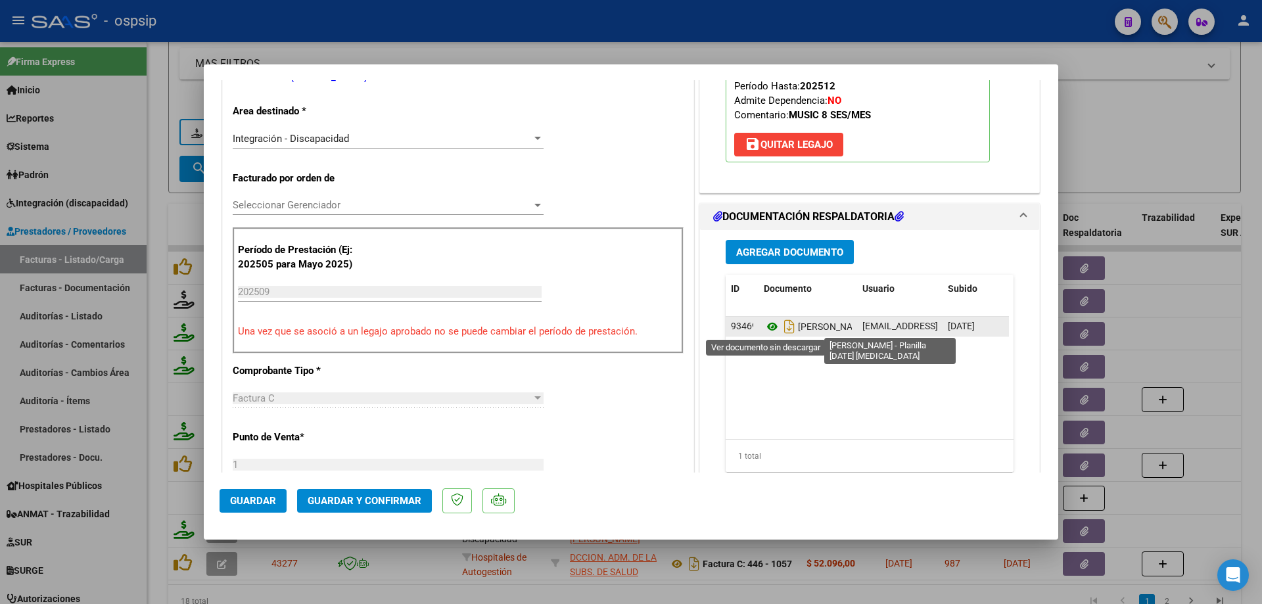
click at [768, 325] on icon at bounding box center [772, 327] width 17 height 16
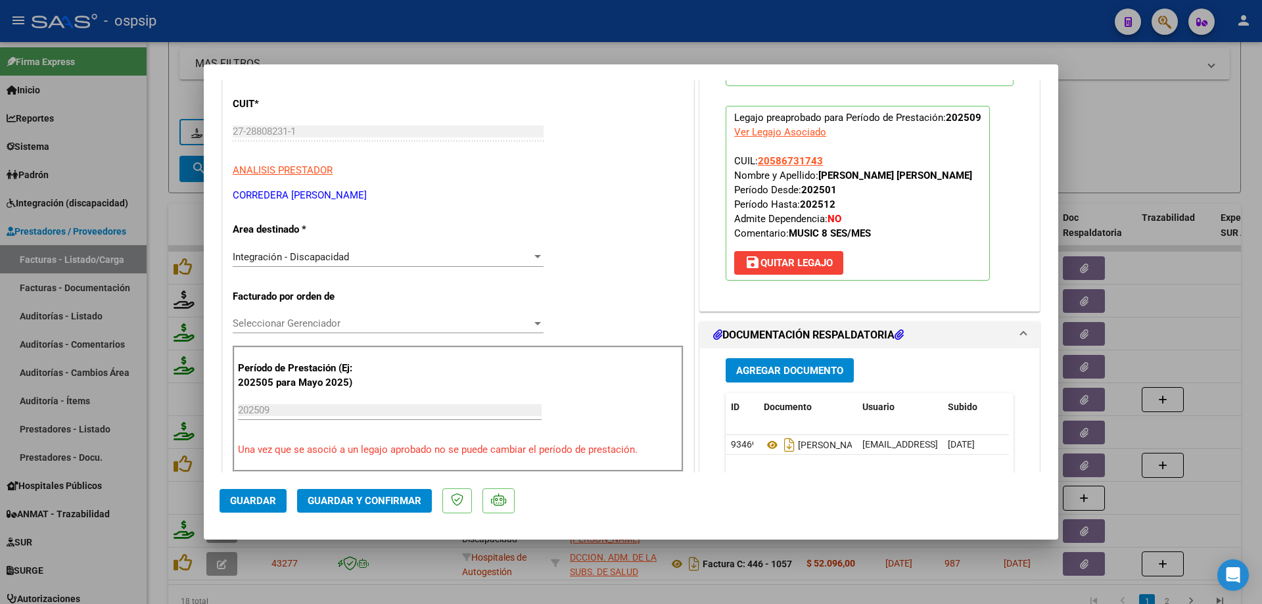
scroll to position [66, 0]
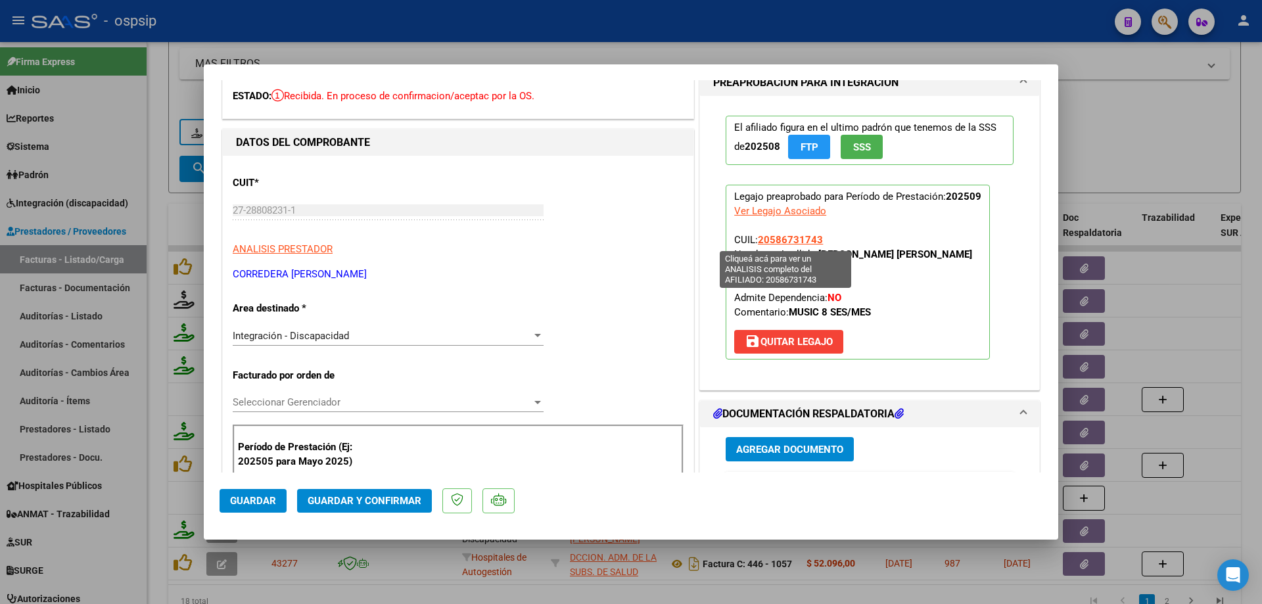
drag, startPoint x: 818, startPoint y: 240, endPoint x: 755, endPoint y: 240, distance: 63.1
click at [755, 240] on p "Legajo preaprobado para Período de Prestación: 202509 Ver Legajo Asociado CUIL:…" at bounding box center [858, 272] width 264 height 175
copy span "20586731743"
click at [411, 493] on button "Guardar y Confirmar" at bounding box center [364, 501] width 135 height 24
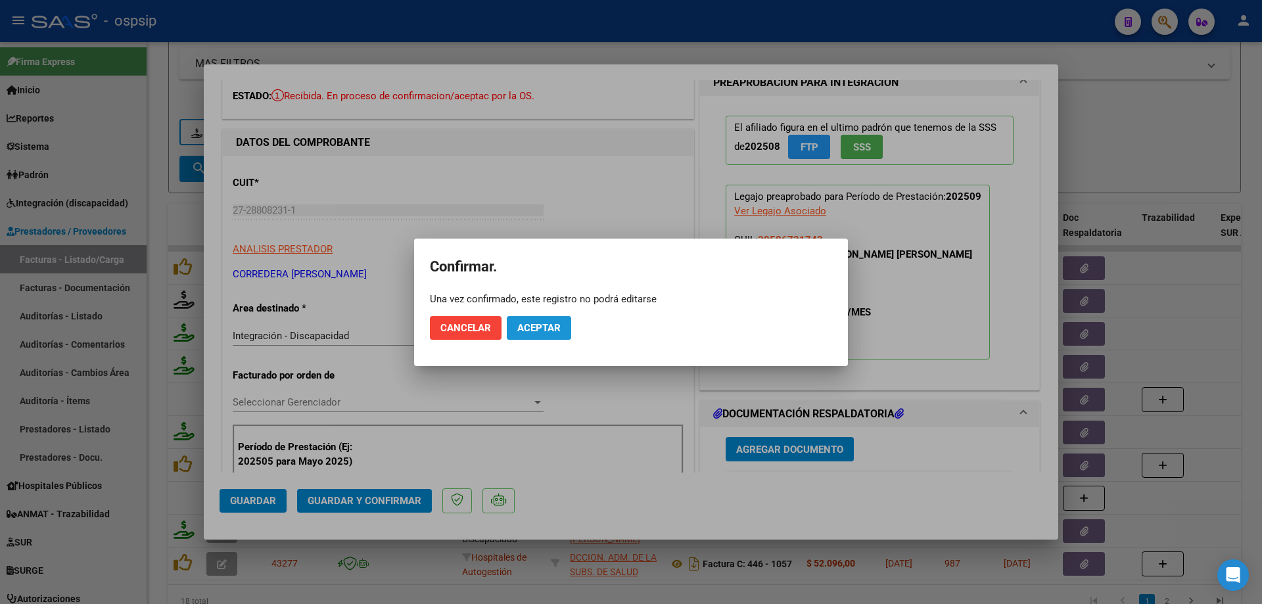
click at [559, 339] on button "Aceptar" at bounding box center [539, 328] width 64 height 24
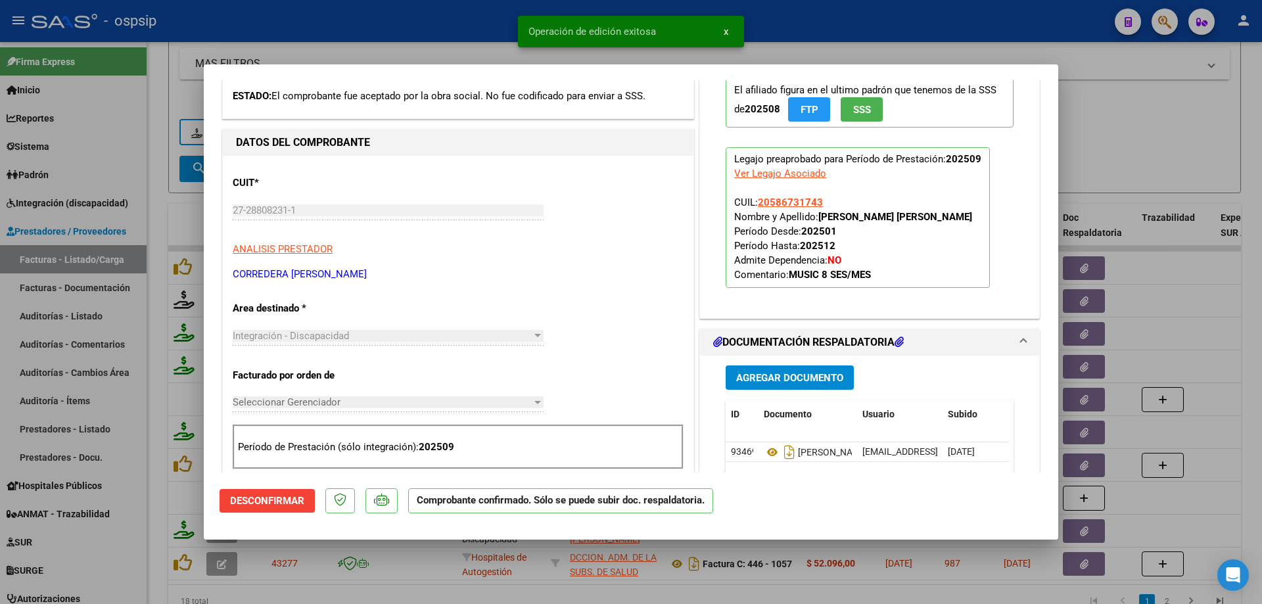
click at [1163, 156] on div at bounding box center [631, 302] width 1262 height 604
type input "$ 0,00"
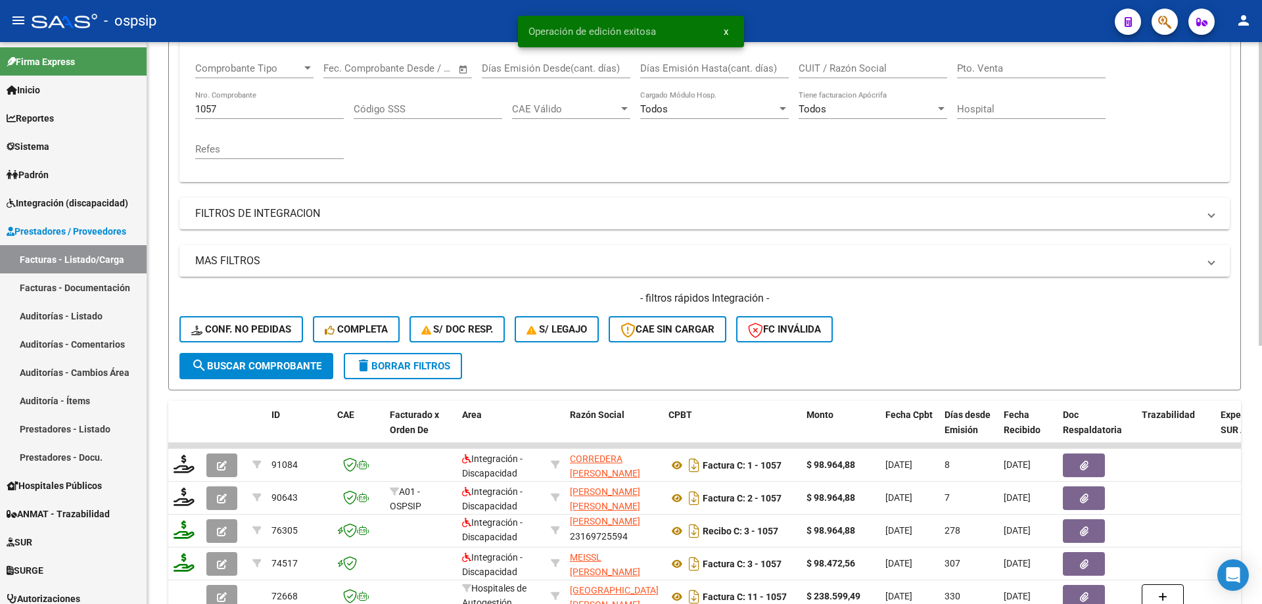
scroll to position [84, 0]
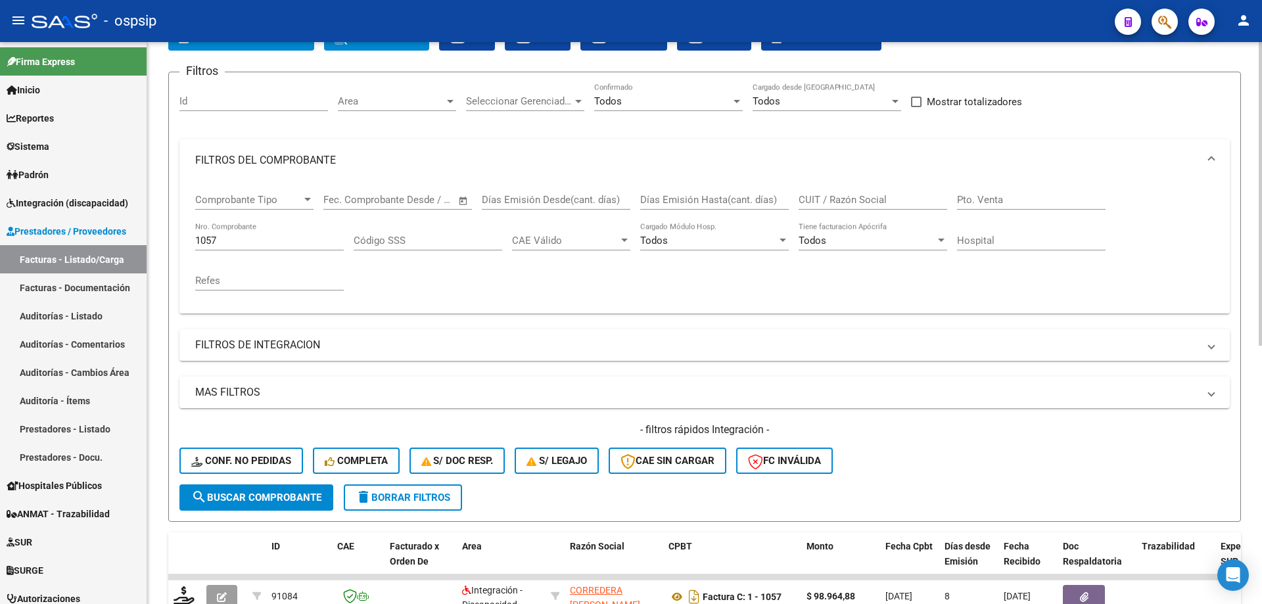
click at [231, 231] on div "1057 Nro. Comprobante" at bounding box center [269, 236] width 149 height 28
type input "1"
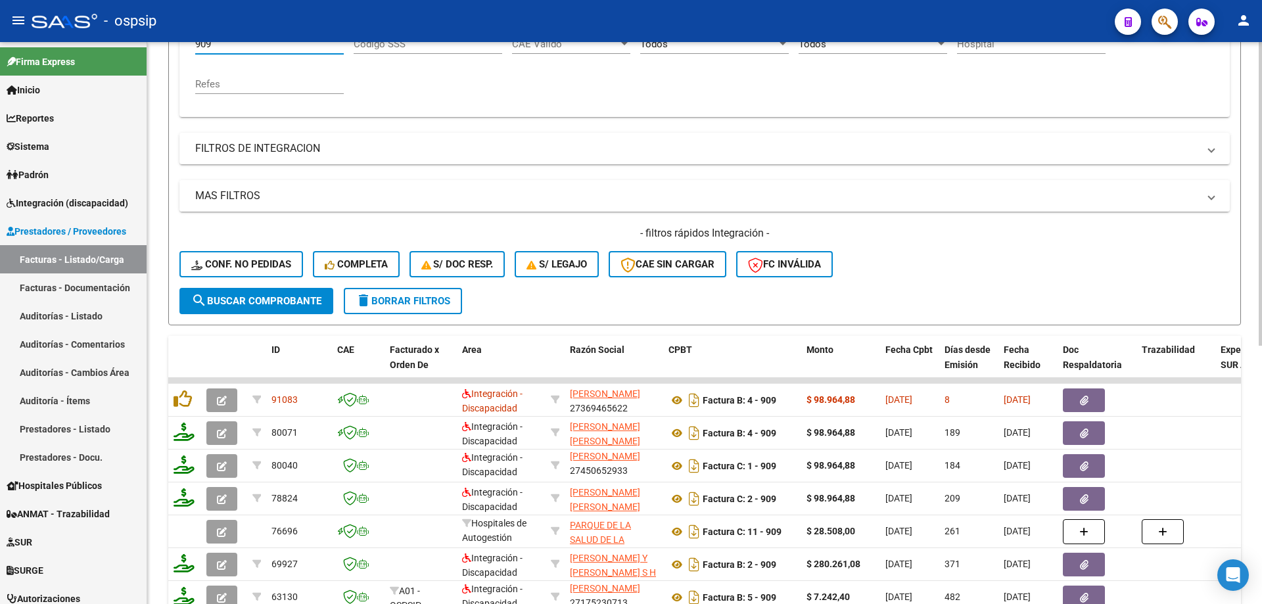
scroll to position [281, 0]
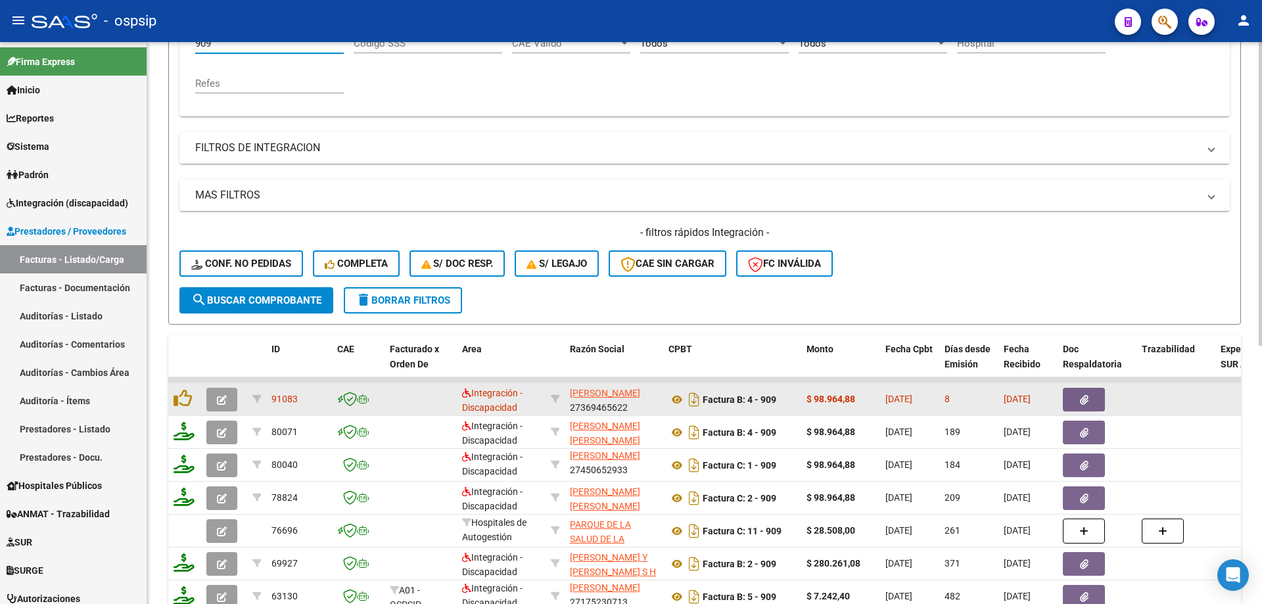
type input "909"
click at [217, 404] on icon "button" at bounding box center [222, 400] width 10 height 10
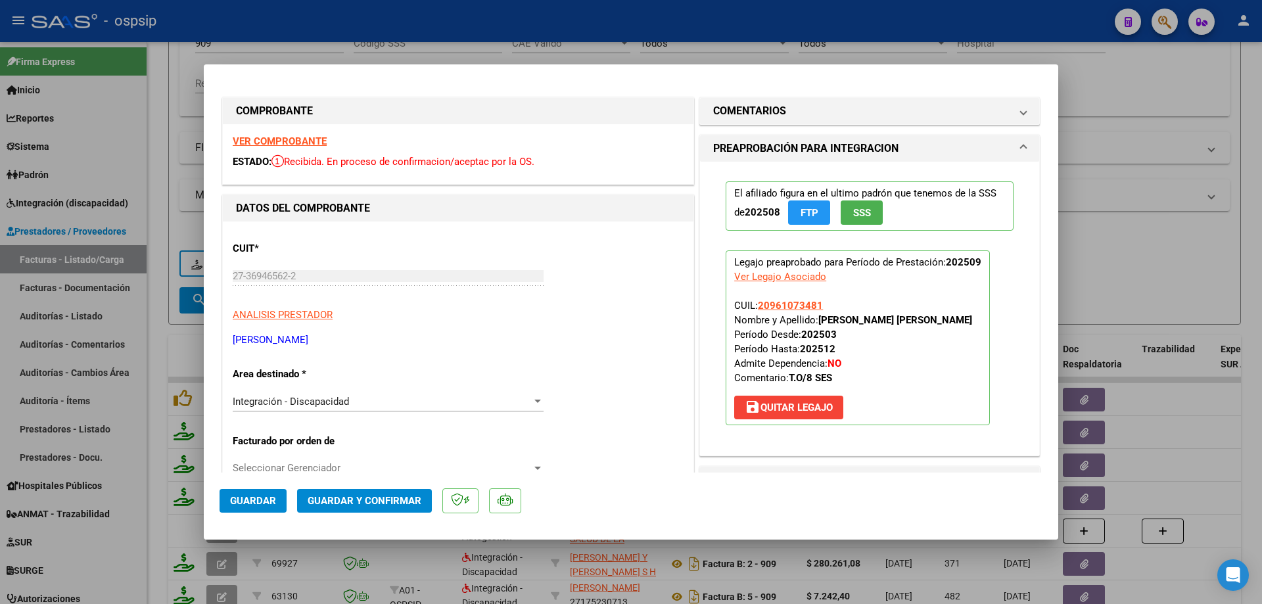
click at [865, 216] on span "SSS" at bounding box center [862, 213] width 18 height 12
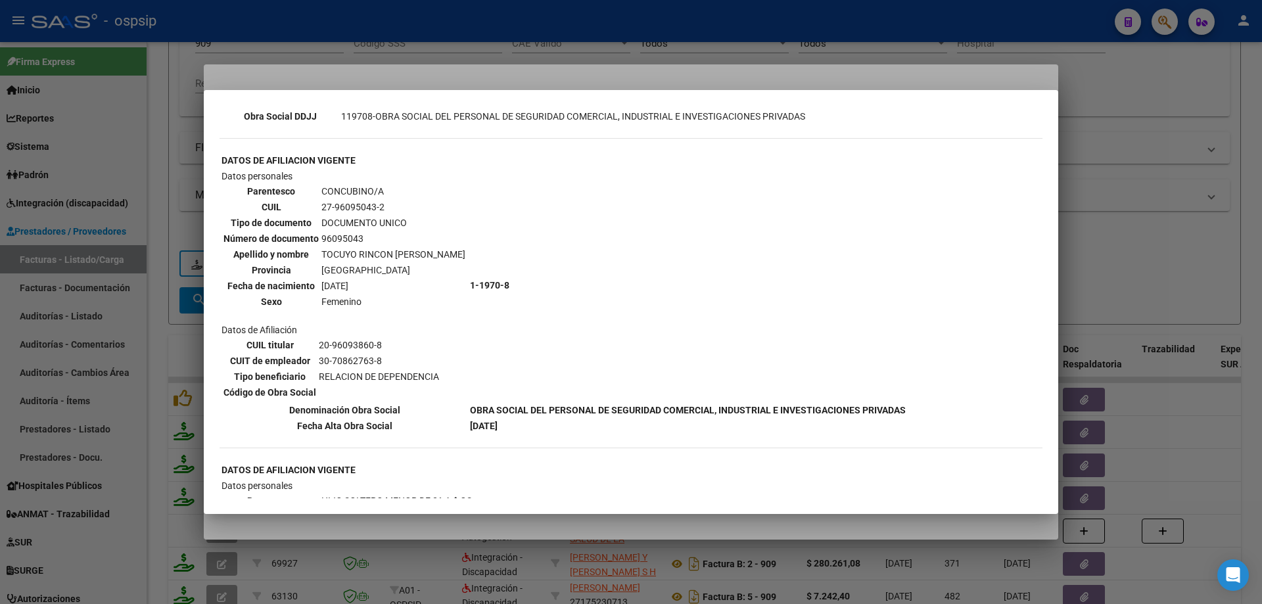
scroll to position [723, 0]
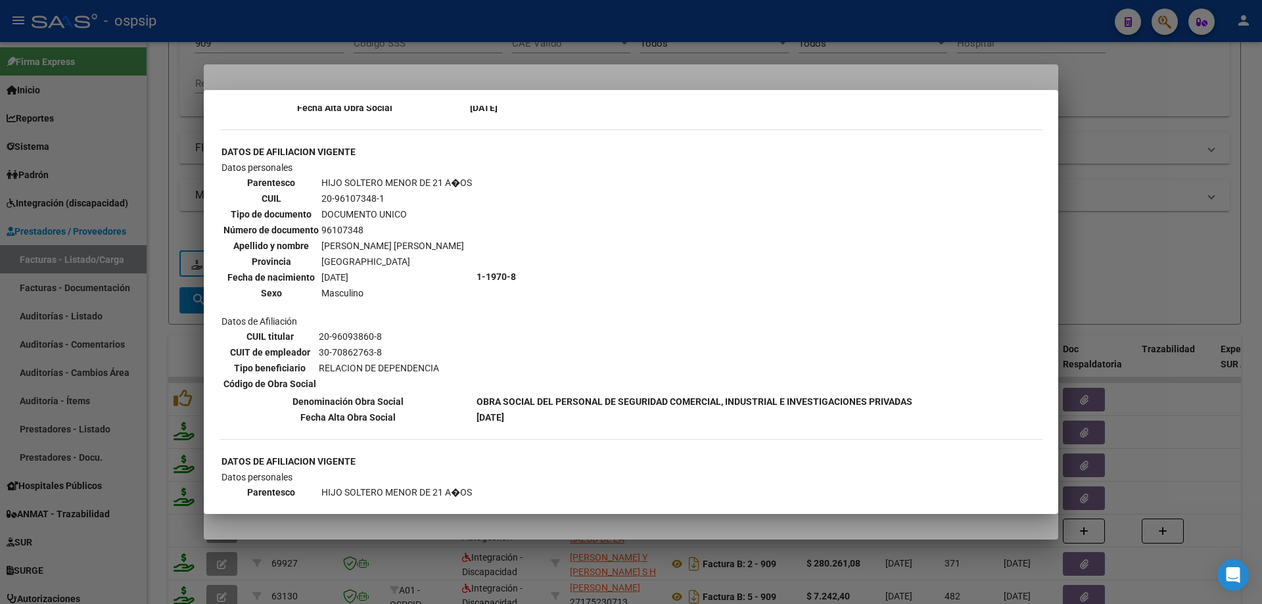
click at [1124, 204] on div at bounding box center [631, 302] width 1262 height 604
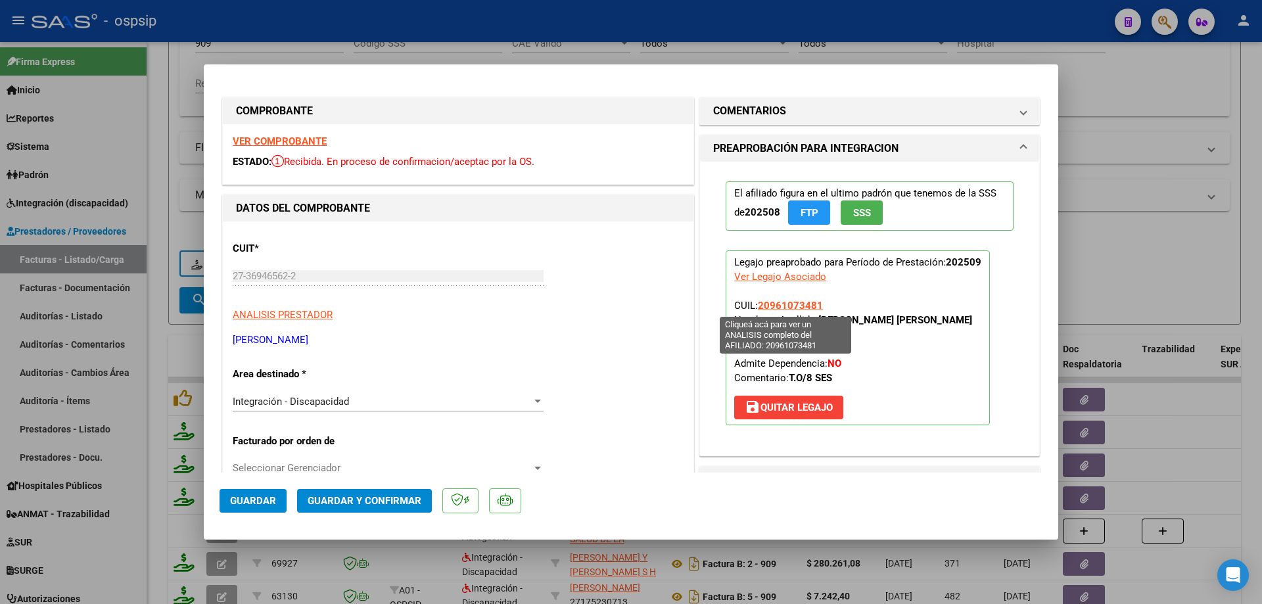
click at [793, 306] on span "20961073481" at bounding box center [790, 306] width 65 height 12
type textarea "20961073481"
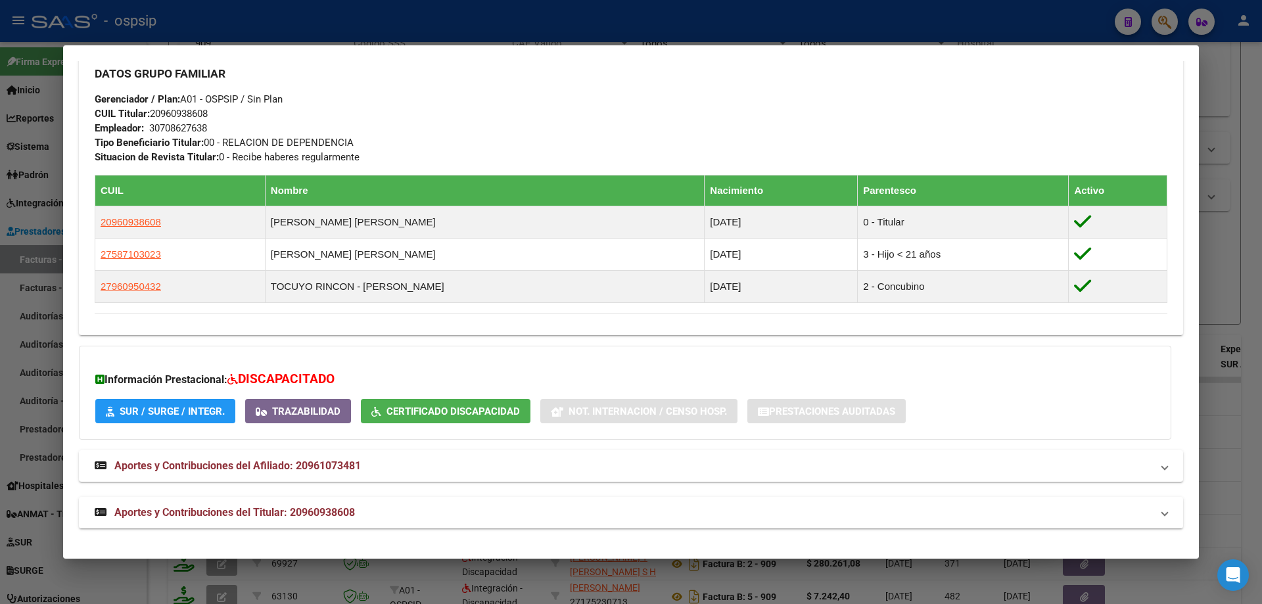
scroll to position [162, 0]
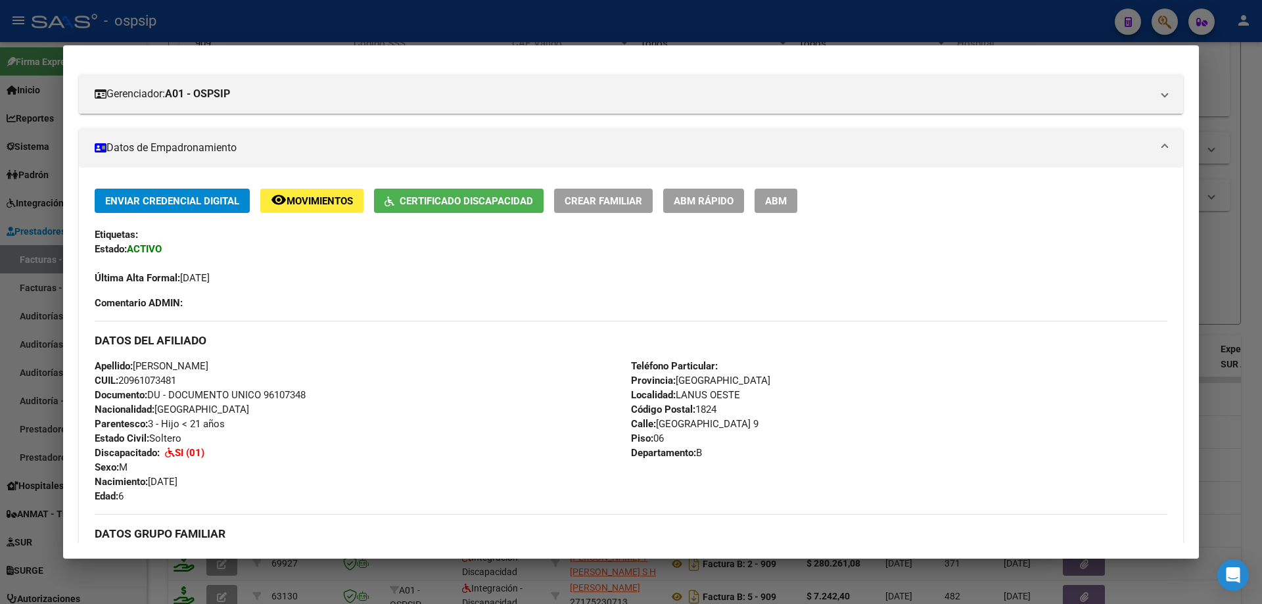
click at [1221, 281] on div at bounding box center [631, 302] width 1262 height 604
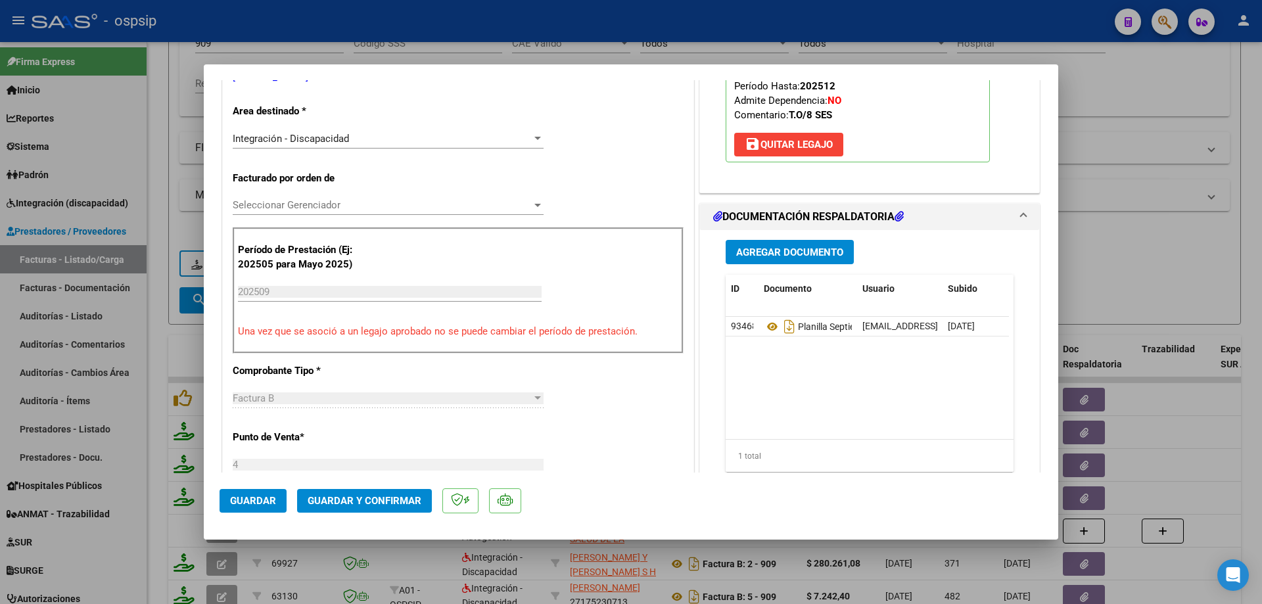
scroll to position [329, 0]
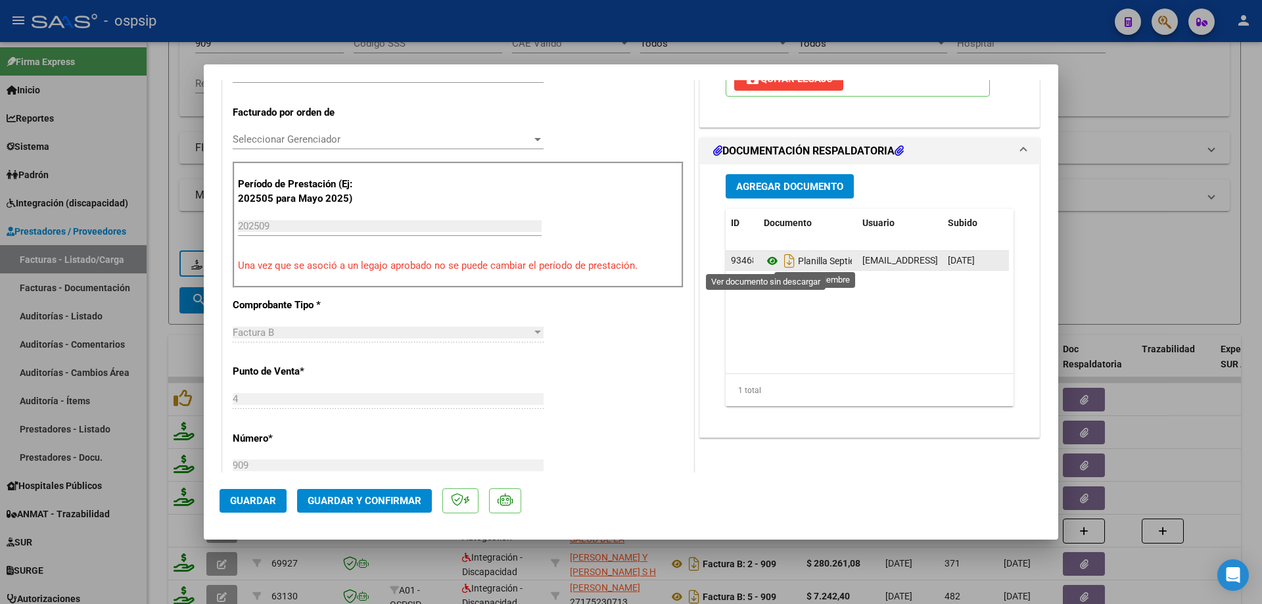
click at [767, 261] on icon at bounding box center [772, 261] width 17 height 16
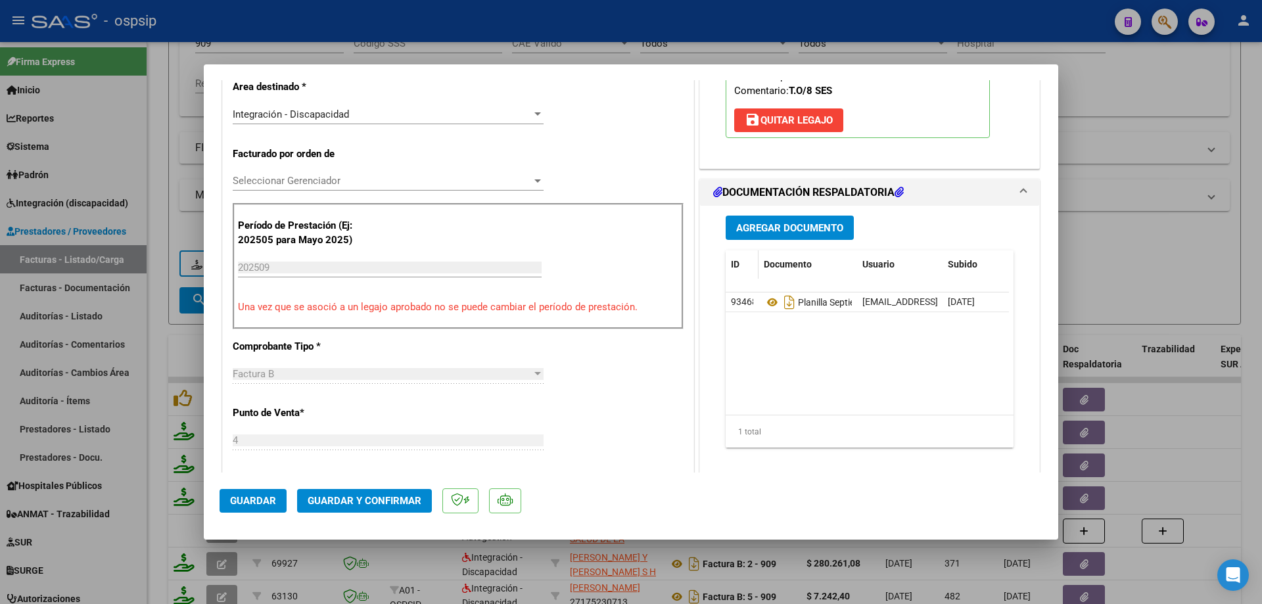
scroll to position [131, 0]
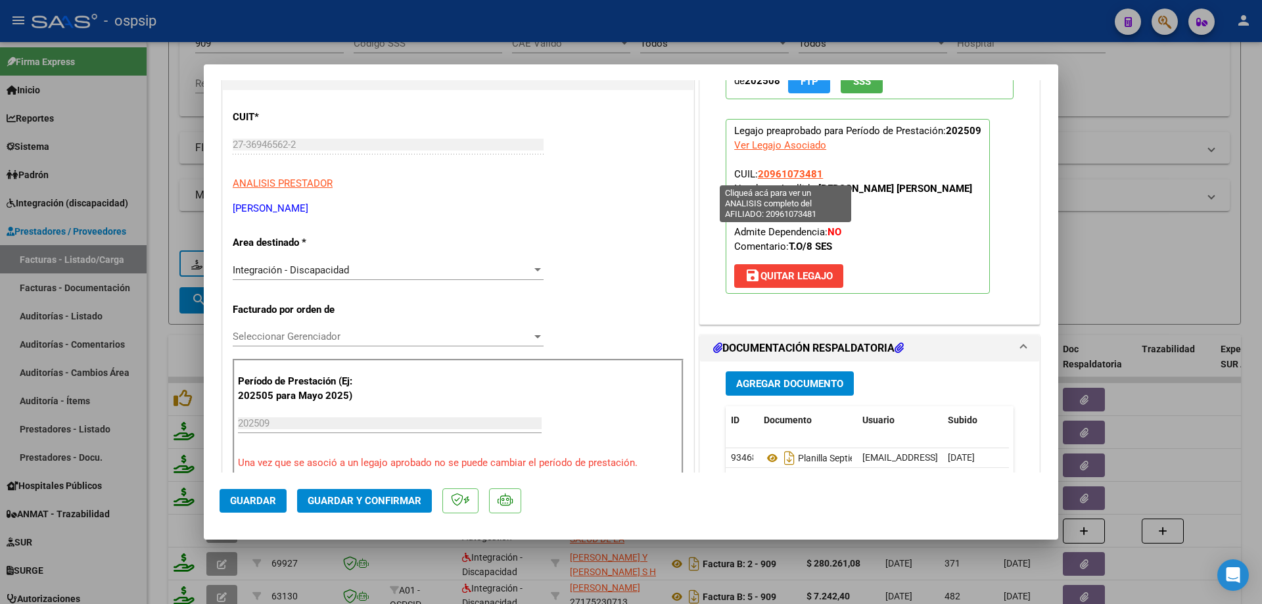
drag, startPoint x: 819, startPoint y: 172, endPoint x: 756, endPoint y: 172, distance: 63.1
click at [756, 172] on p "Legajo preaprobado para Período de Prestación: 202509 Ver Legajo Asociado CUIL:…" at bounding box center [858, 206] width 264 height 175
copy span "20961073481"
click at [392, 498] on span "Guardar y Confirmar" at bounding box center [365, 501] width 114 height 12
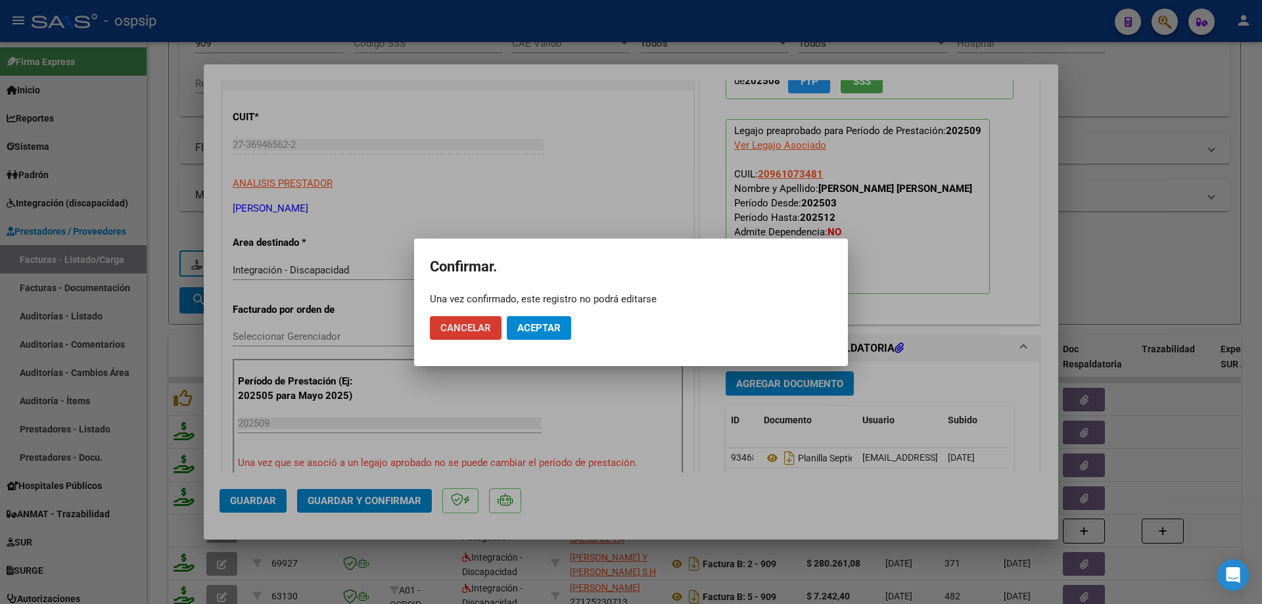
click at [546, 321] on button "Aceptar" at bounding box center [539, 328] width 64 height 24
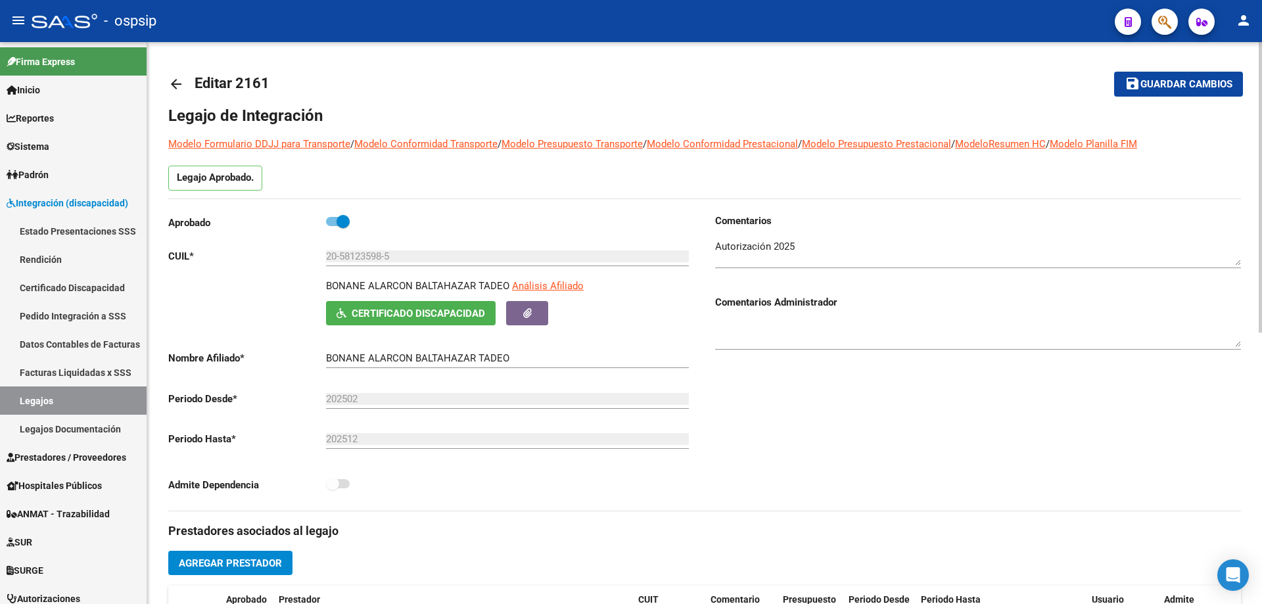
click at [180, 84] on mat-icon "arrow_back" at bounding box center [176, 84] width 16 height 16
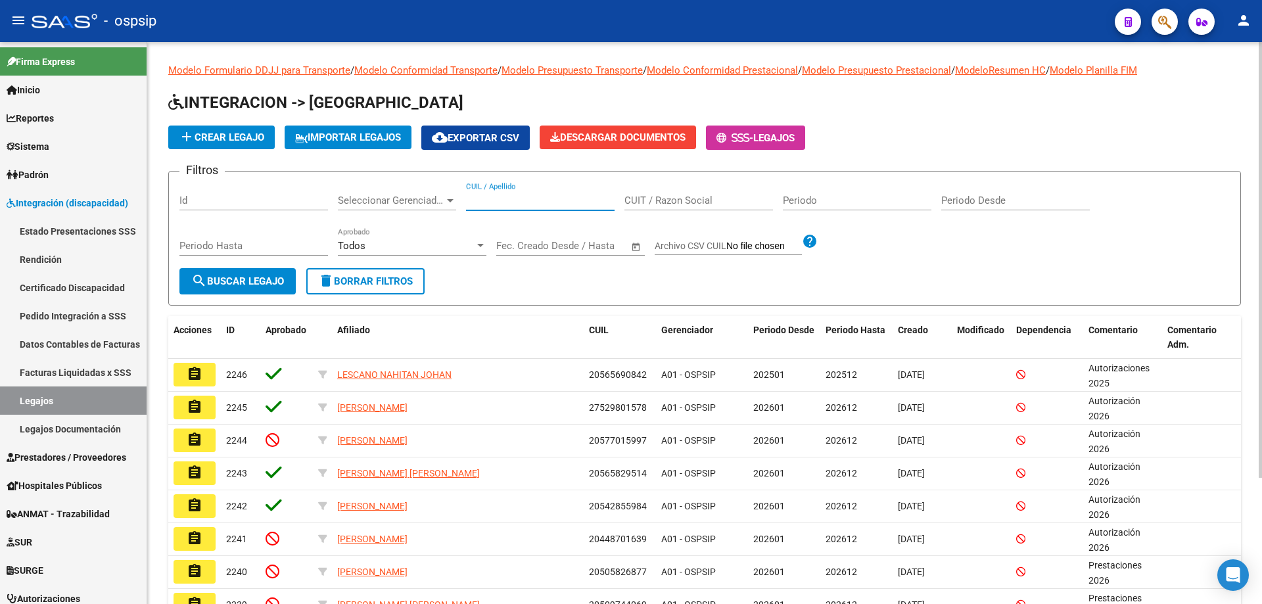
drag, startPoint x: 519, startPoint y: 193, endPoint x: 490, endPoint y: 199, distance: 29.7
click at [490, 199] on input "CUIL / Apellido" at bounding box center [540, 201] width 149 height 12
paste input "27570746168"
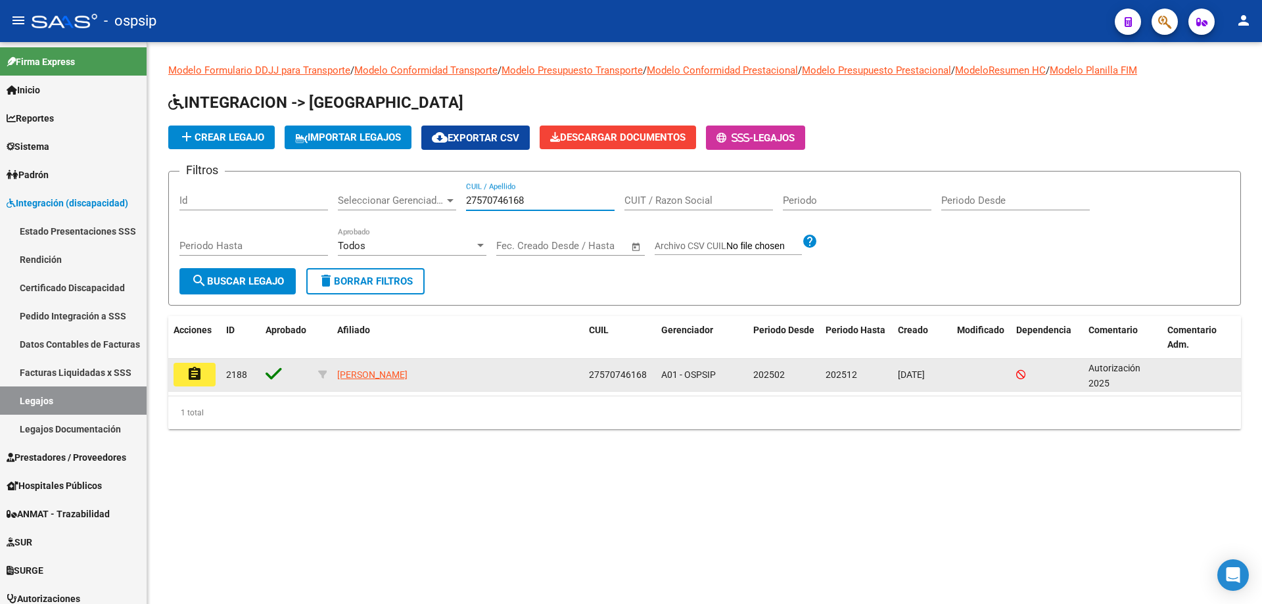
type input "27570746168"
click at [206, 371] on button "assignment" at bounding box center [195, 375] width 42 height 24
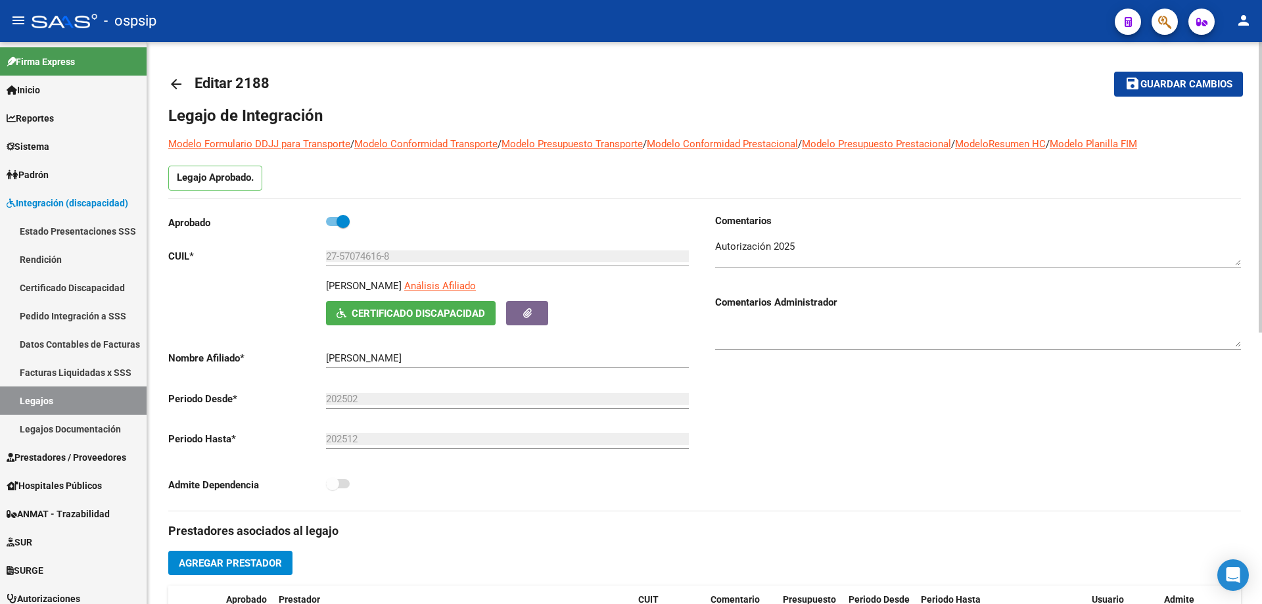
click at [184, 81] on link "arrow_back" at bounding box center [181, 83] width 26 height 31
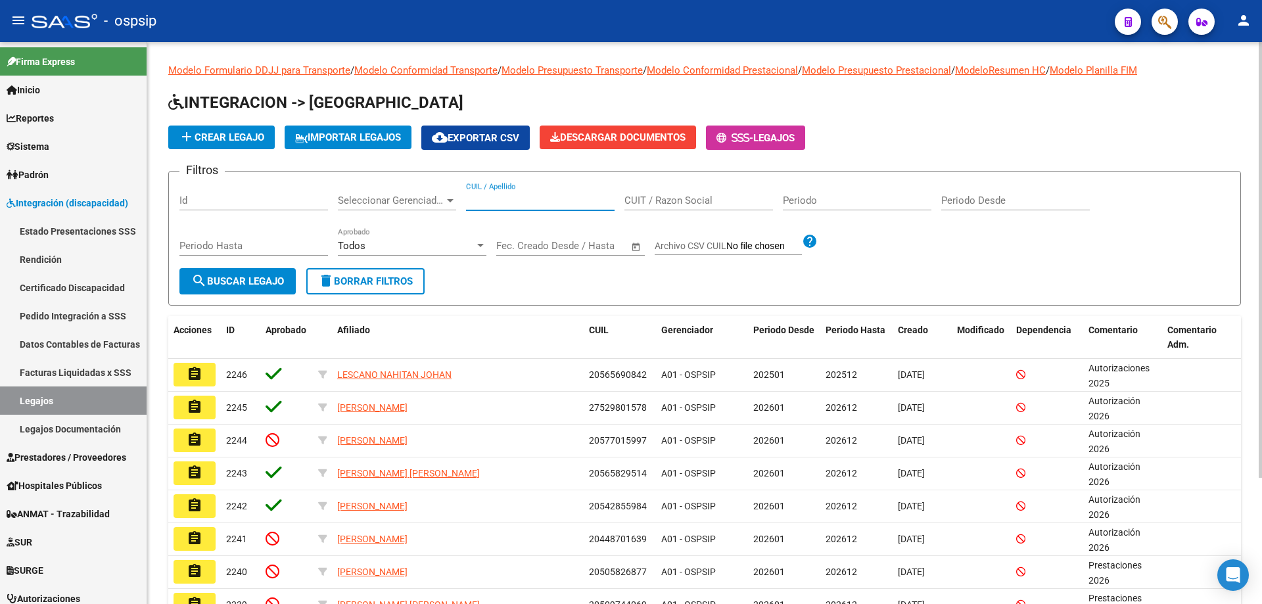
paste input "27511263463"
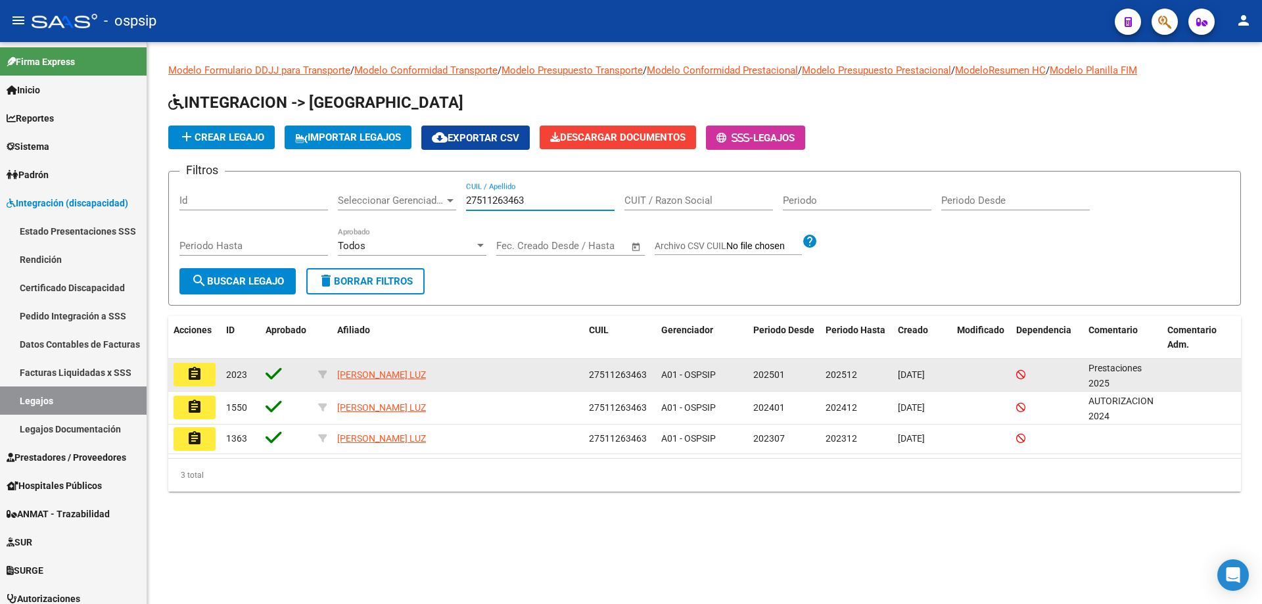
type input "27511263463"
click at [193, 379] on mat-icon "assignment" at bounding box center [195, 374] width 16 height 16
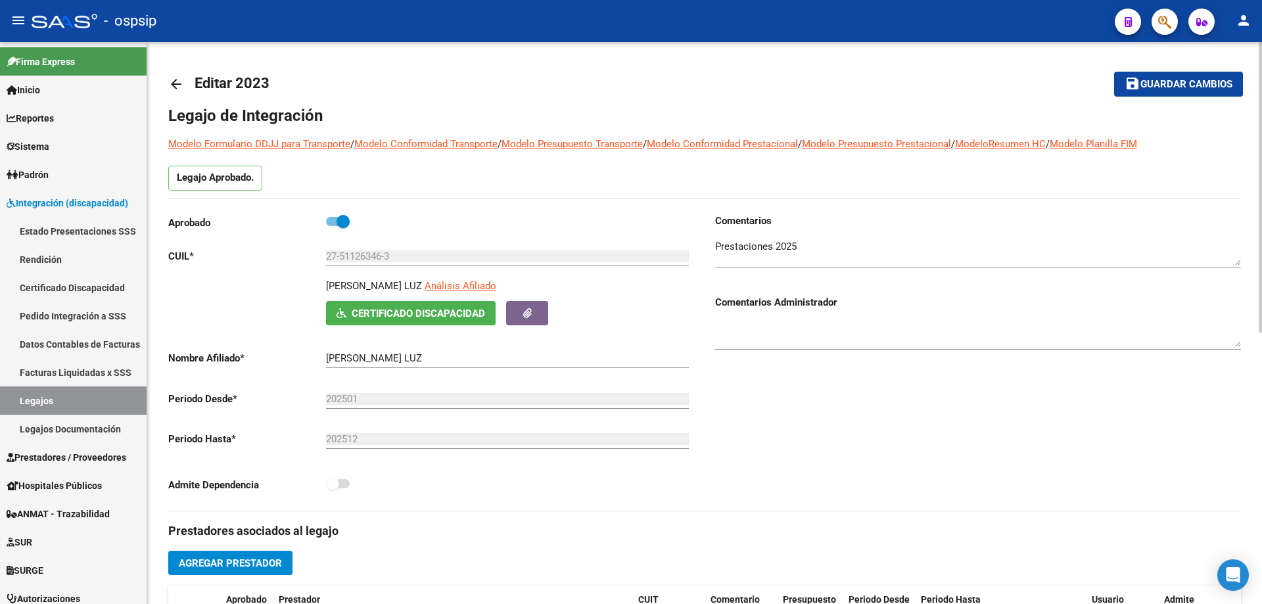
click at [177, 86] on mat-icon "arrow_back" at bounding box center [176, 84] width 16 height 16
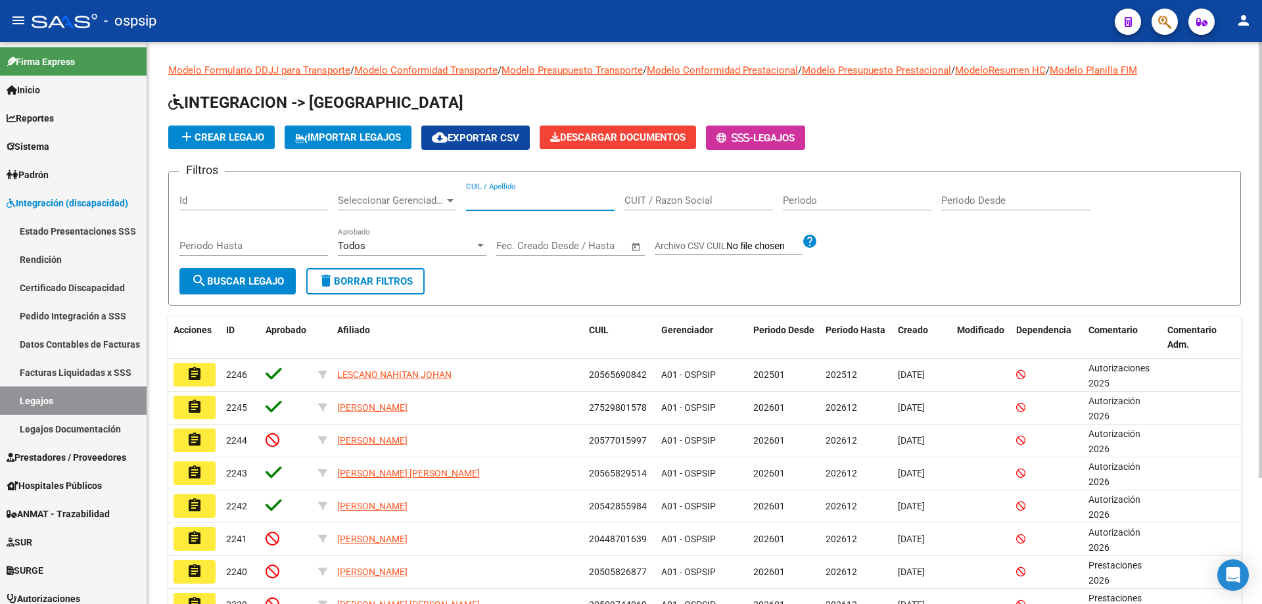
paste input "20582047090"
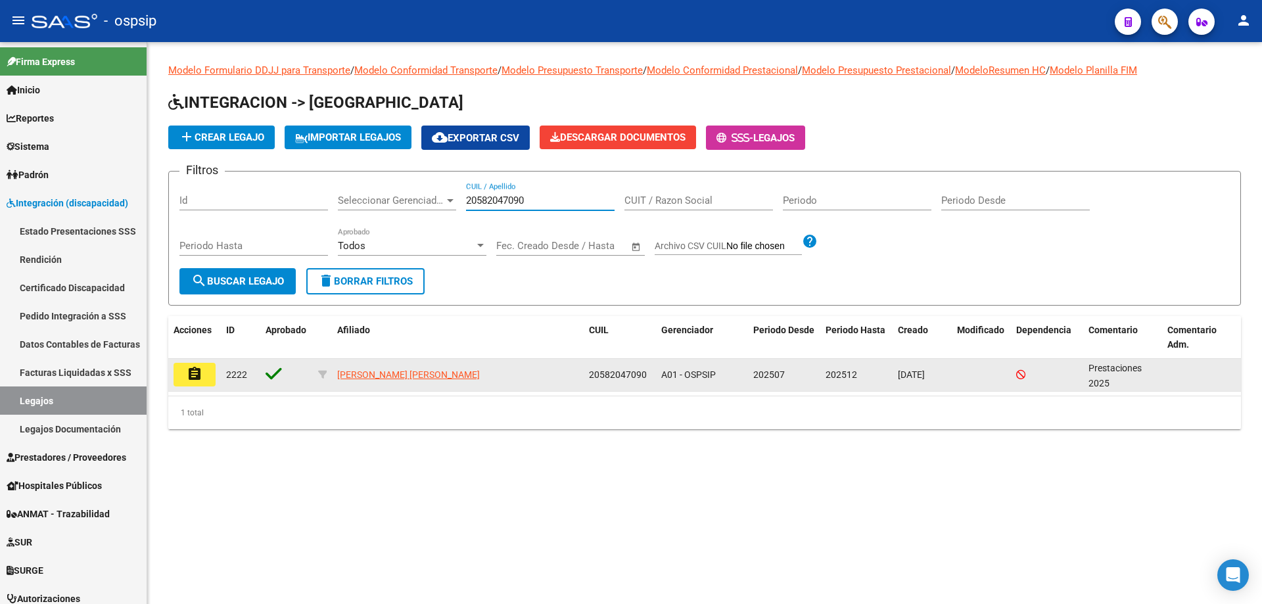
type input "20582047090"
click at [184, 374] on button "assignment" at bounding box center [195, 375] width 42 height 24
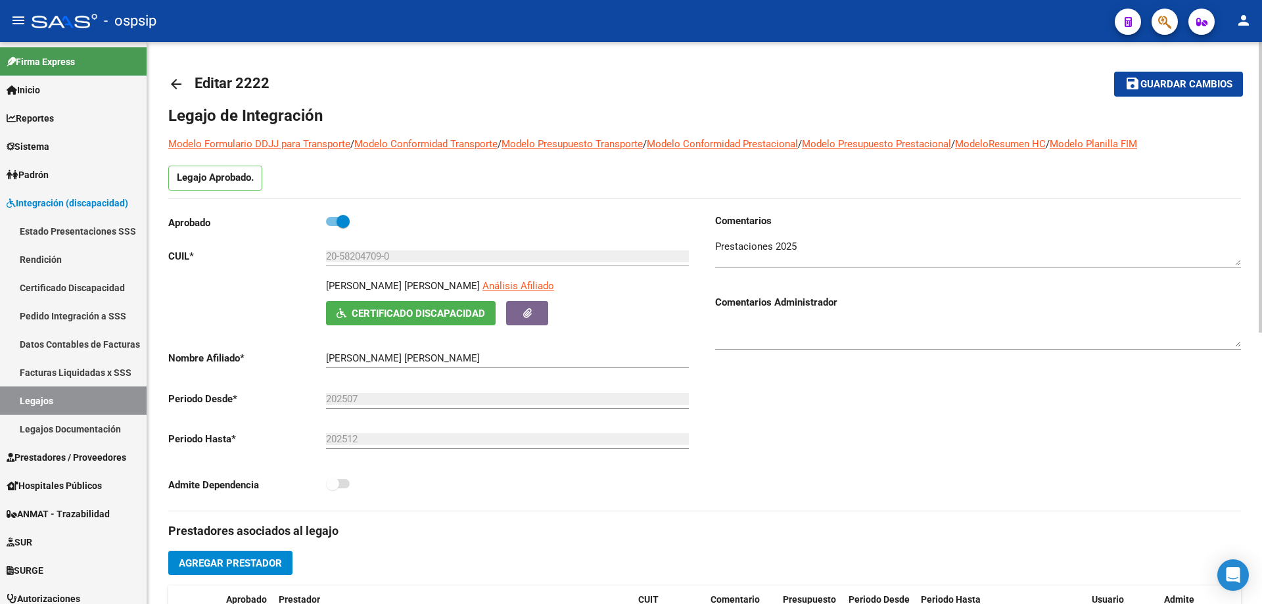
click at [179, 78] on mat-icon "arrow_back" at bounding box center [176, 84] width 16 height 16
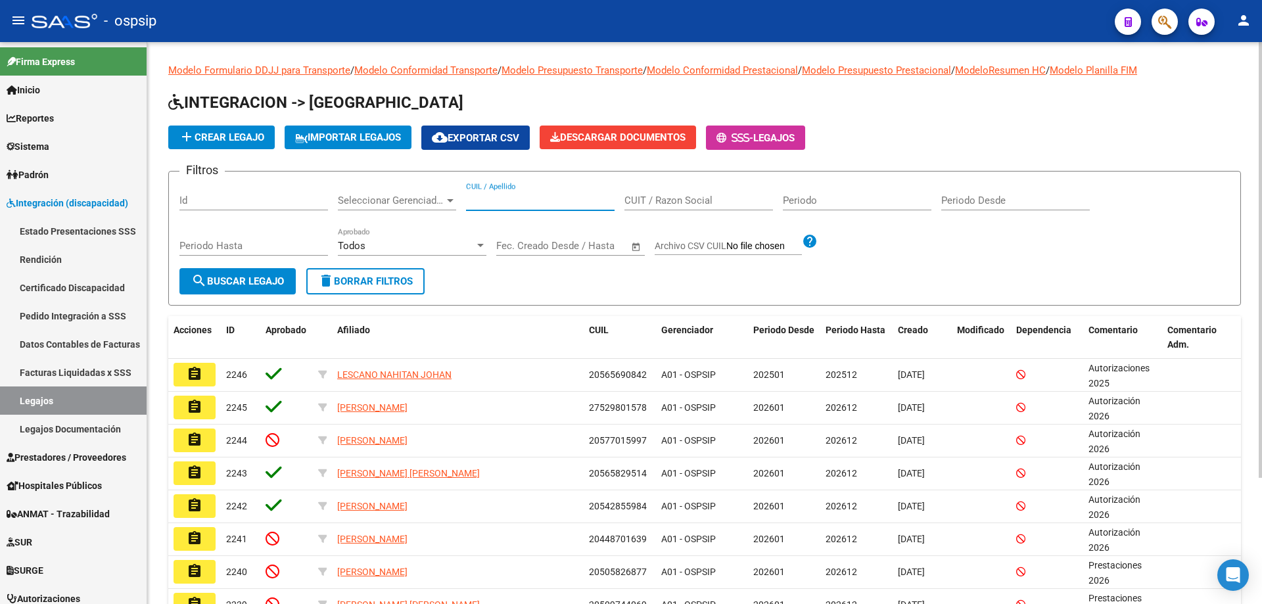
paste input "20478355433"
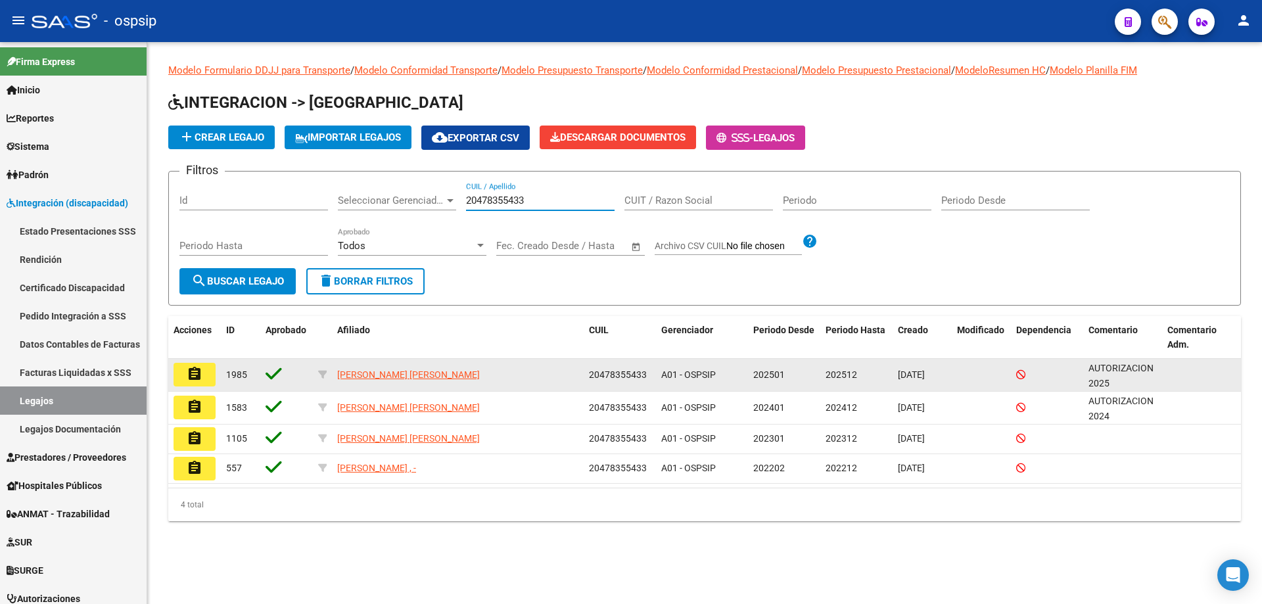
type input "20478355433"
click at [180, 381] on button "assignment" at bounding box center [195, 375] width 42 height 24
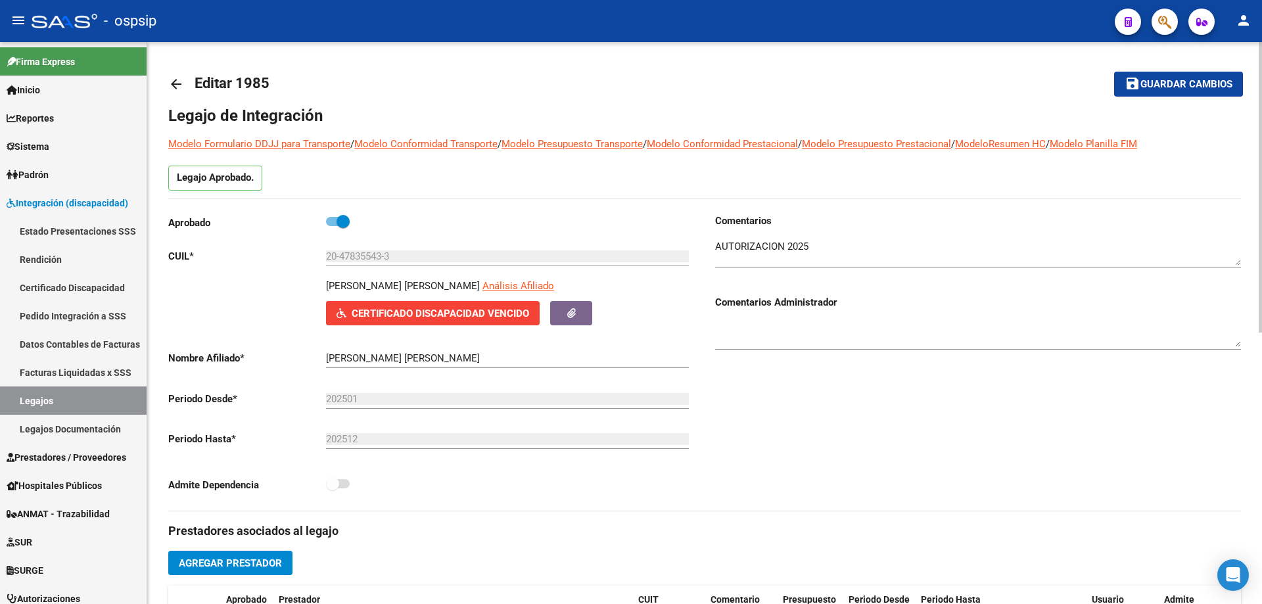
click at [176, 87] on mat-icon "arrow_back" at bounding box center [176, 84] width 16 height 16
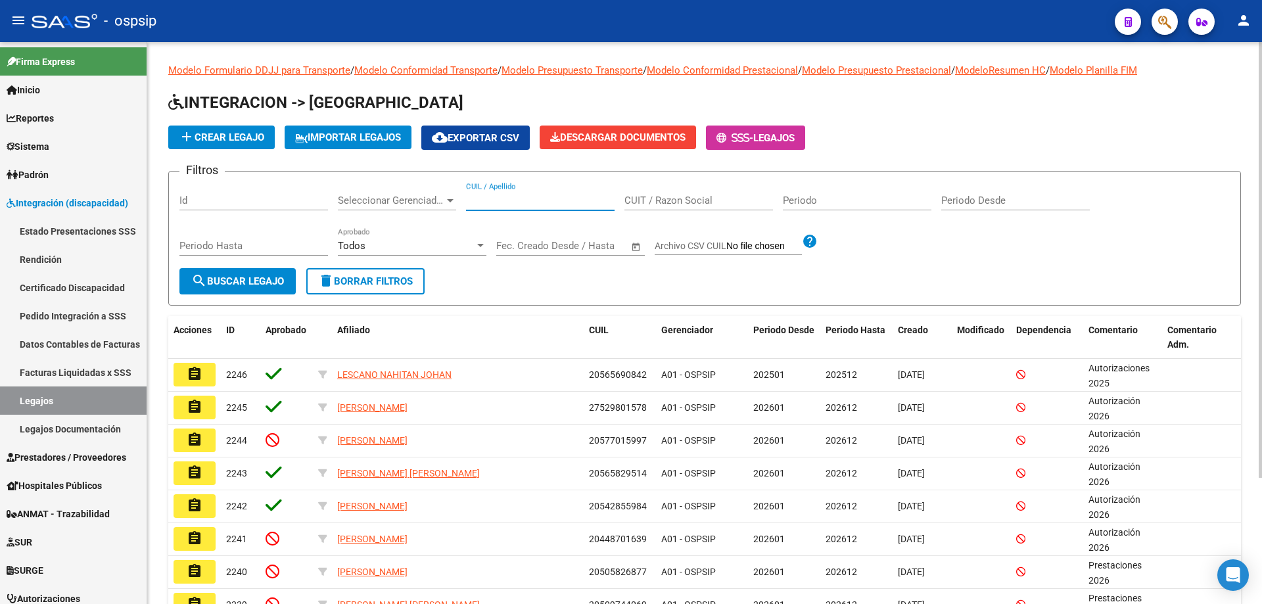
paste input "20586731743"
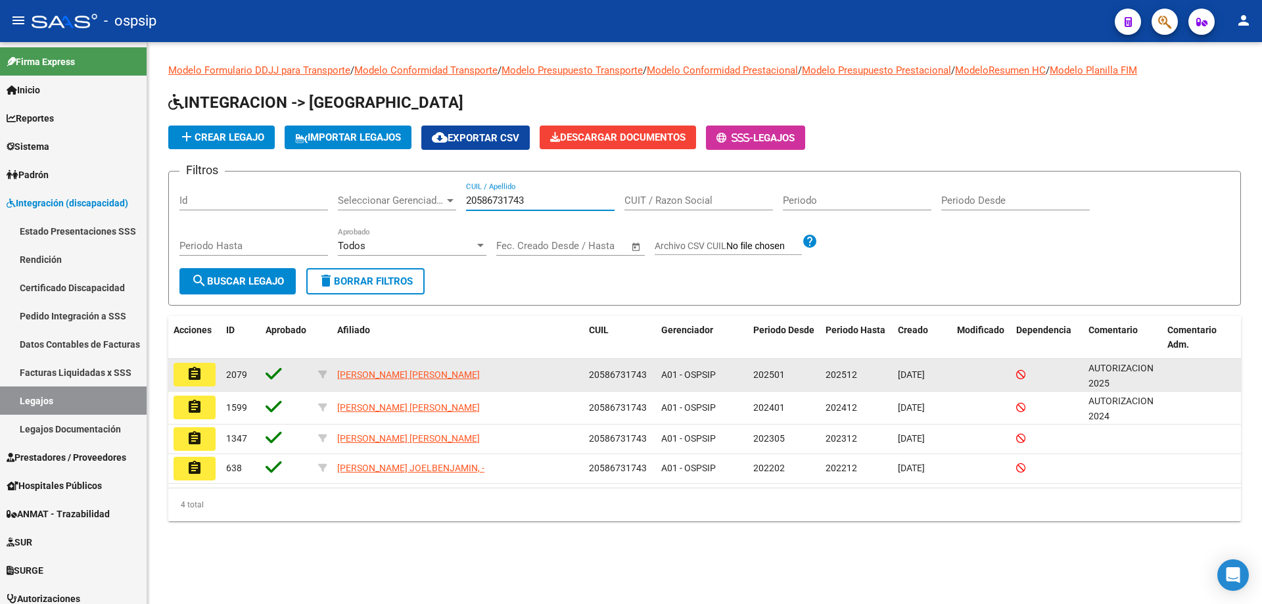
type input "20586731743"
click at [193, 372] on mat-icon "assignment" at bounding box center [195, 374] width 16 height 16
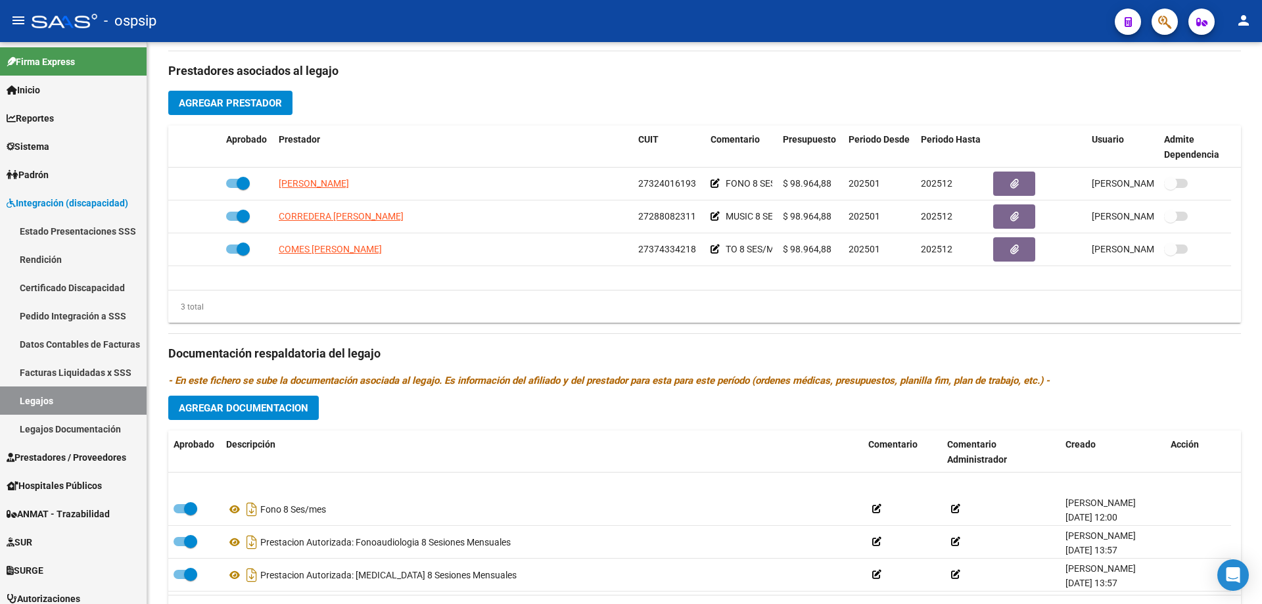
scroll to position [66, 0]
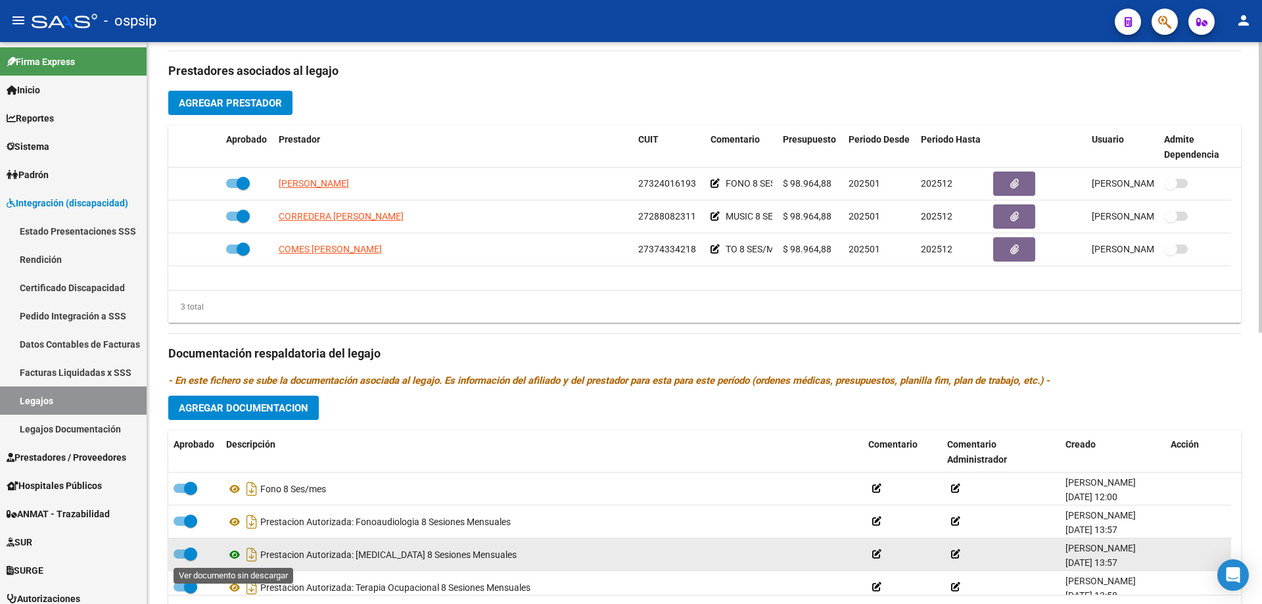
click at [234, 557] on icon at bounding box center [234, 555] width 17 height 16
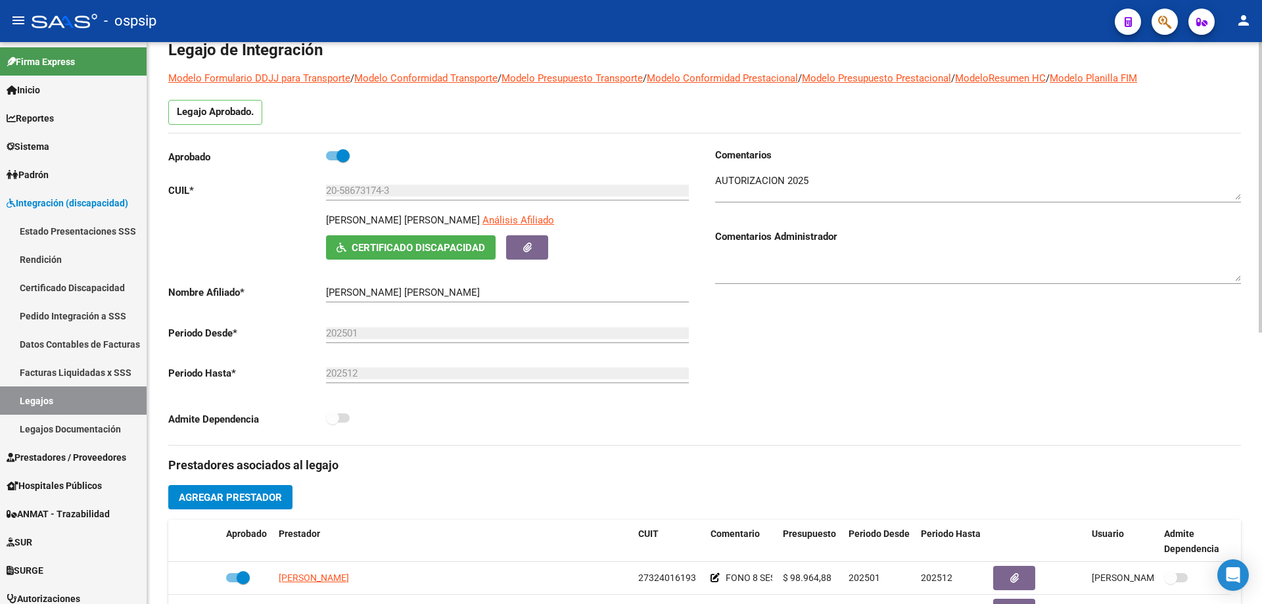
scroll to position [0, 0]
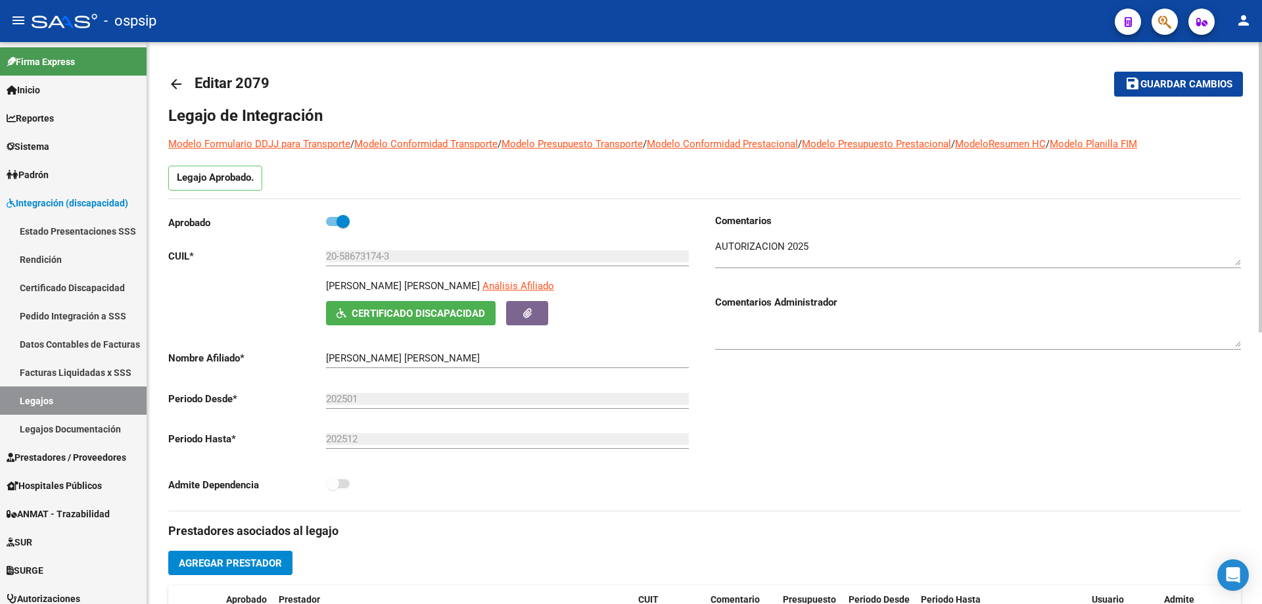
click at [183, 82] on mat-icon "arrow_back" at bounding box center [176, 84] width 16 height 16
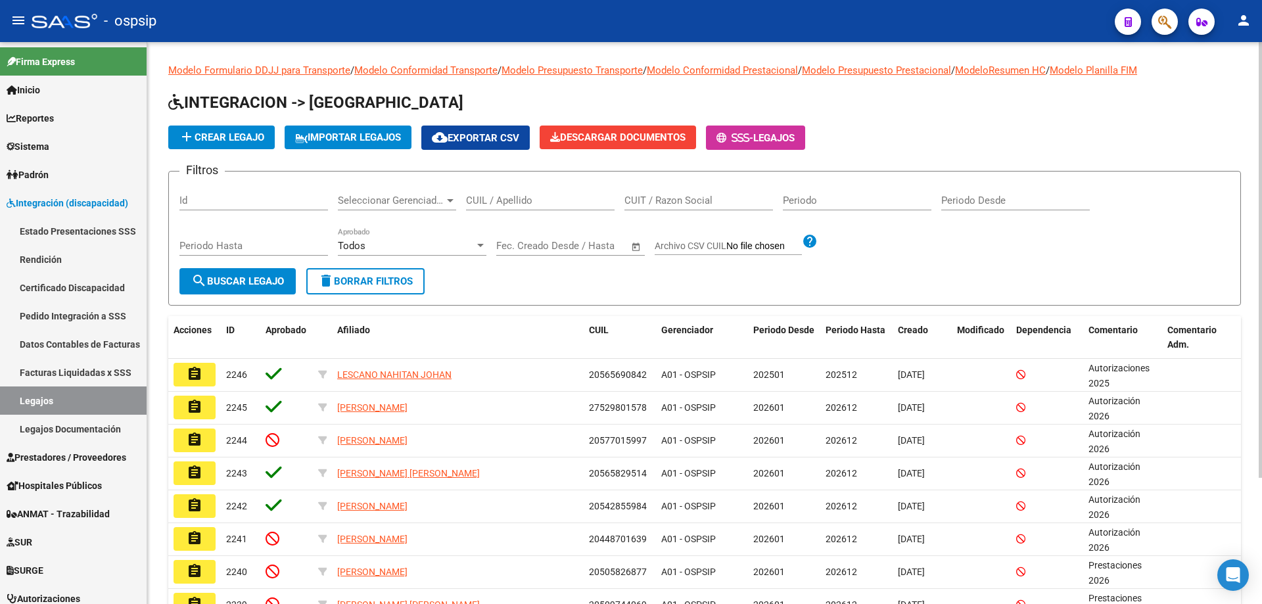
drag, startPoint x: 482, startPoint y: 192, endPoint x: 471, endPoint y: 196, distance: 11.8
click at [471, 196] on input "CUIL / Apellido" at bounding box center [540, 201] width 149 height 12
paste input "20961073481"
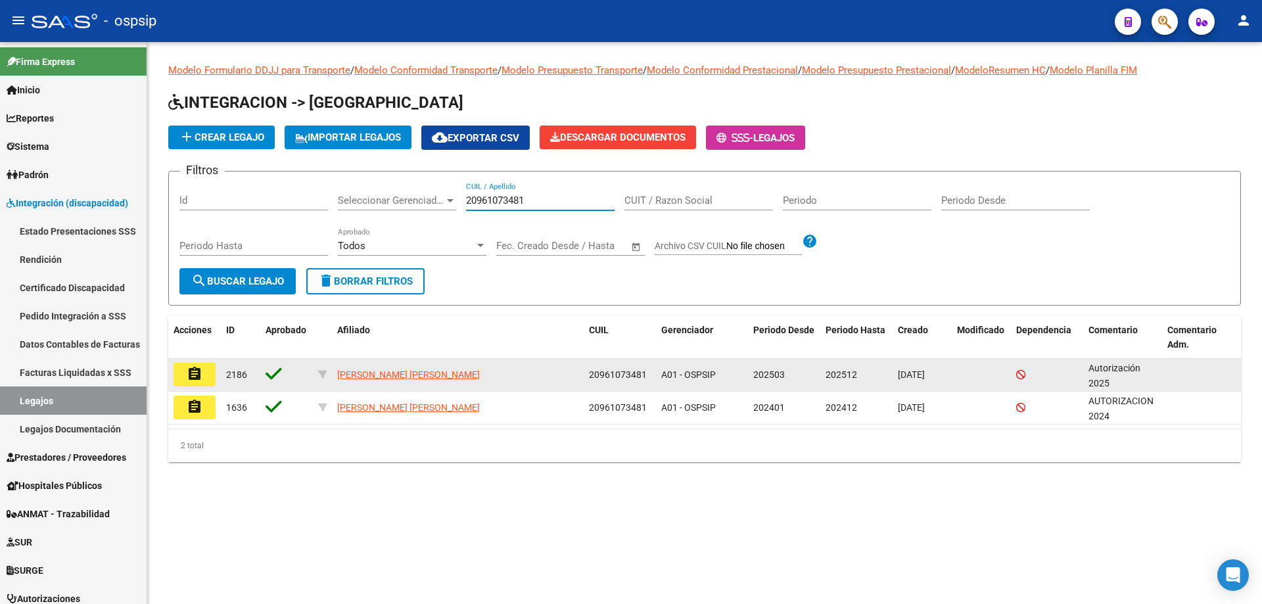
type input "20961073481"
click at [182, 375] on button "assignment" at bounding box center [195, 375] width 42 height 24
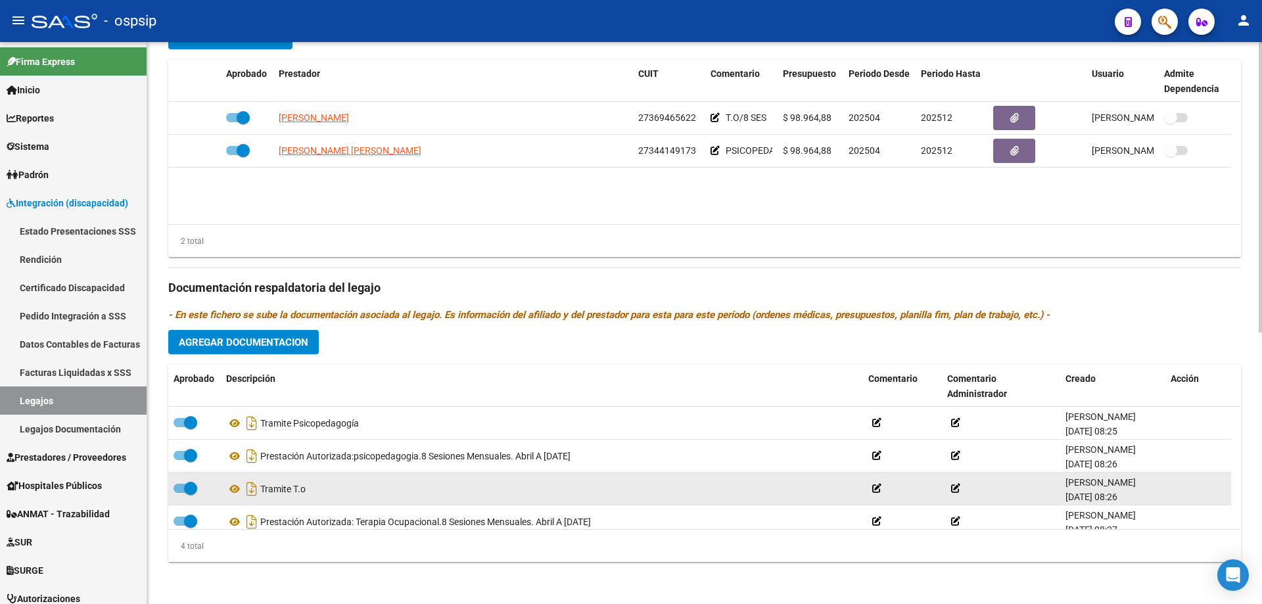
scroll to position [13, 0]
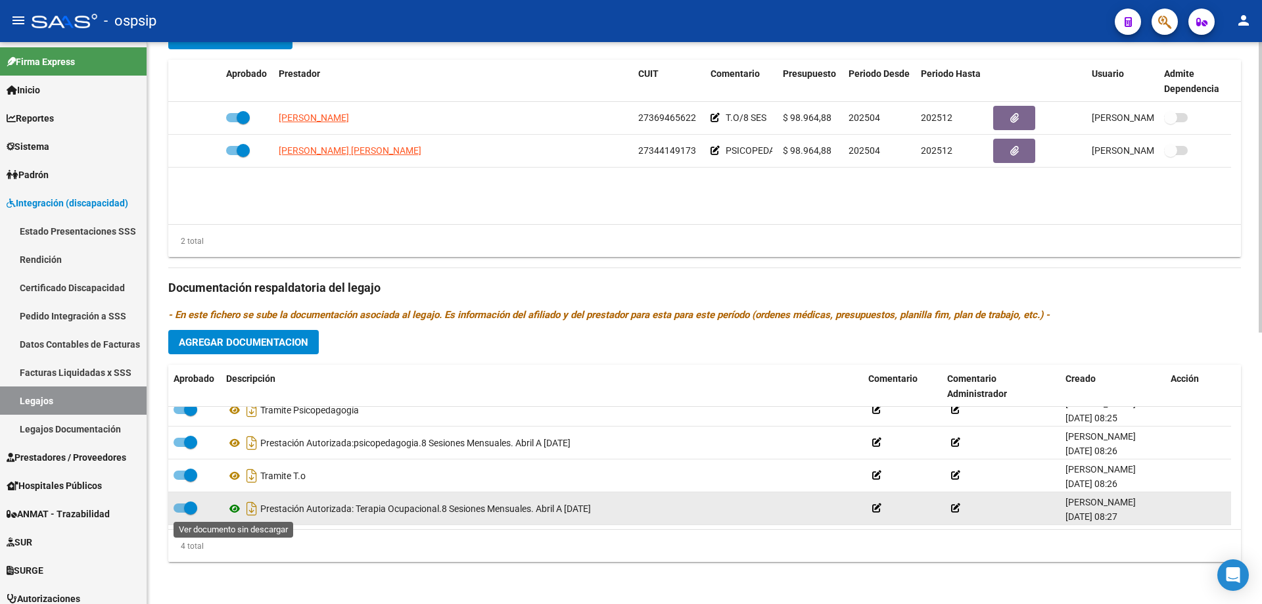
click at [237, 505] on icon at bounding box center [234, 509] width 17 height 16
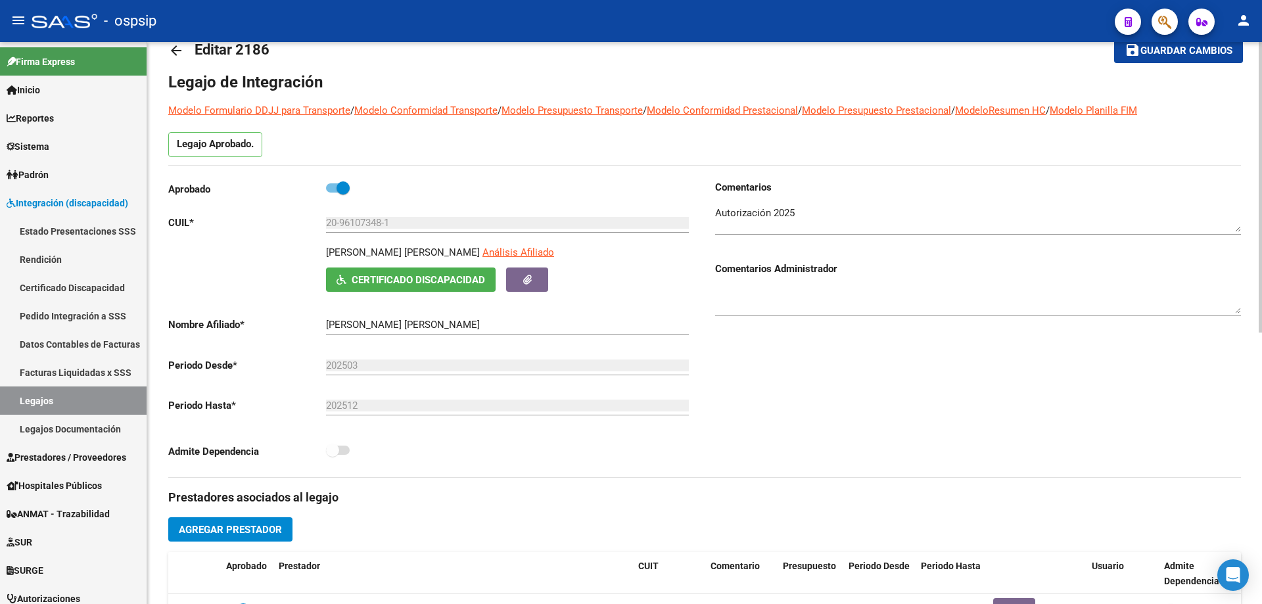
scroll to position [0, 0]
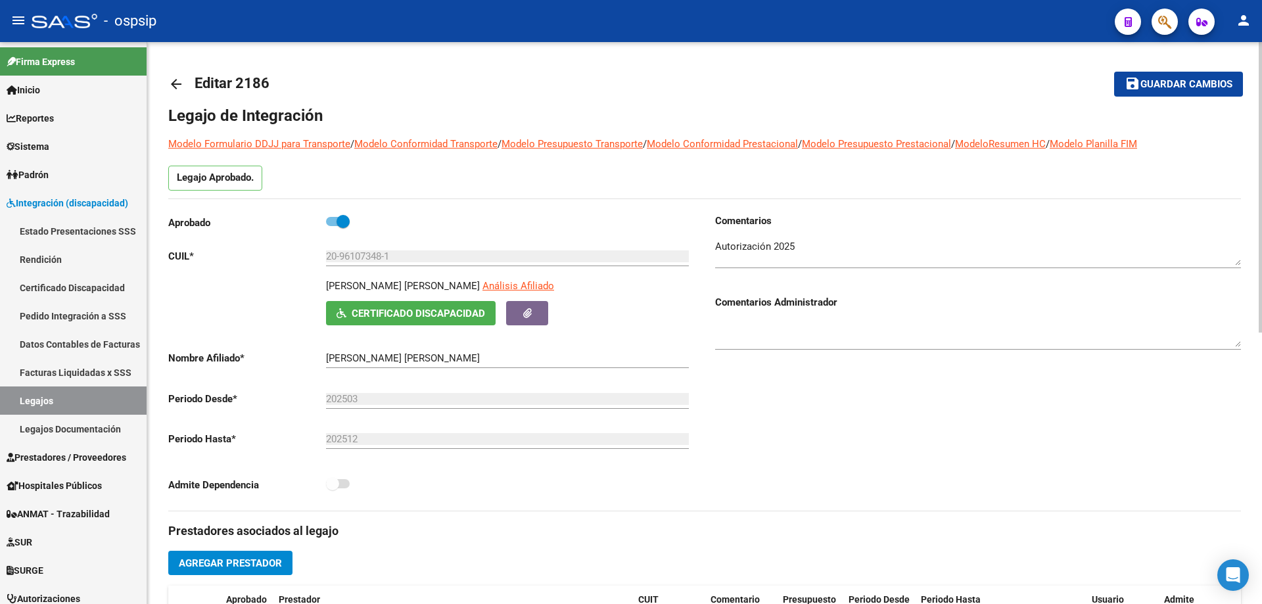
click at [180, 85] on mat-icon "arrow_back" at bounding box center [176, 84] width 16 height 16
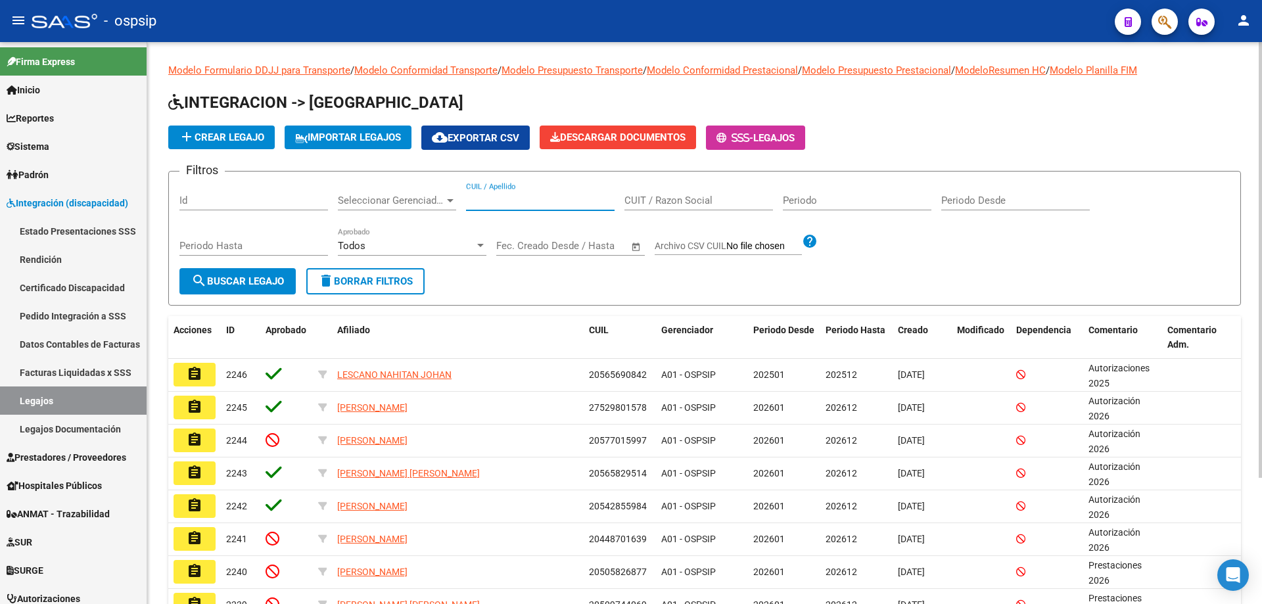
click at [517, 201] on input "CUIL / Apellido" at bounding box center [540, 201] width 149 height 12
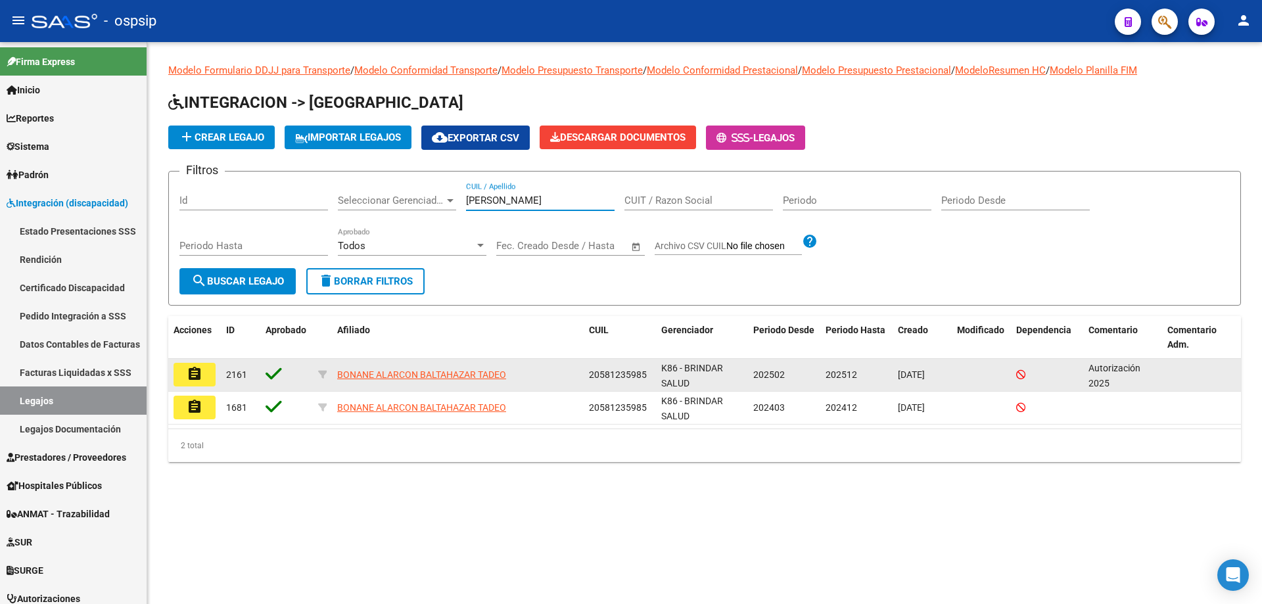
type input "bonane"
click at [198, 371] on mat-icon "assignment" at bounding box center [195, 374] width 16 height 16
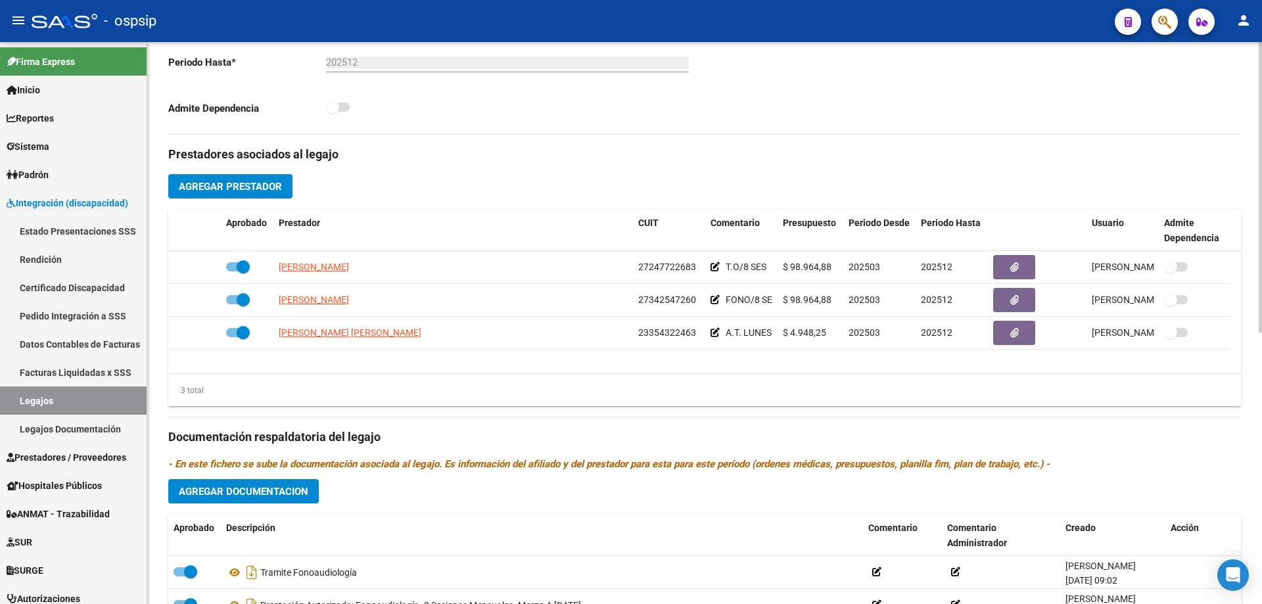
scroll to position [394, 0]
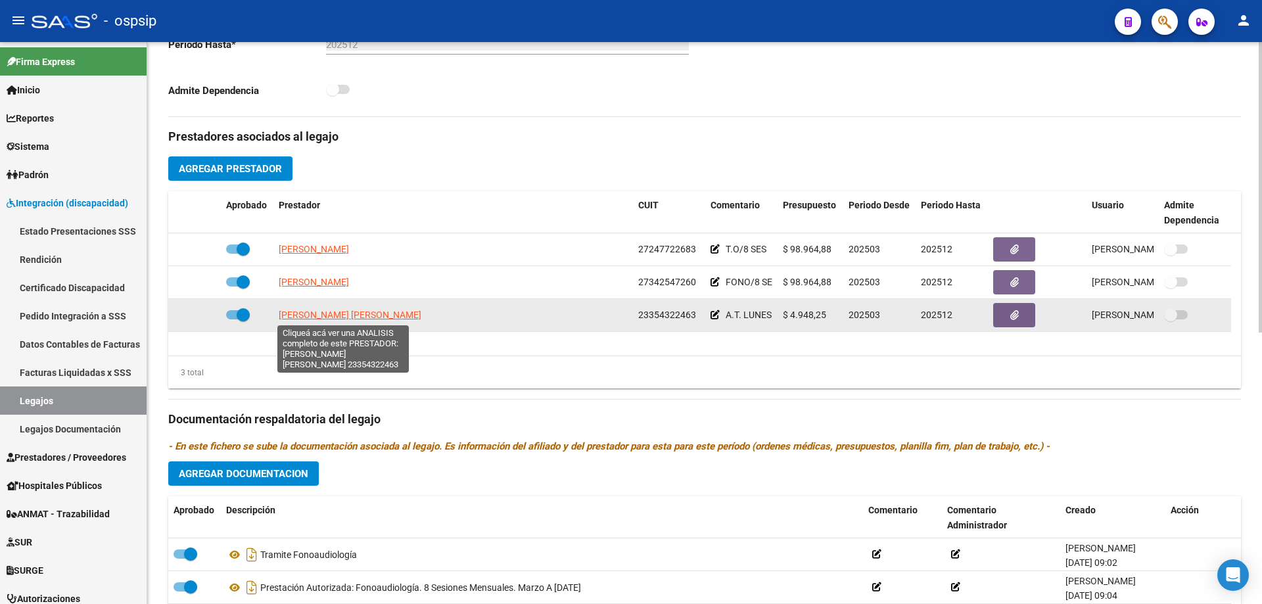
click at [350, 313] on span "CHADER ORTIZ MELINA BELEN" at bounding box center [350, 315] width 143 height 11
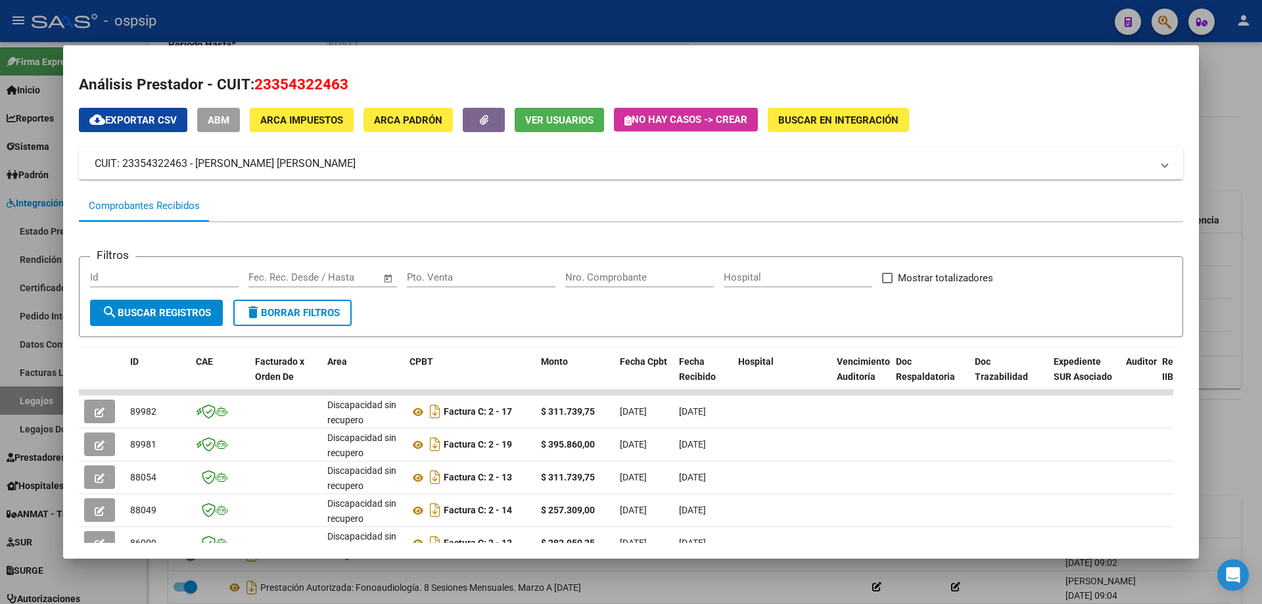
click at [1255, 141] on div at bounding box center [631, 302] width 1262 height 604
